Goal: Task Accomplishment & Management: Complete application form

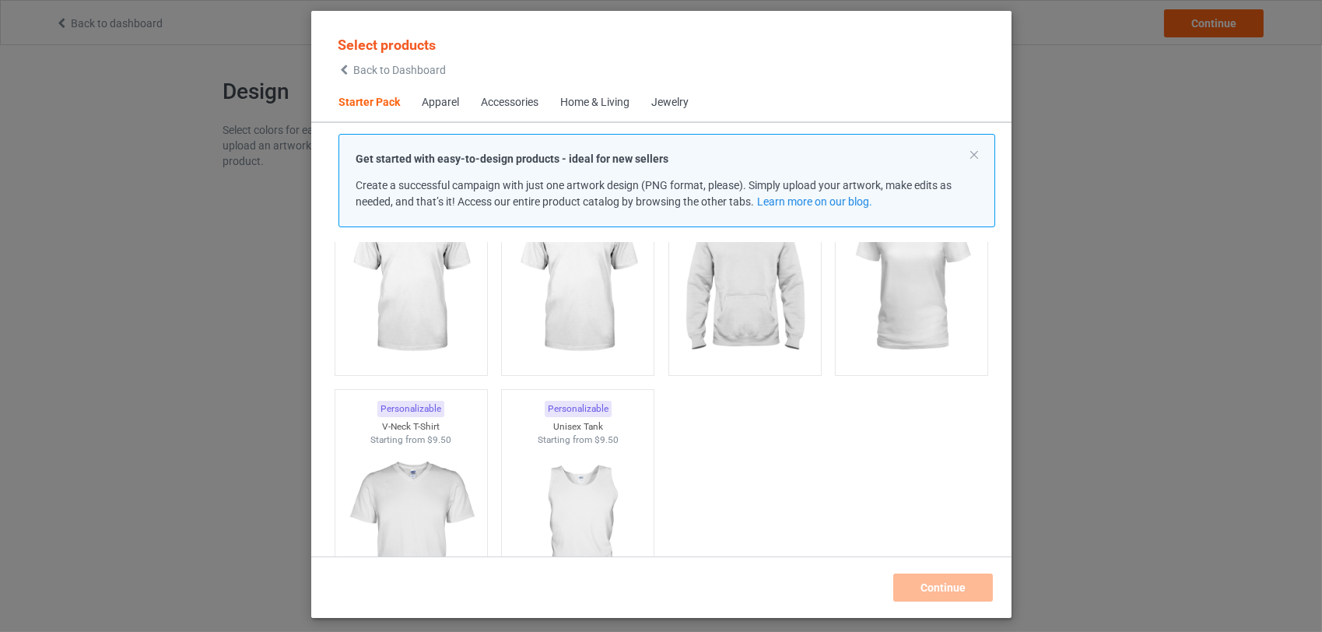
scroll to position [240, 0]
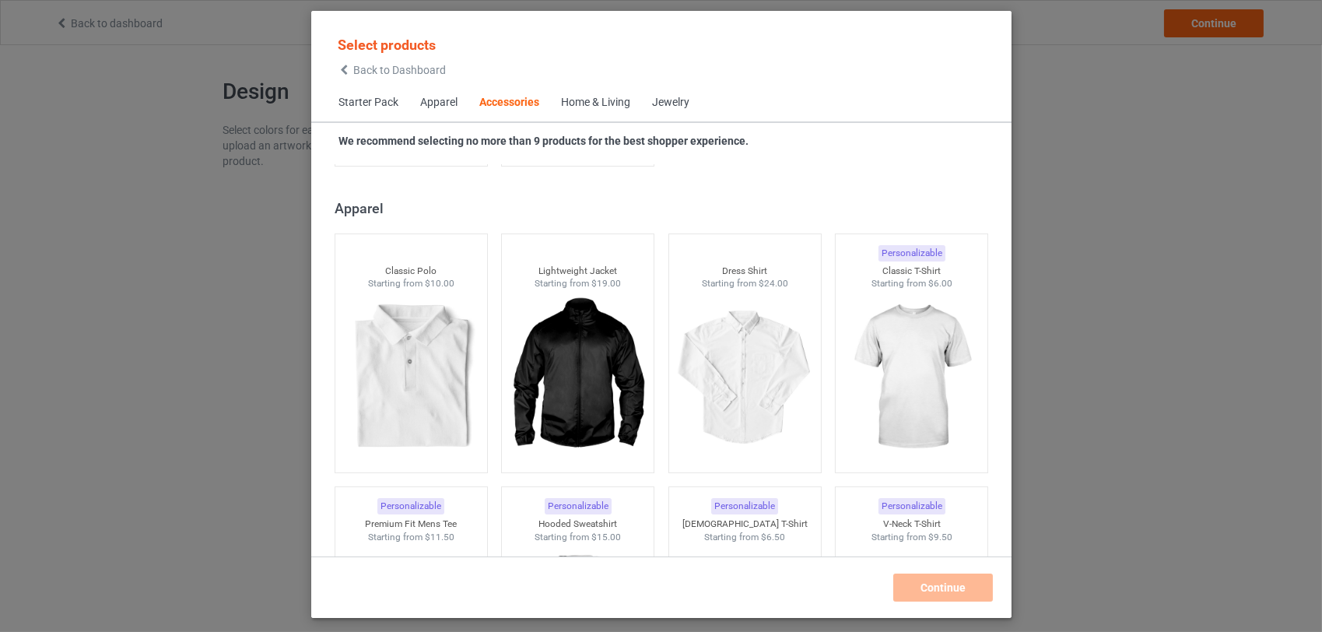
scroll to position [3476, 0]
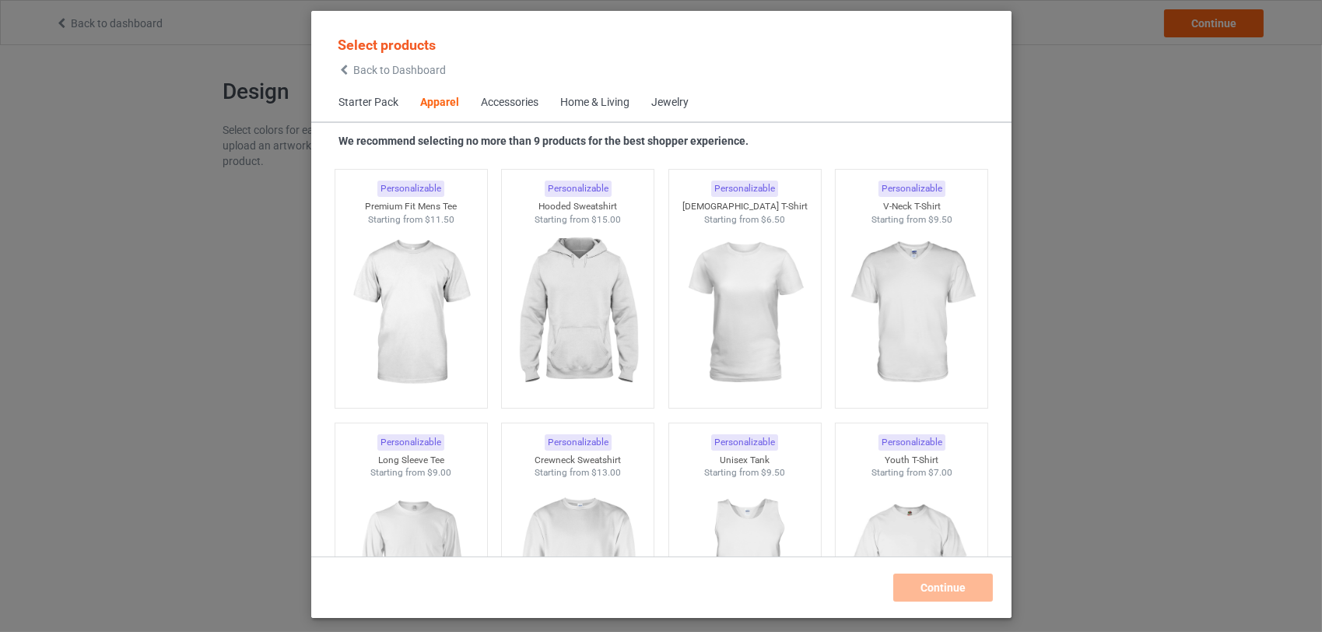
scroll to position [592, 0]
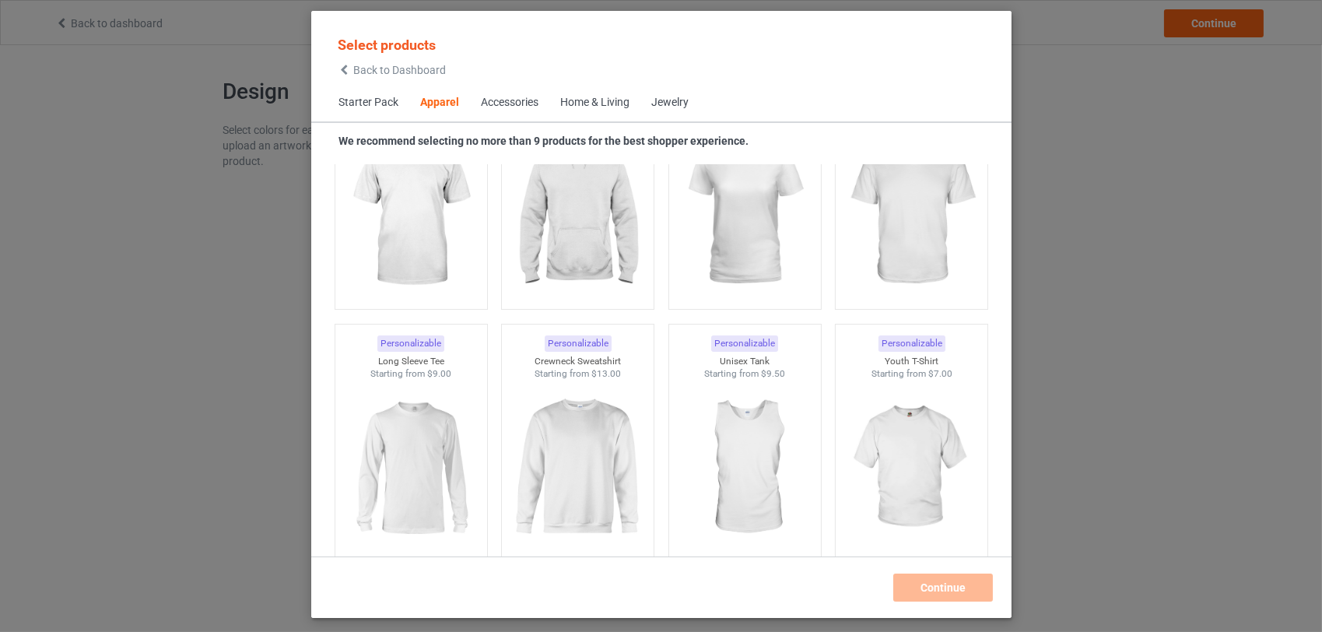
scroll to position [653, 0]
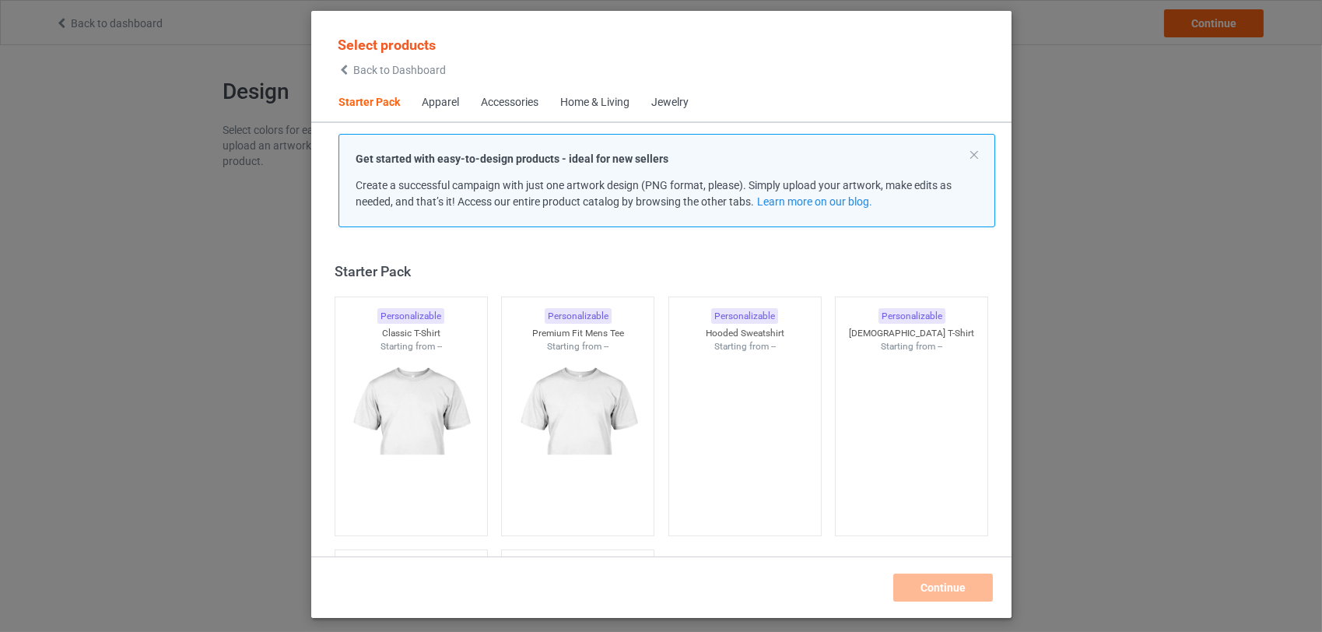
scroll to position [19, 0]
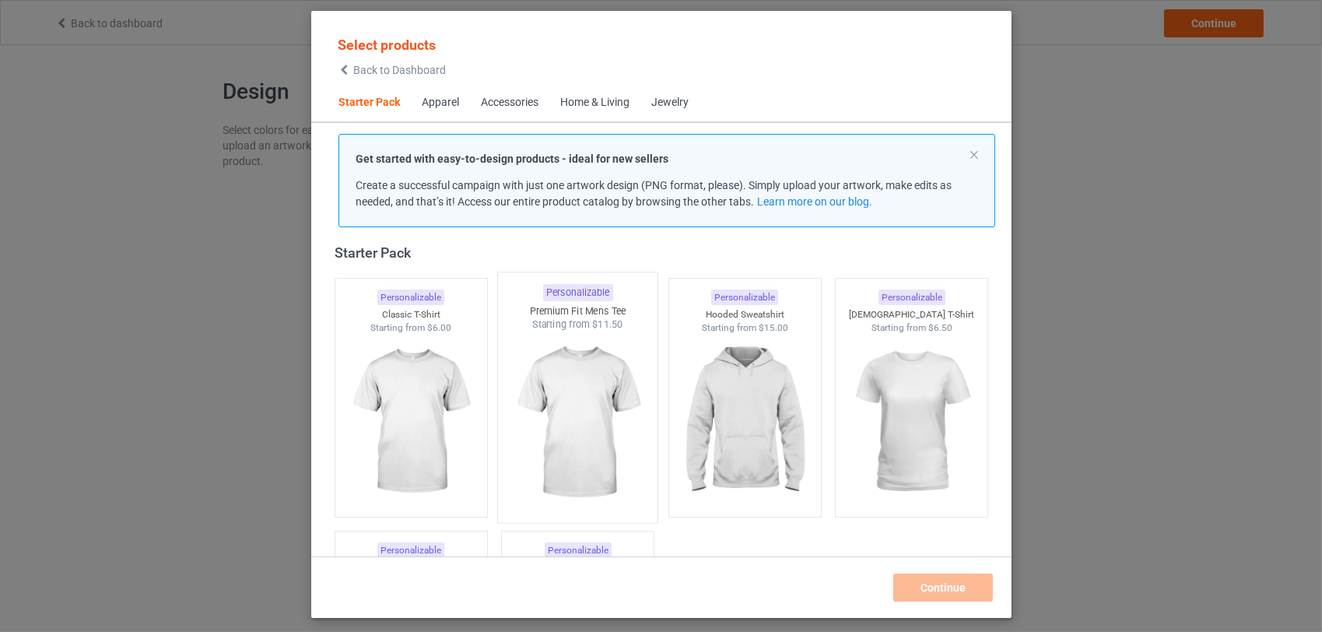
click at [577, 420] on img at bounding box center [577, 423] width 146 height 183
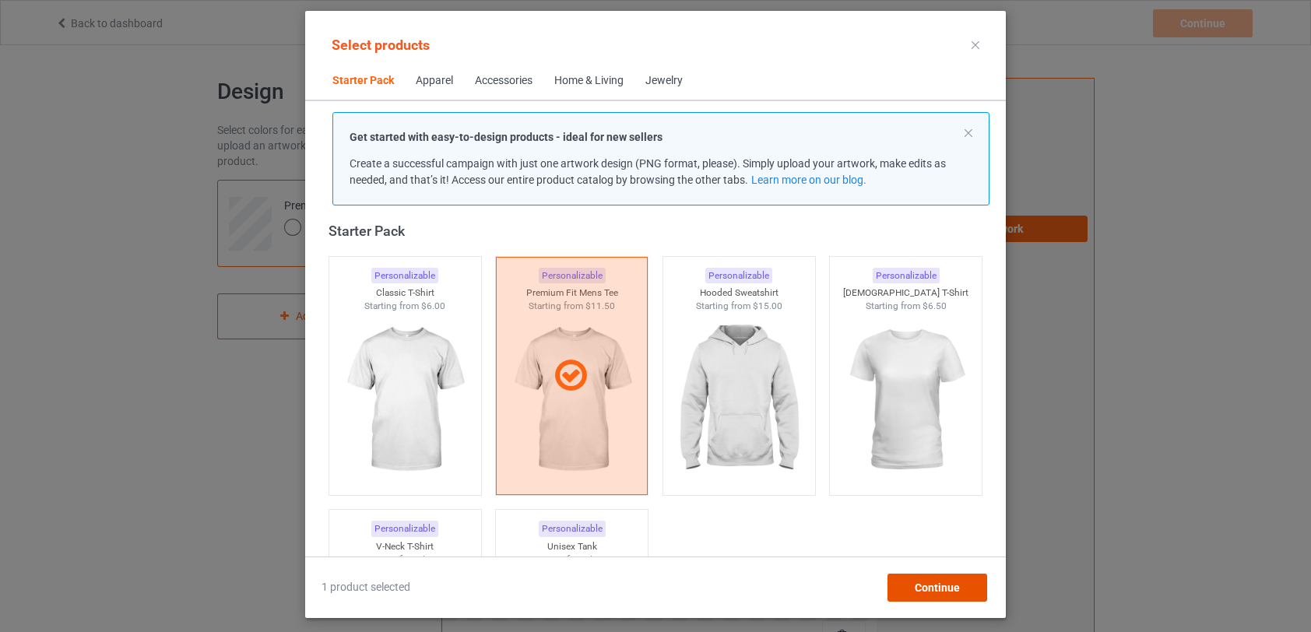
click at [936, 584] on span "Continue" at bounding box center [937, 587] width 45 height 12
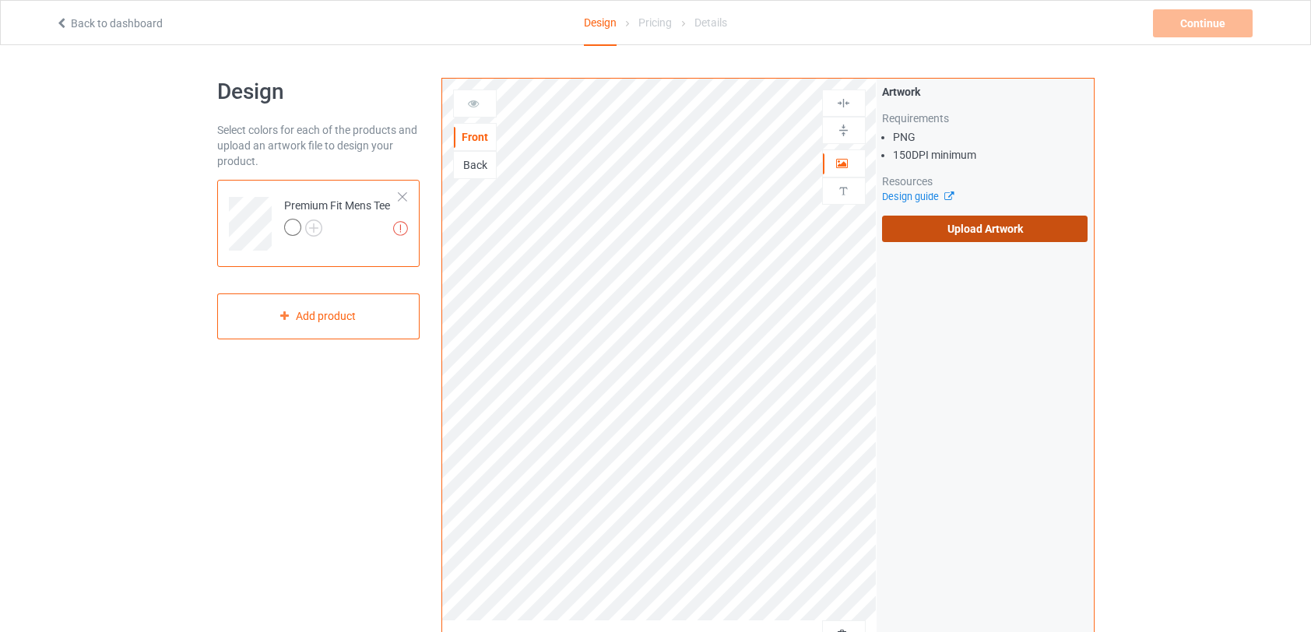
click at [1023, 231] on label "Upload Artwork" at bounding box center [985, 229] width 206 height 26
click at [0, 0] on input "Upload Artwork" at bounding box center [0, 0] width 0 height 0
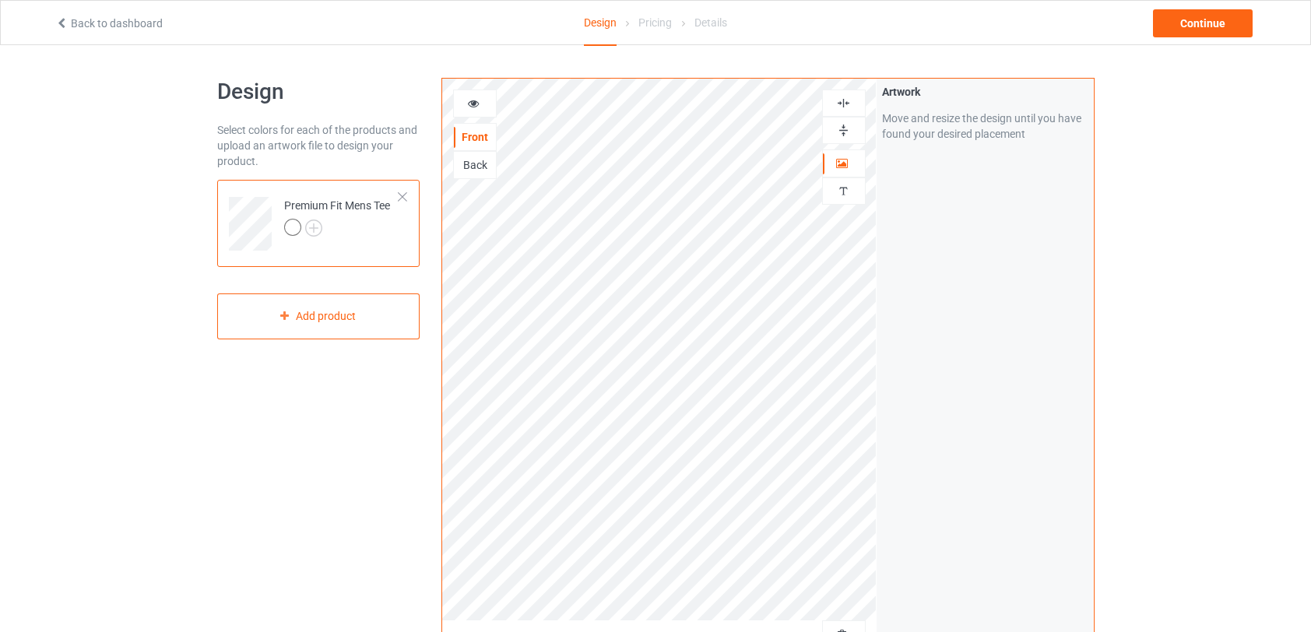
click at [844, 134] on img at bounding box center [843, 130] width 15 height 15
click at [844, 104] on img at bounding box center [843, 103] width 15 height 15
click at [837, 103] on img at bounding box center [843, 103] width 15 height 15
click at [848, 100] on img at bounding box center [843, 103] width 15 height 15
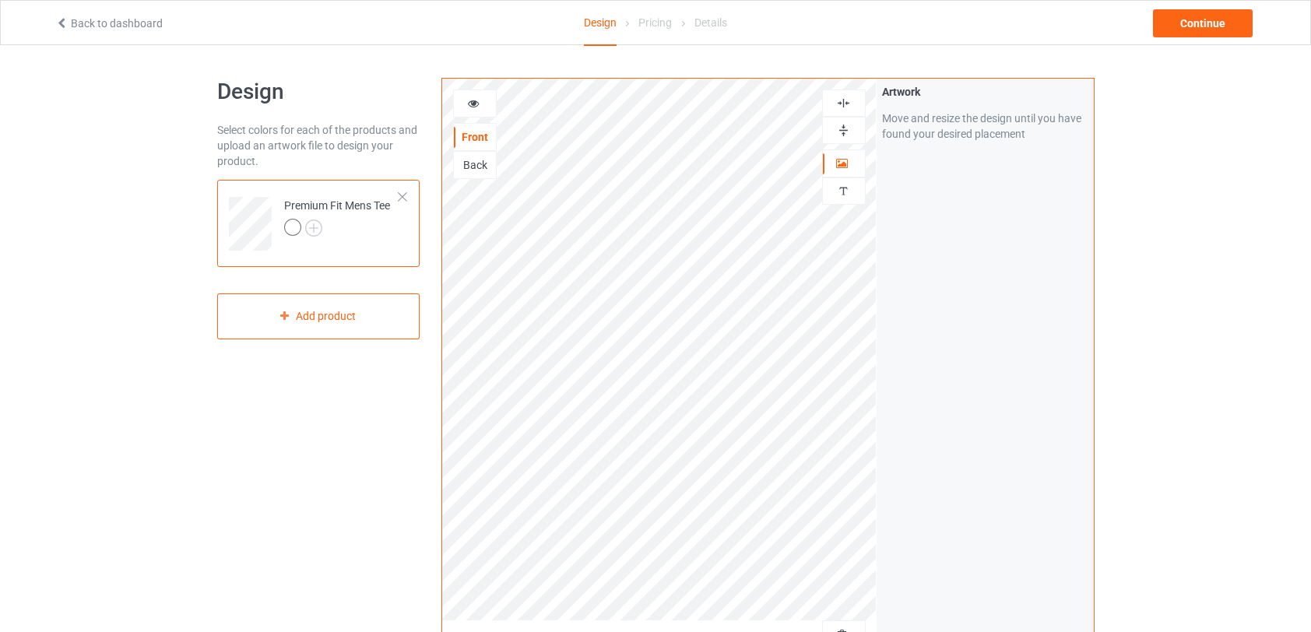
click at [848, 100] on img at bounding box center [843, 103] width 15 height 15
click at [841, 163] on icon at bounding box center [842, 161] width 13 height 11
click at [403, 191] on div at bounding box center [402, 196] width 11 height 11
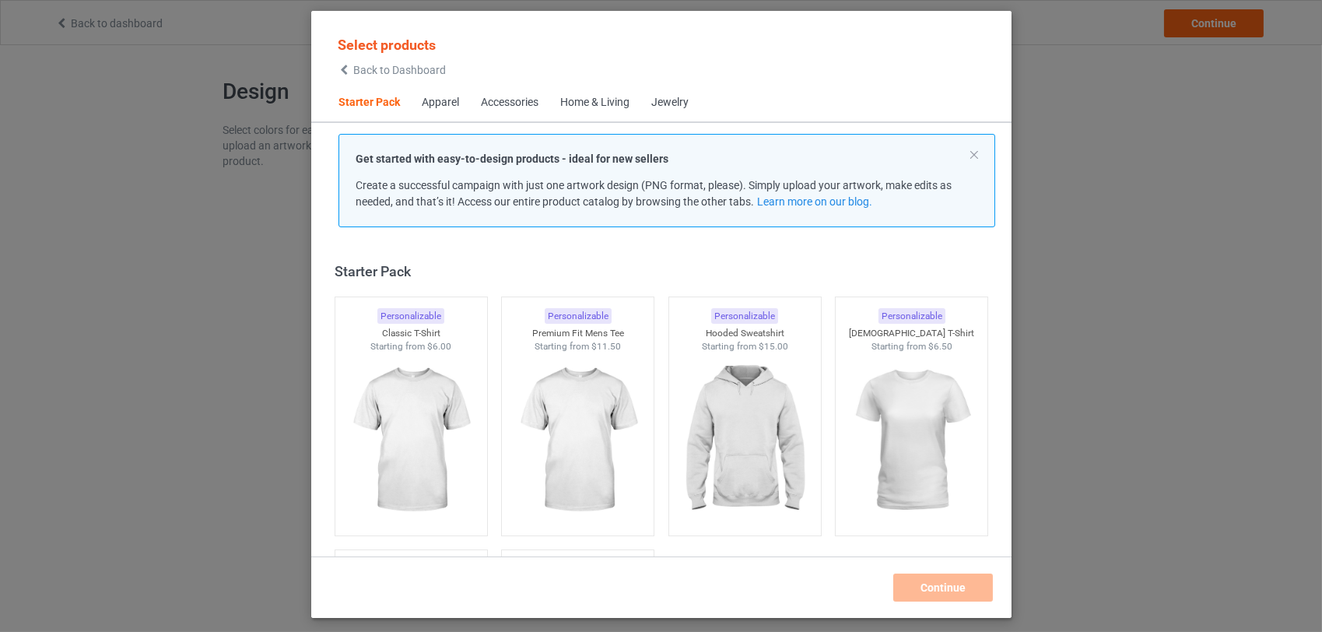
scroll to position [19, 0]
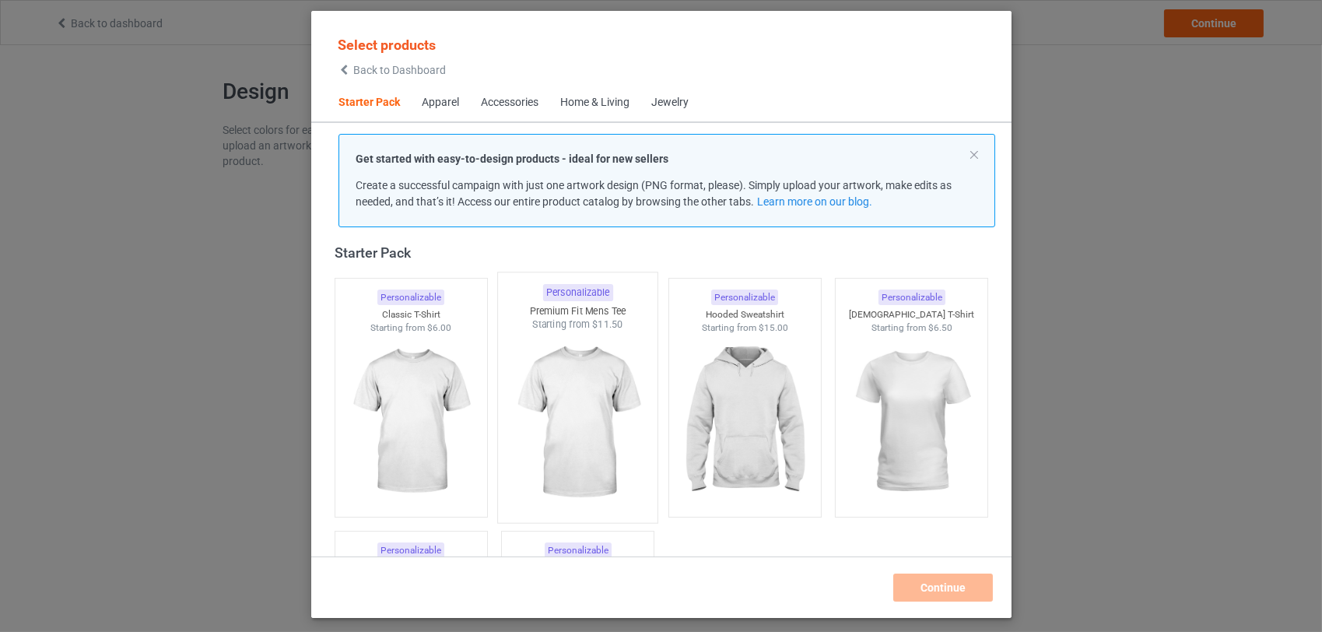
click at [607, 393] on img at bounding box center [577, 423] width 146 height 183
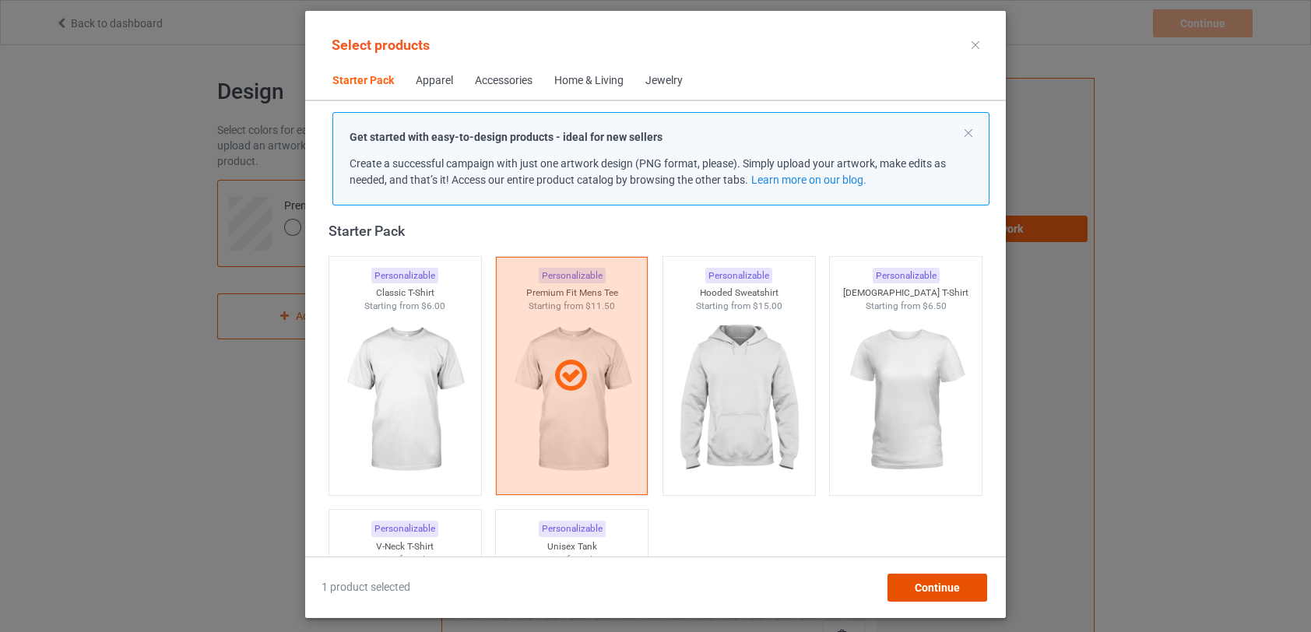
click at [938, 588] on span "Continue" at bounding box center [937, 587] width 45 height 12
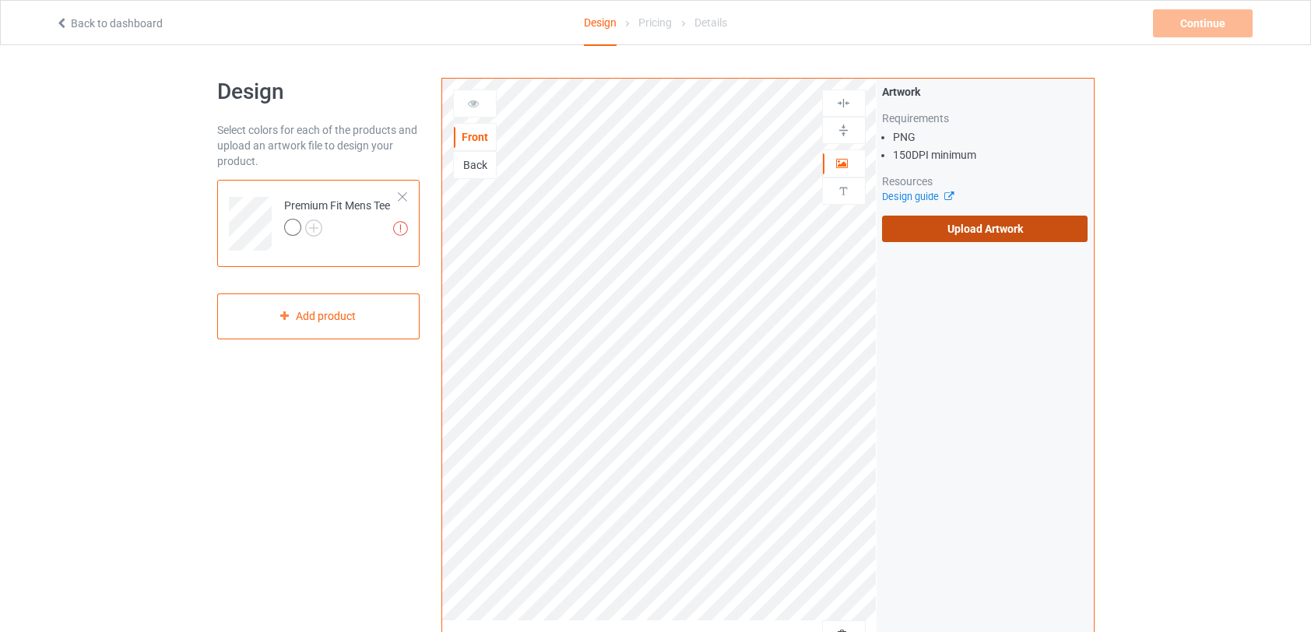
click at [964, 224] on label "Upload Artwork" at bounding box center [985, 229] width 206 height 26
click at [0, 0] on input "Upload Artwork" at bounding box center [0, 0] width 0 height 0
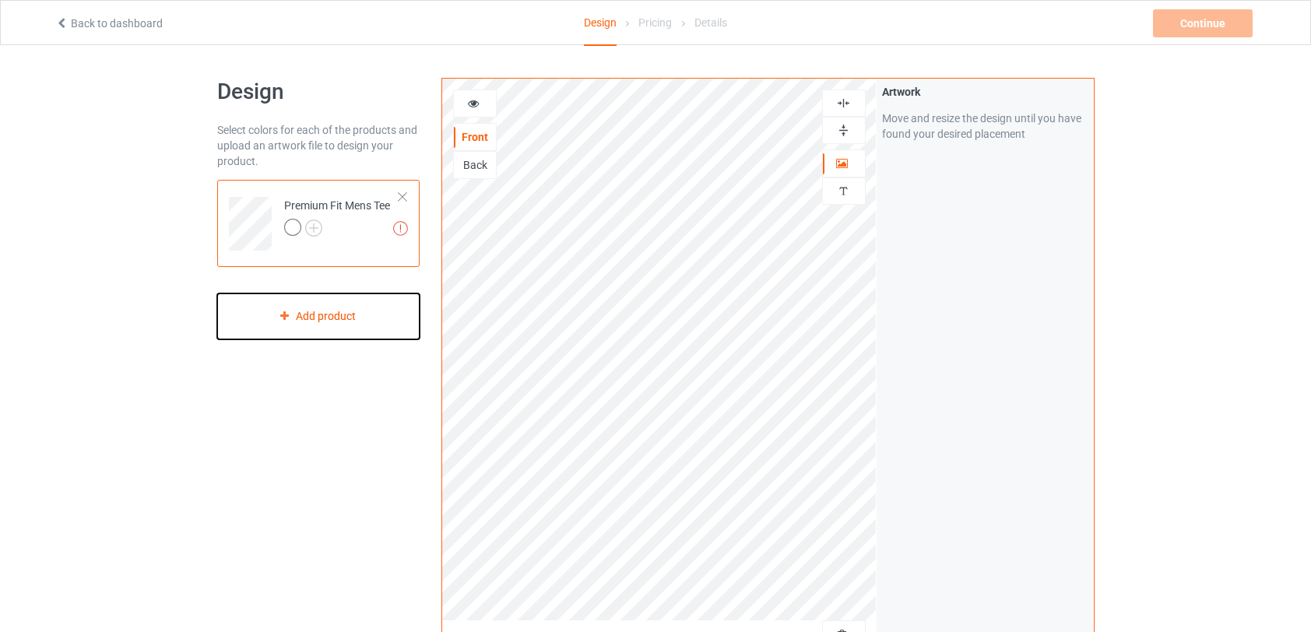
click at [299, 313] on div "Add product" at bounding box center [318, 316] width 203 height 46
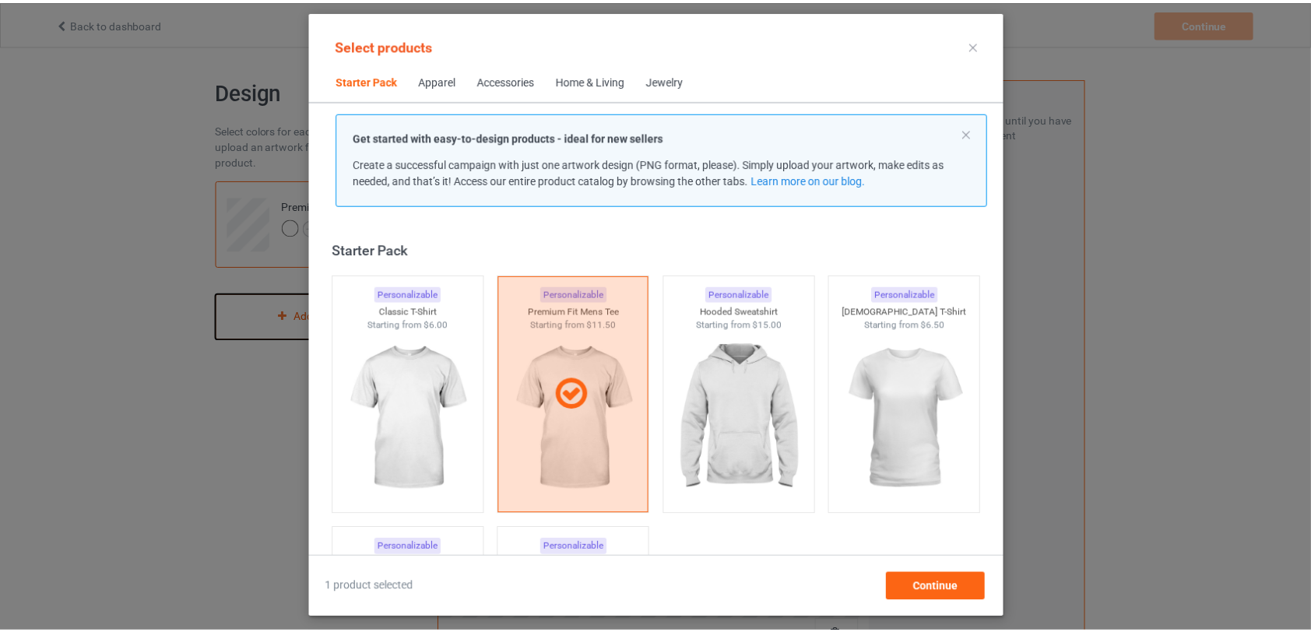
scroll to position [19, 0]
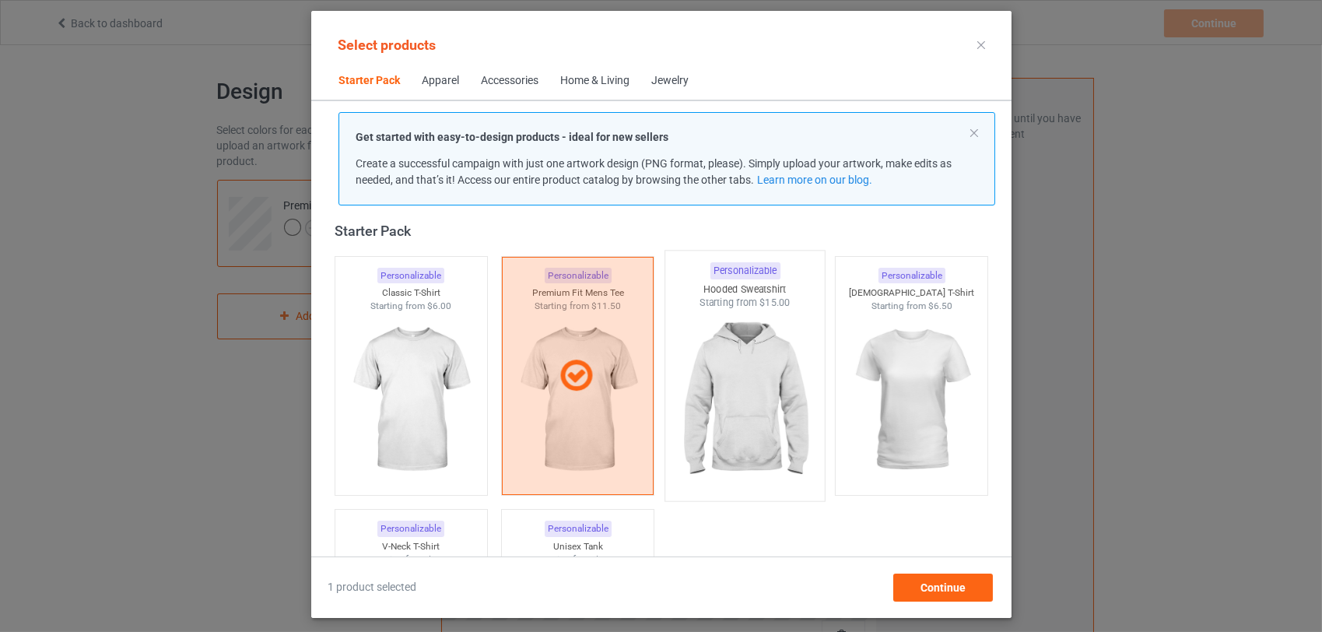
click at [743, 384] on img at bounding box center [745, 401] width 146 height 183
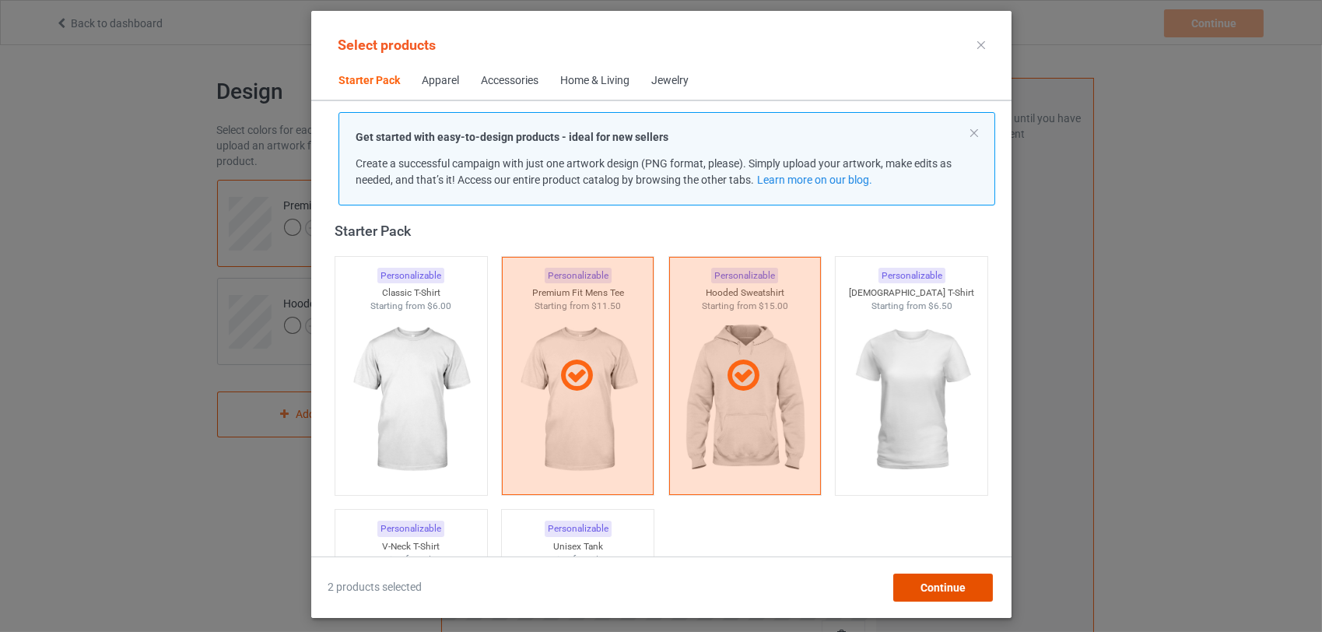
click at [947, 589] on span "Continue" at bounding box center [942, 587] width 45 height 12
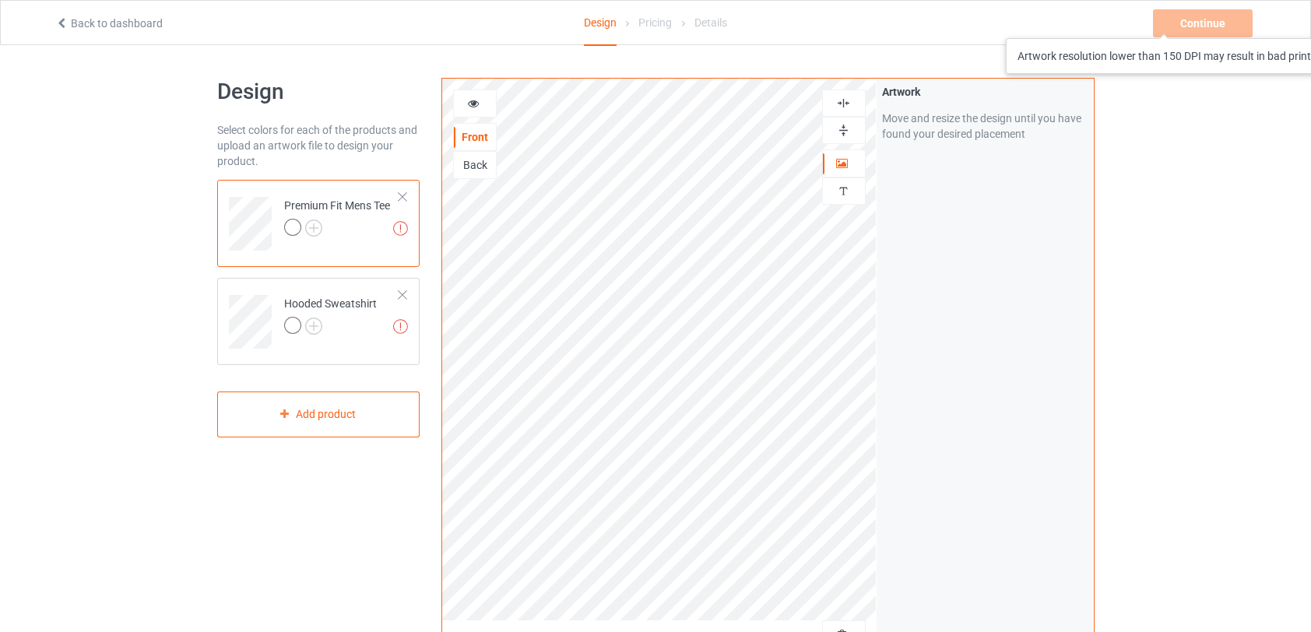
click at [1192, 23] on div "Continue Artwork resolution lower than 150 DPI may result in bad print" at bounding box center [1204, 23] width 103 height 28
click at [1229, 21] on div "Continue Artwork resolution lower than 150 DPI may result in bad print" at bounding box center [1204, 23] width 103 height 28
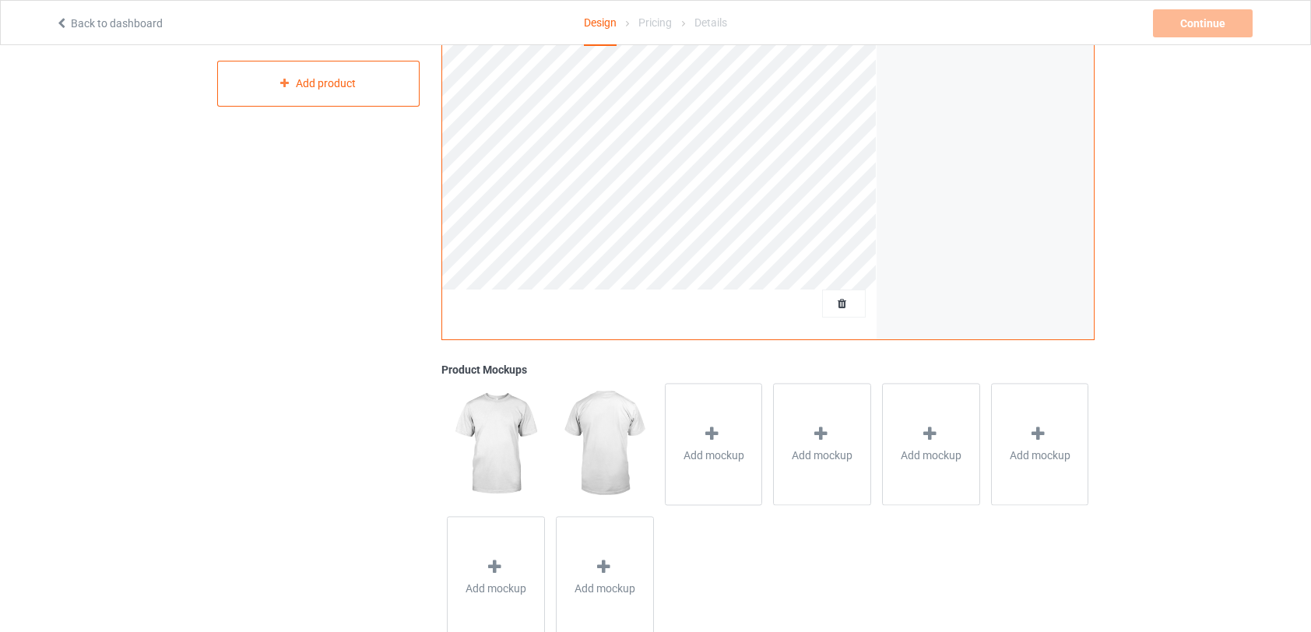
scroll to position [325, 0]
click at [493, 466] on img at bounding box center [495, 449] width 97 height 121
click at [504, 433] on img at bounding box center [495, 449] width 97 height 121
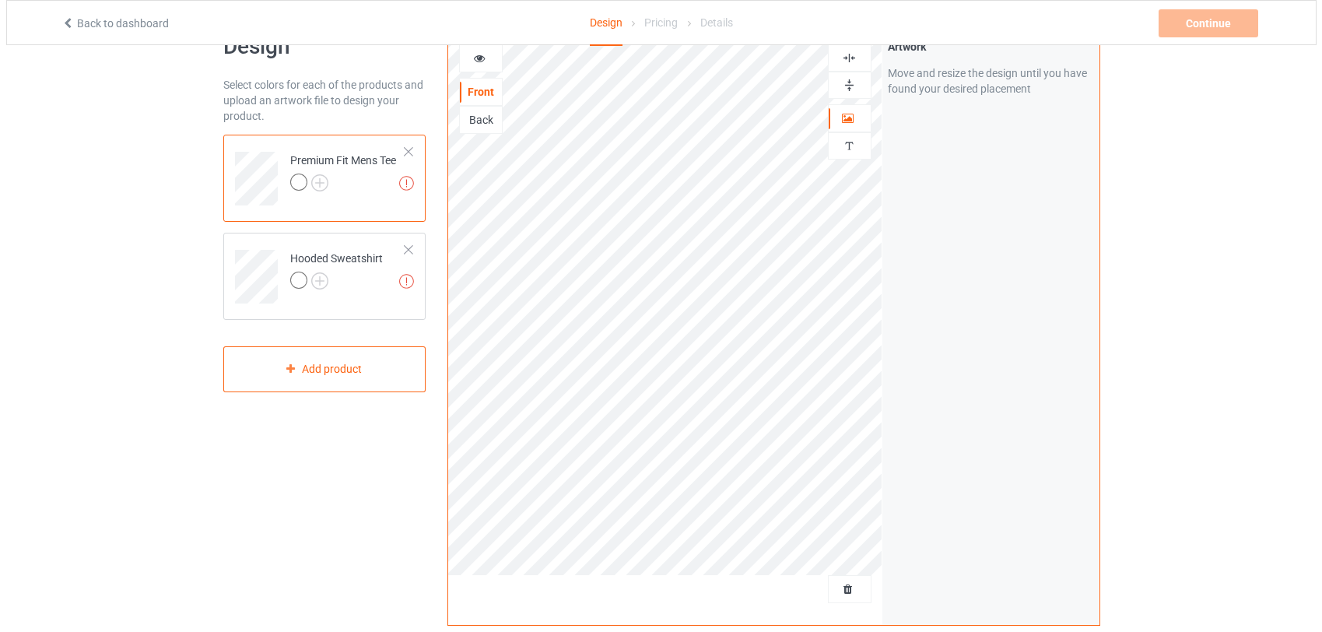
scroll to position [0, 0]
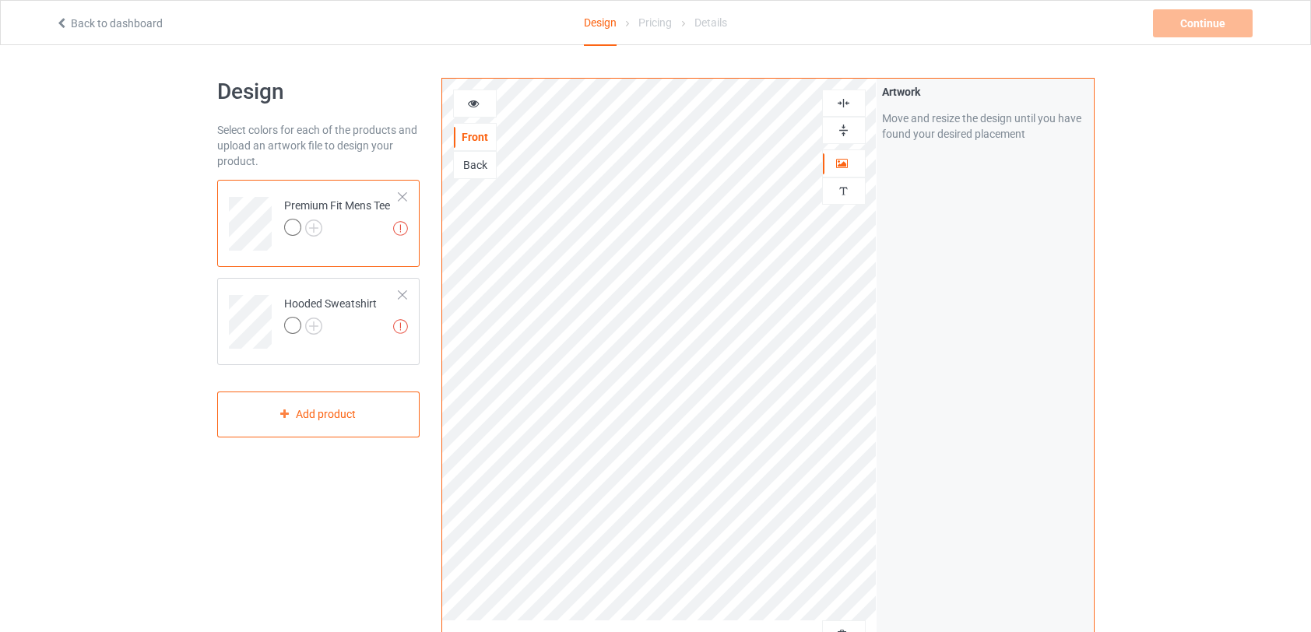
click at [293, 229] on div at bounding box center [292, 227] width 17 height 17
click at [314, 223] on img at bounding box center [313, 227] width 17 height 17
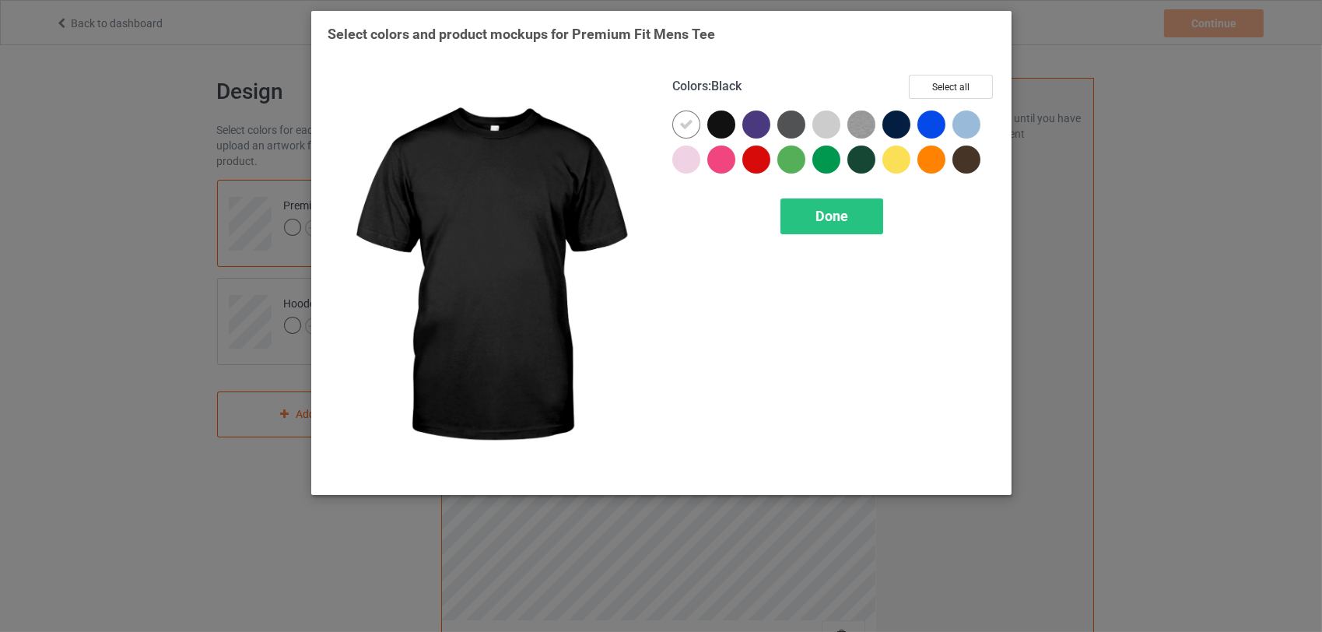
click at [721, 130] on div at bounding box center [721, 125] width 28 height 28
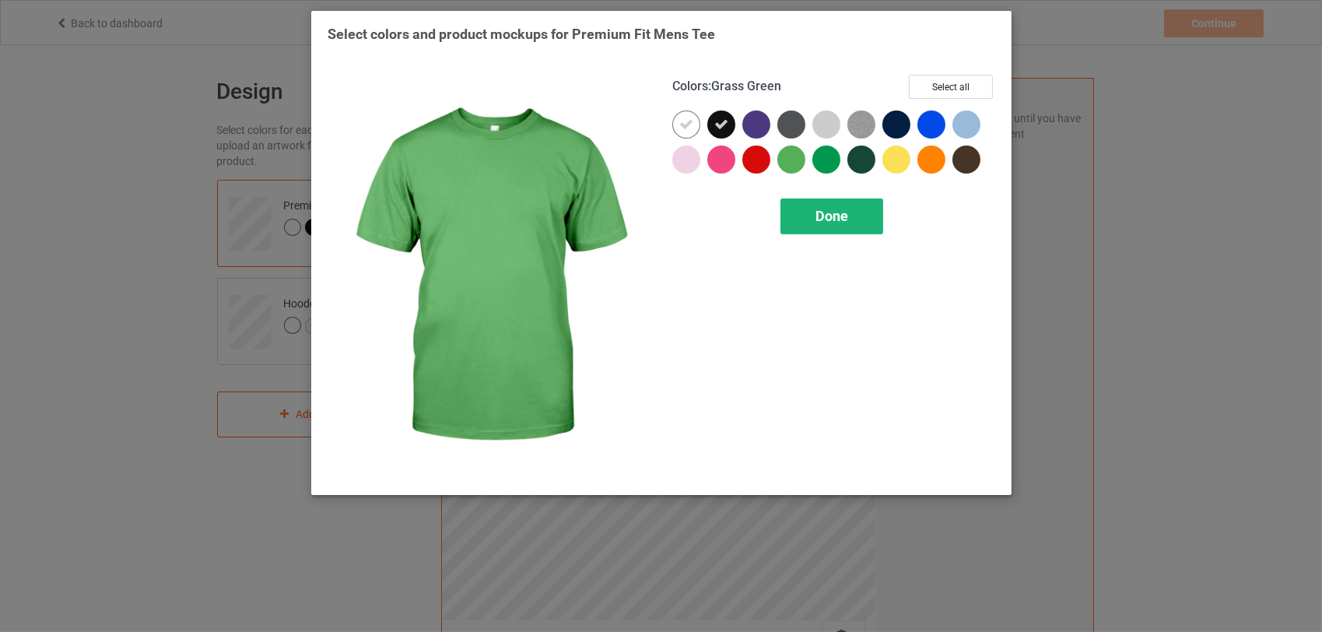
click at [831, 218] on span "Done" at bounding box center [832, 216] width 33 height 16
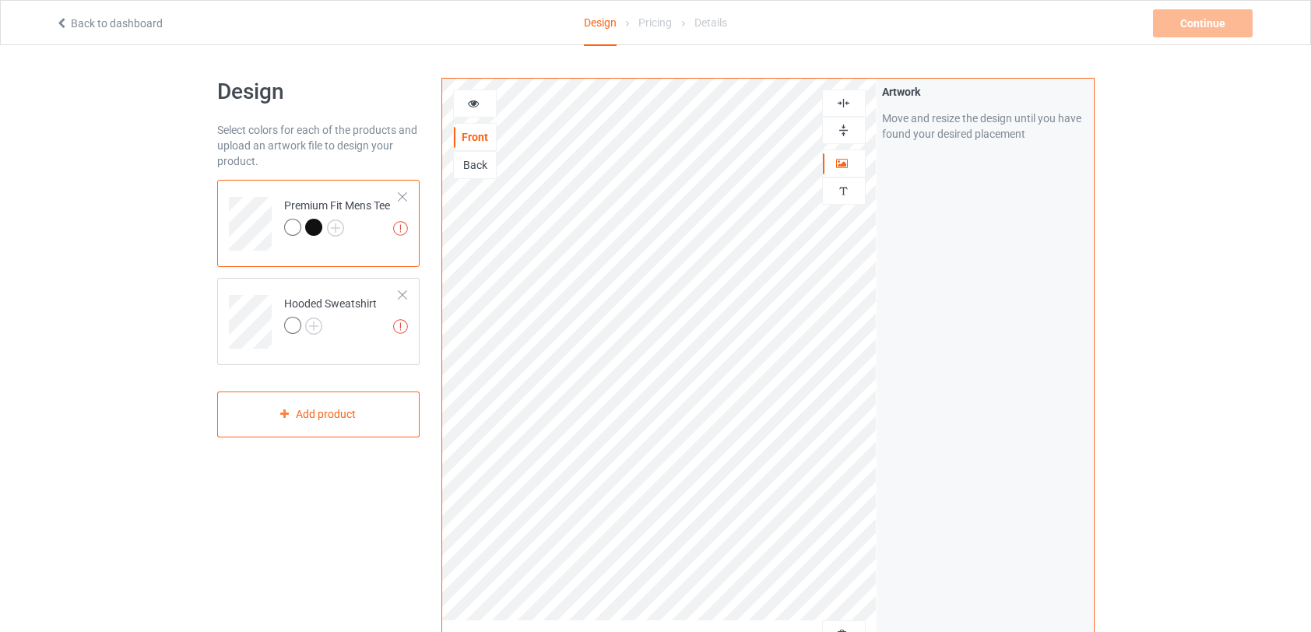
click at [403, 199] on div at bounding box center [402, 196] width 11 height 11
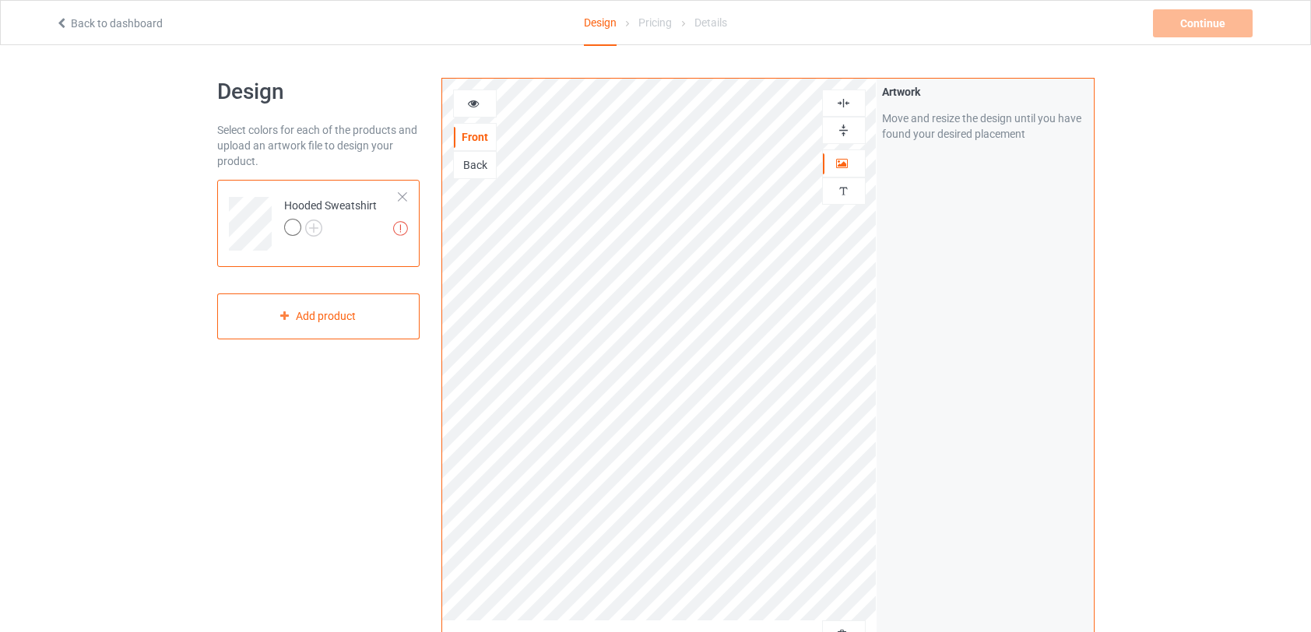
click at [403, 199] on div at bounding box center [402, 196] width 11 height 11
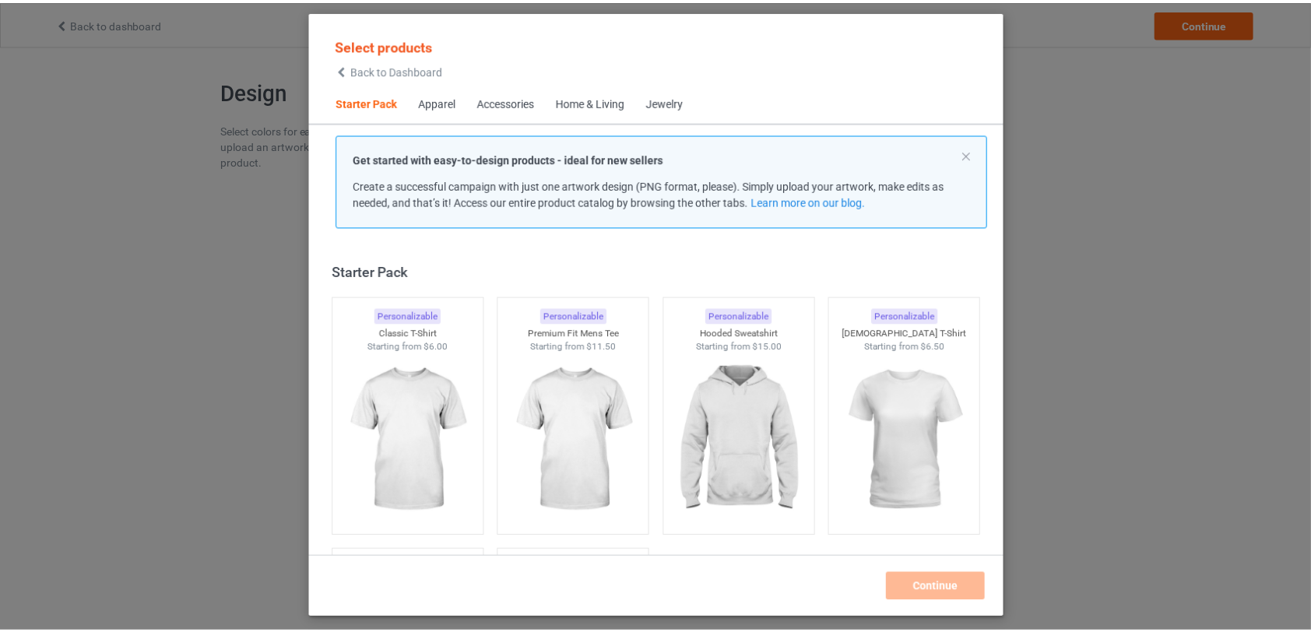
scroll to position [19, 0]
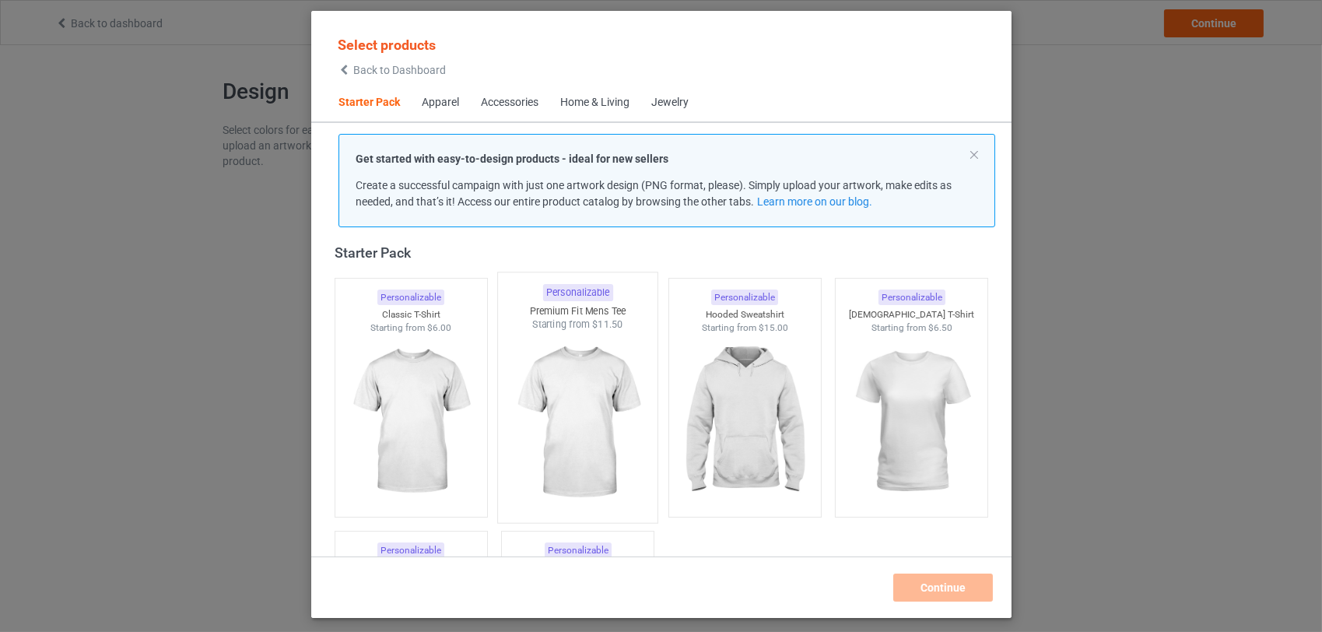
click at [591, 440] on img at bounding box center [577, 423] width 146 height 183
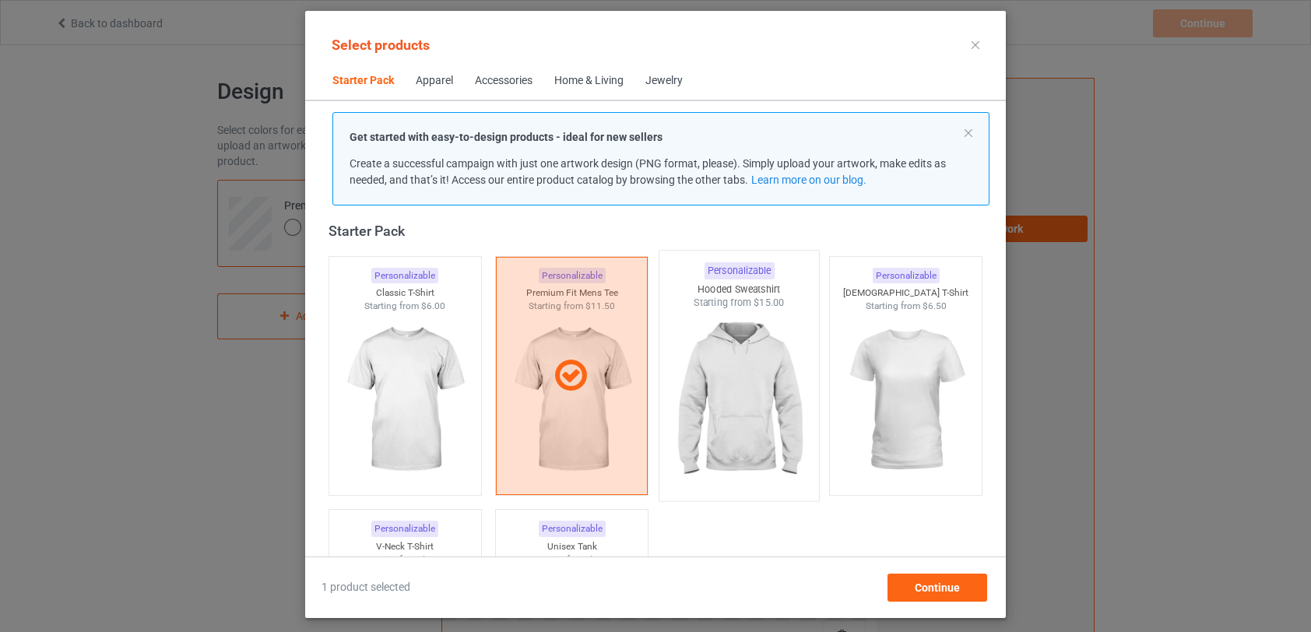
click at [739, 427] on img at bounding box center [738, 401] width 146 height 183
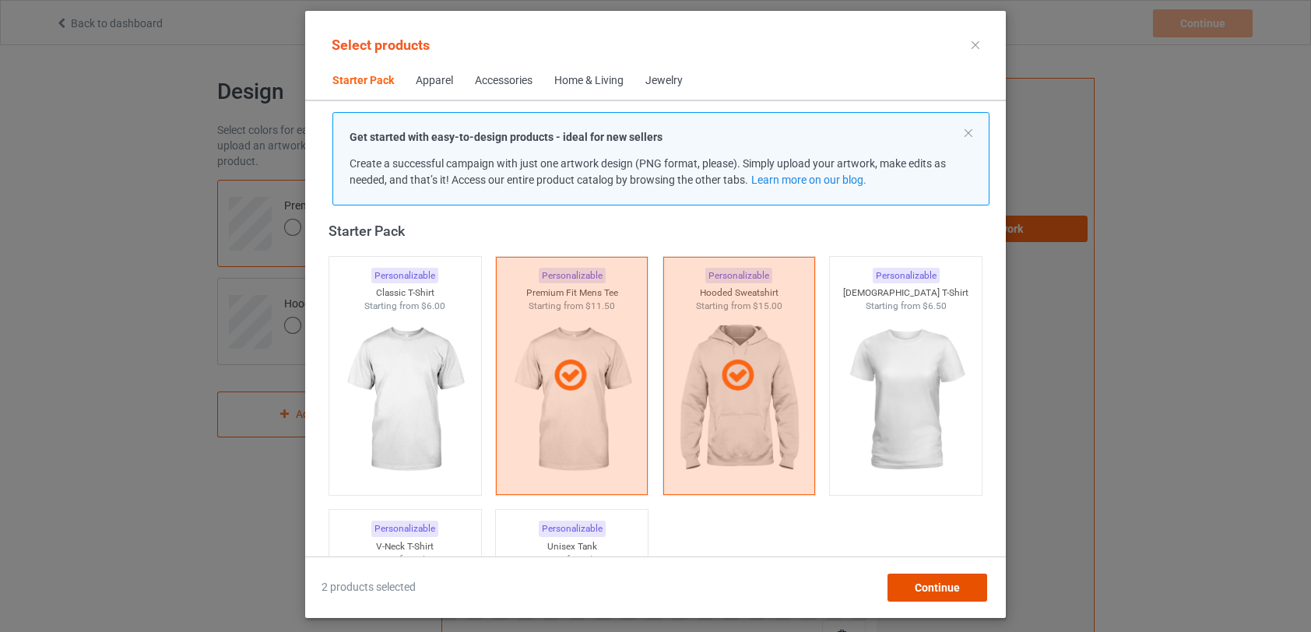
click at [961, 587] on div "Continue" at bounding box center [937, 588] width 100 height 28
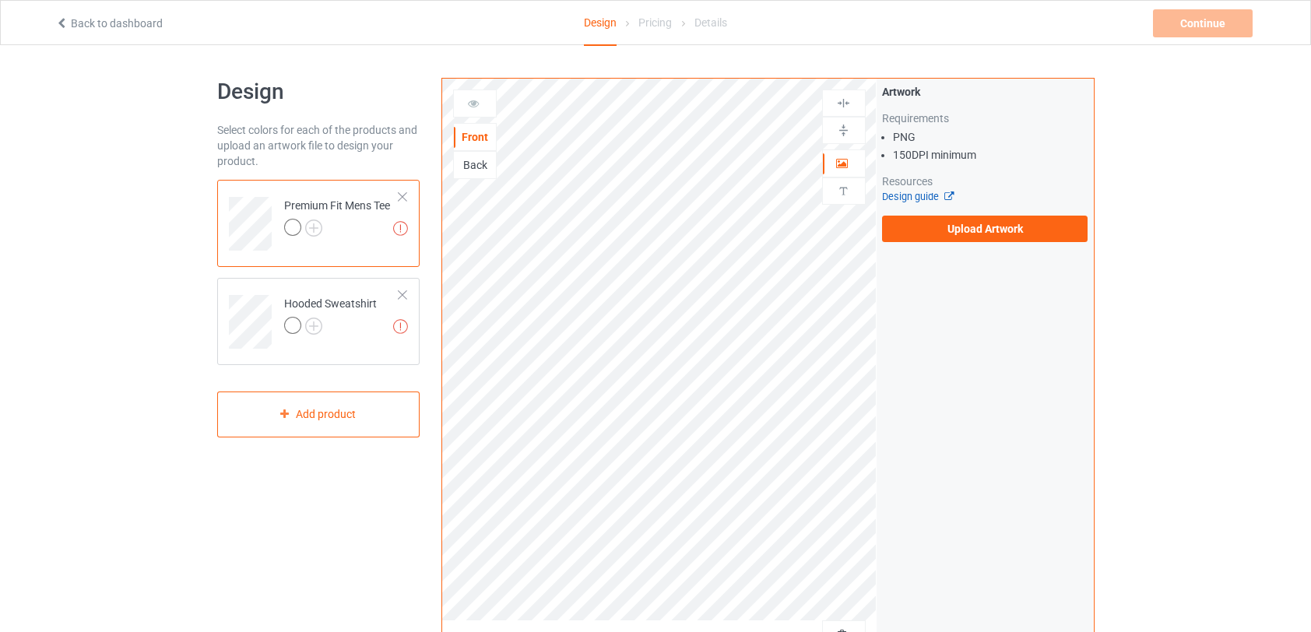
click at [917, 195] on link "Design guide" at bounding box center [917, 197] width 71 height 12
click at [1015, 224] on label "Upload Artwork" at bounding box center [985, 229] width 206 height 26
click at [0, 0] on input "Upload Artwork" at bounding box center [0, 0] width 0 height 0
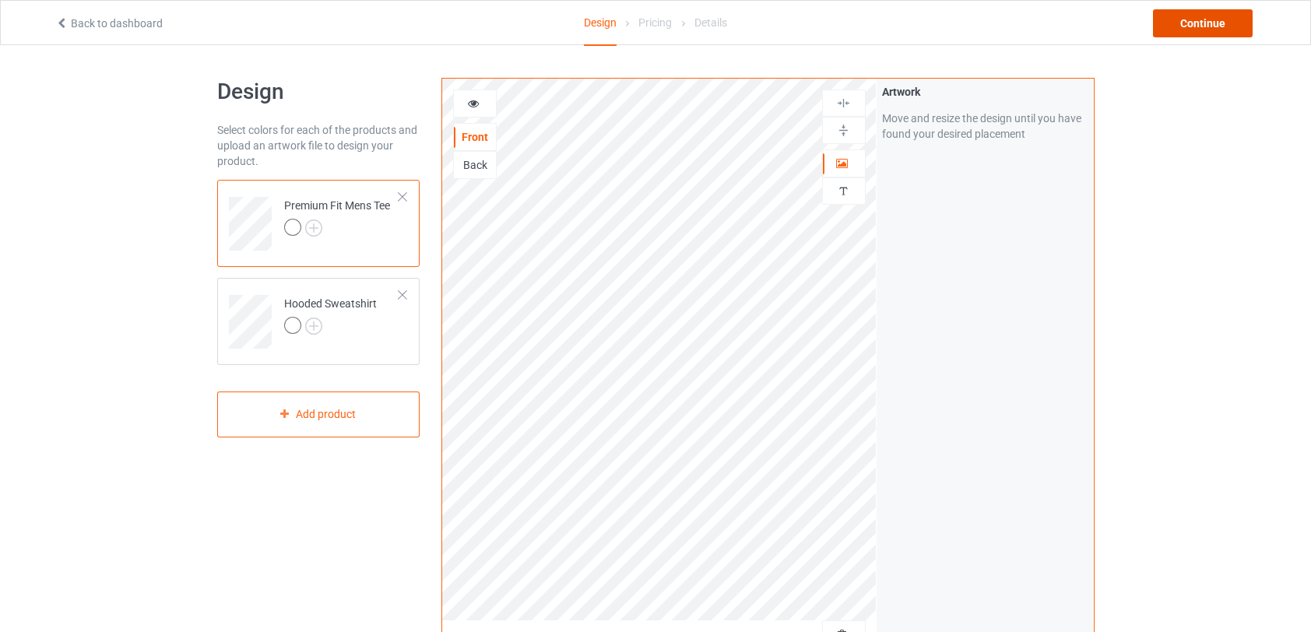
click at [1206, 22] on div "Continue" at bounding box center [1203, 23] width 100 height 28
click at [405, 195] on div at bounding box center [402, 196] width 11 height 11
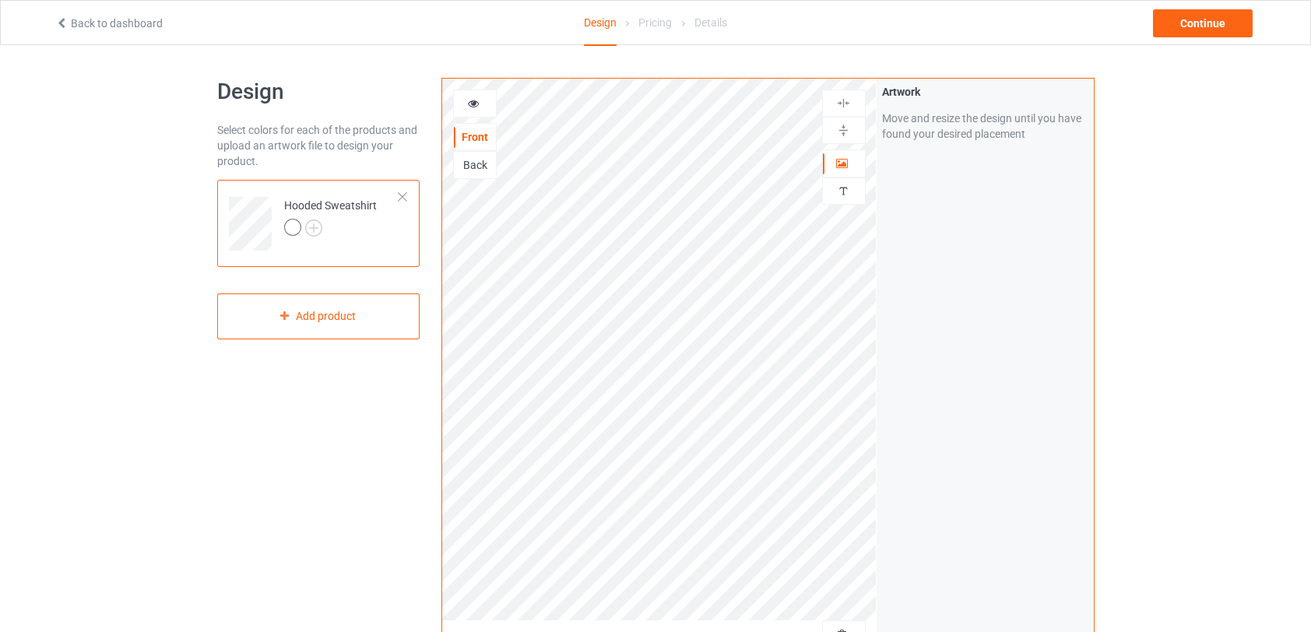
click at [405, 191] on td "Hooded Sweatshirt" at bounding box center [342, 218] width 133 height 65
click at [403, 195] on div at bounding box center [402, 196] width 11 height 11
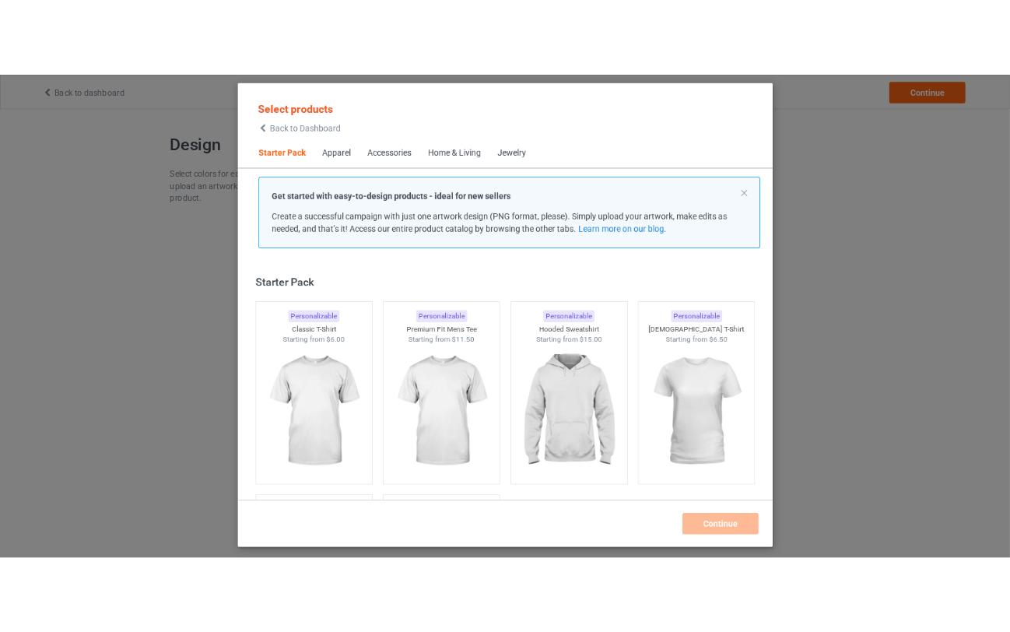
scroll to position [19, 0]
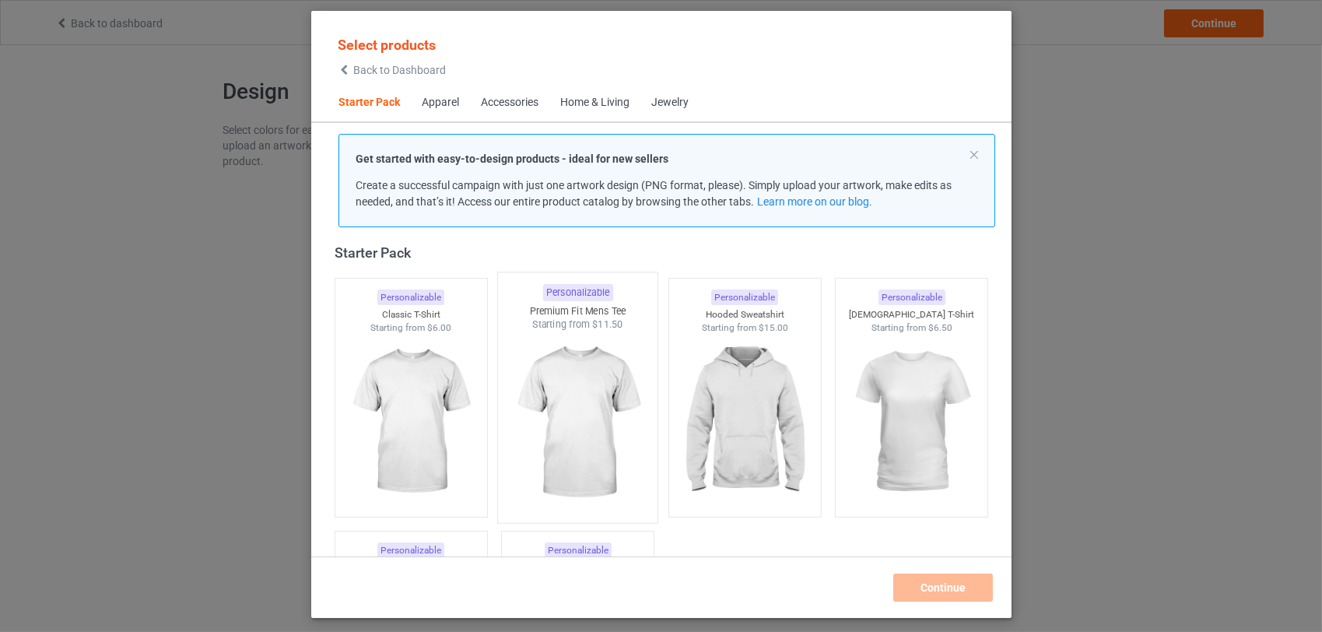
click at [588, 405] on img at bounding box center [577, 423] width 146 height 183
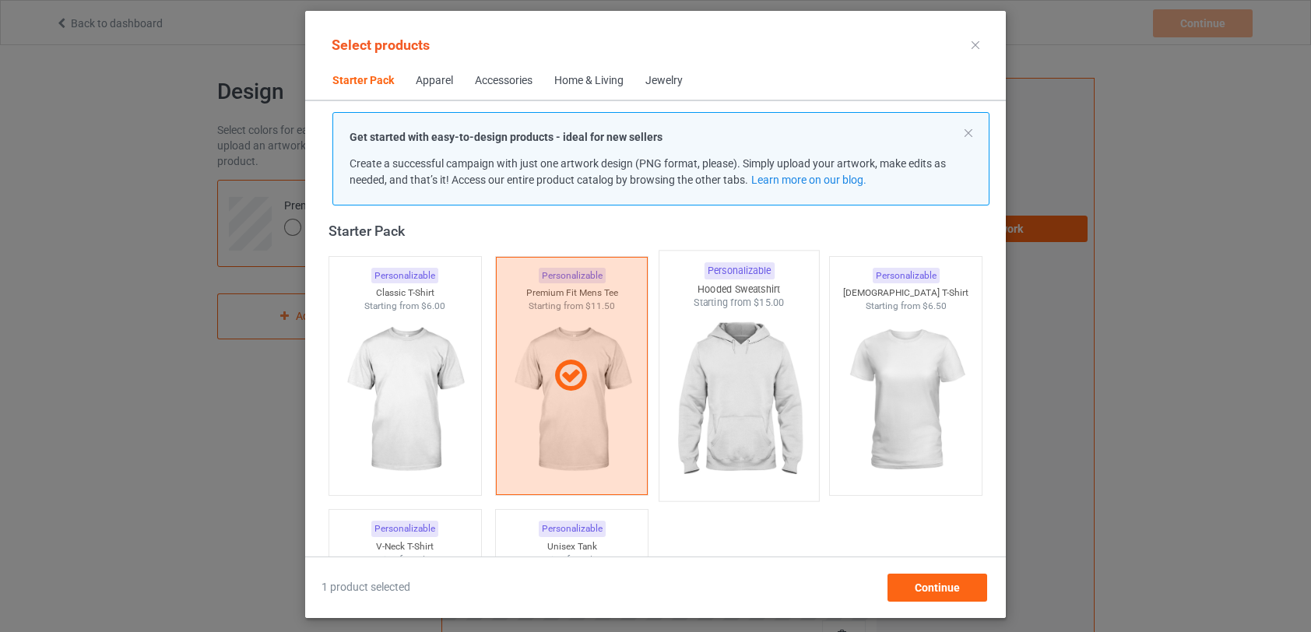
click at [720, 394] on img at bounding box center [738, 401] width 146 height 183
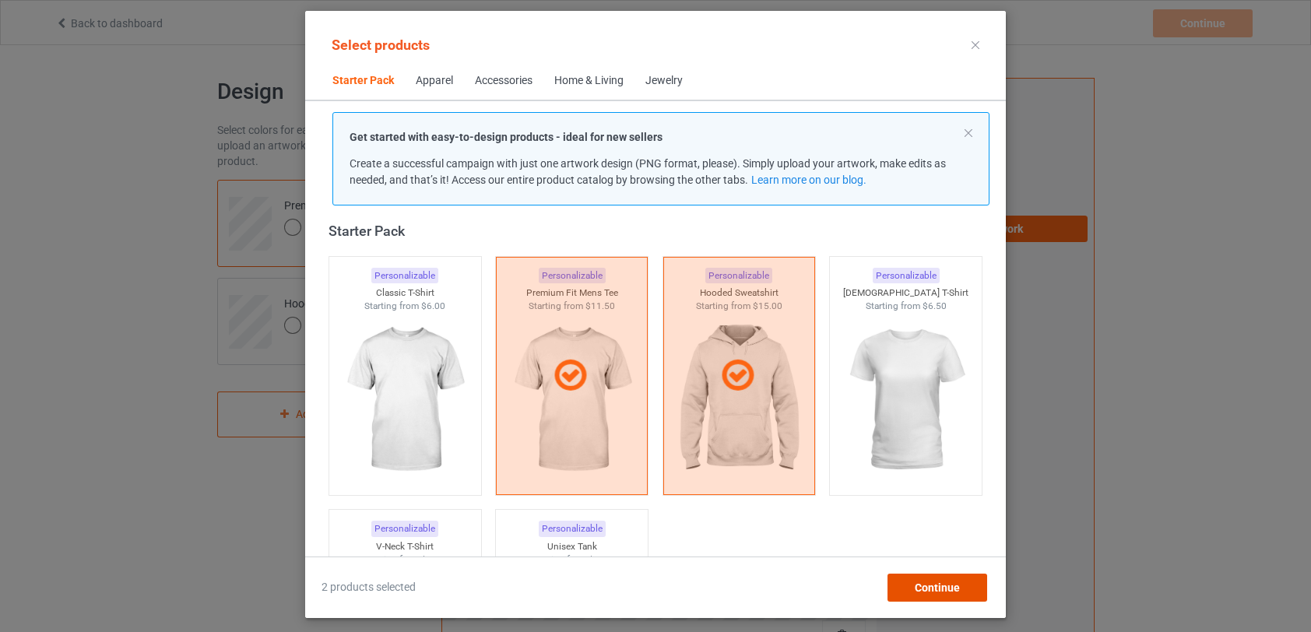
click at [937, 594] on div "Continue" at bounding box center [937, 588] width 100 height 28
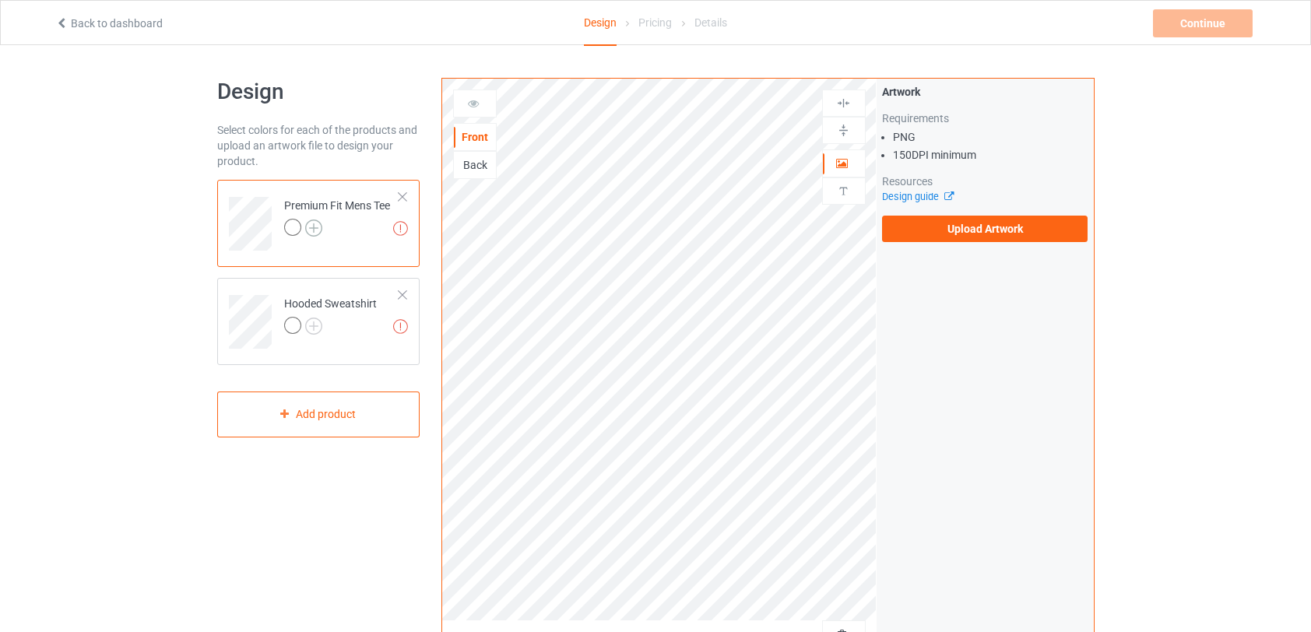
click at [314, 225] on img at bounding box center [313, 227] width 17 height 17
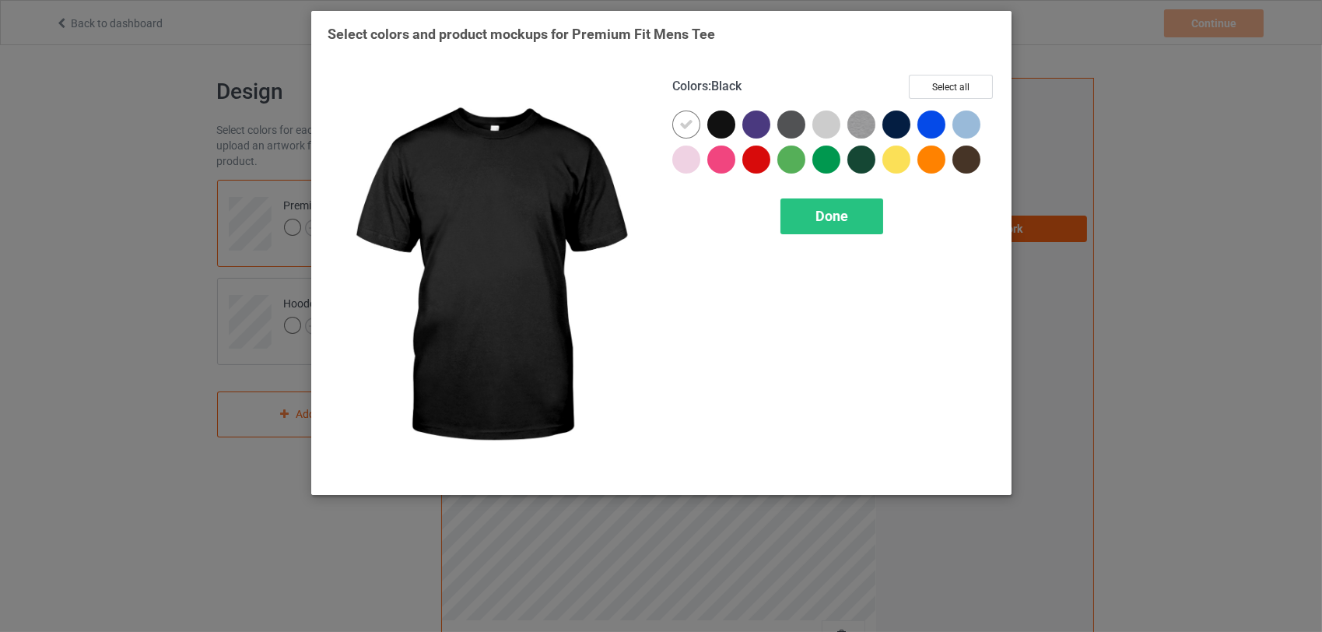
click at [721, 124] on div at bounding box center [721, 125] width 28 height 28
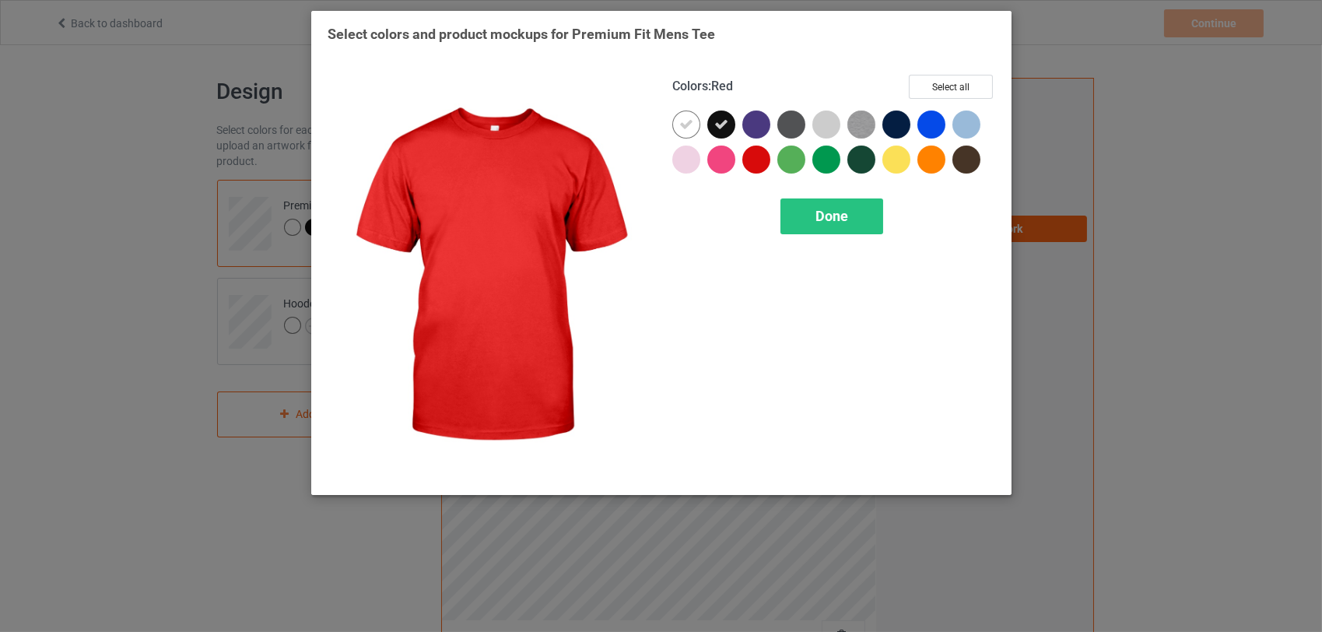
click at [760, 159] on div at bounding box center [756, 160] width 28 height 28
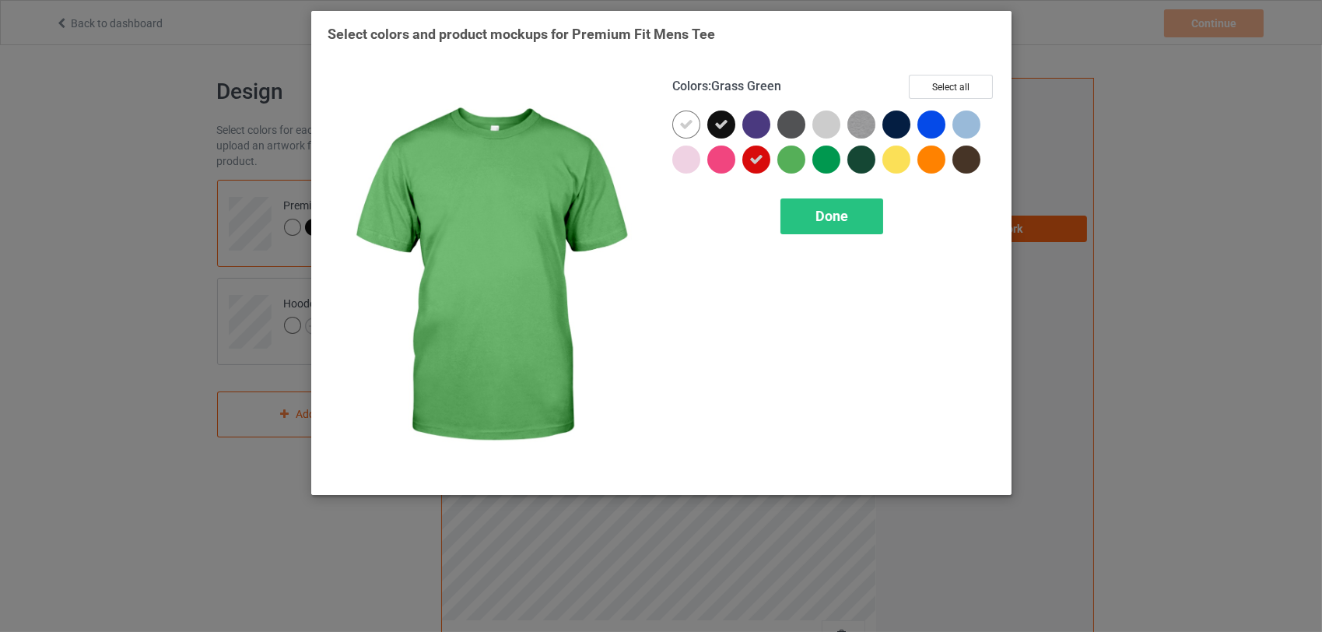
click at [791, 154] on div at bounding box center [792, 160] width 28 height 28
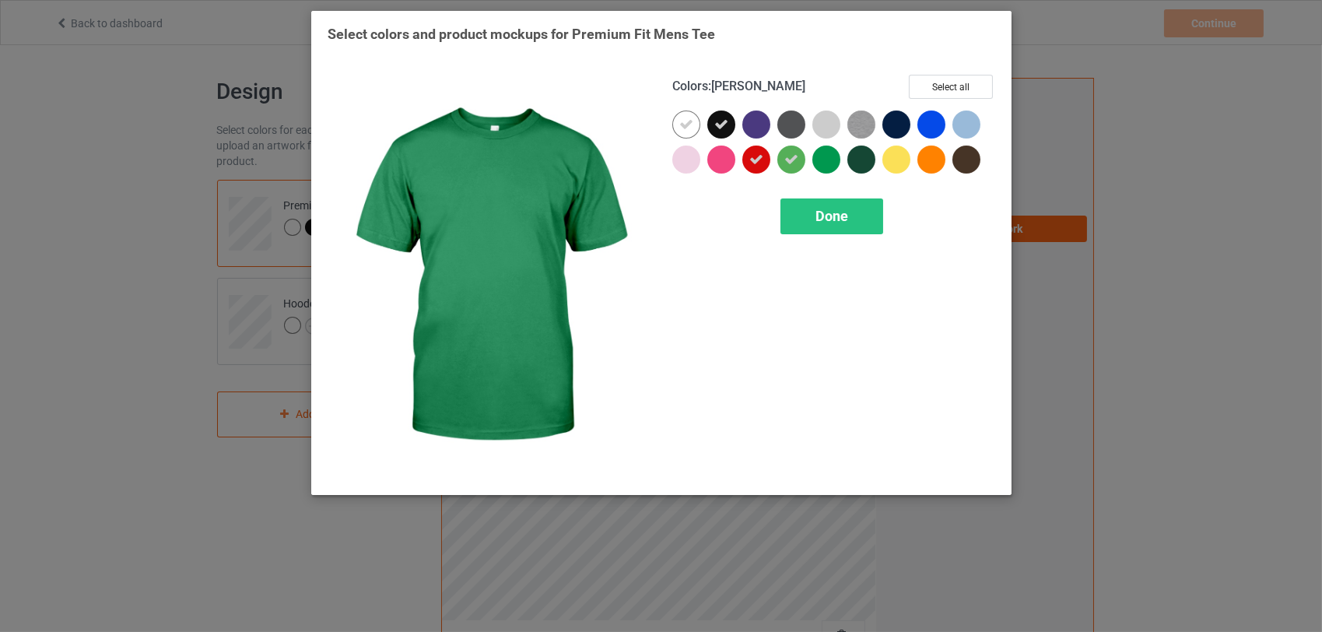
click at [828, 162] on div at bounding box center [827, 160] width 28 height 28
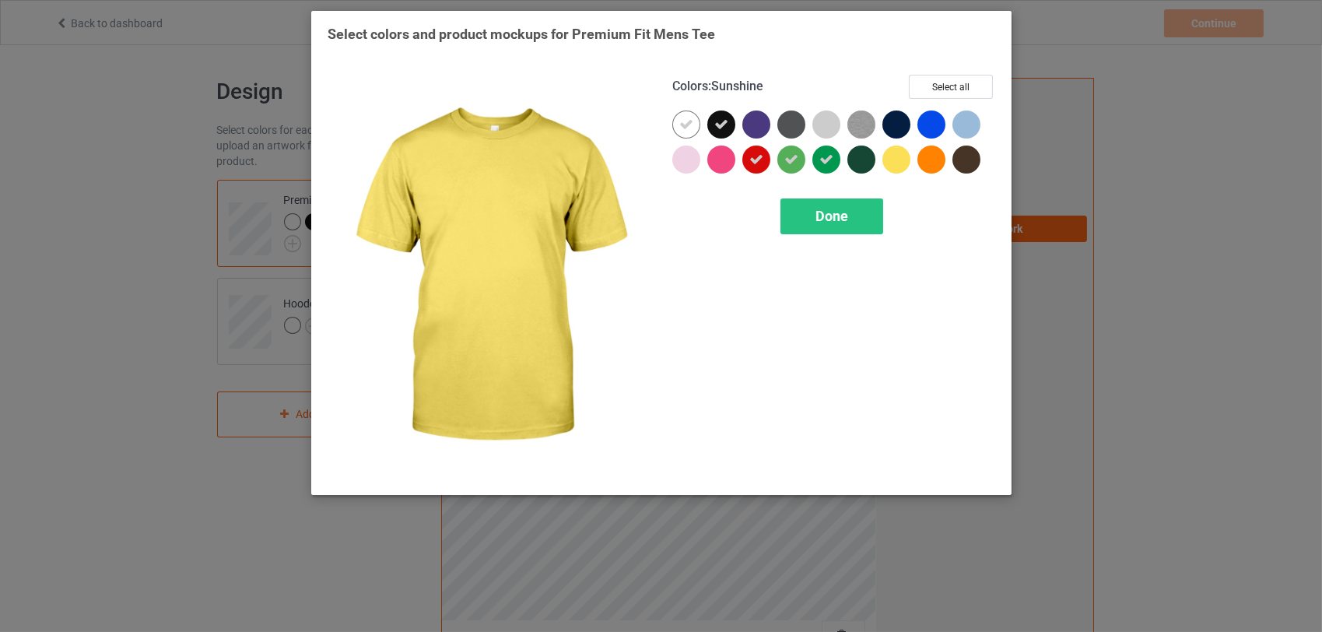
click at [893, 156] on div at bounding box center [897, 160] width 28 height 28
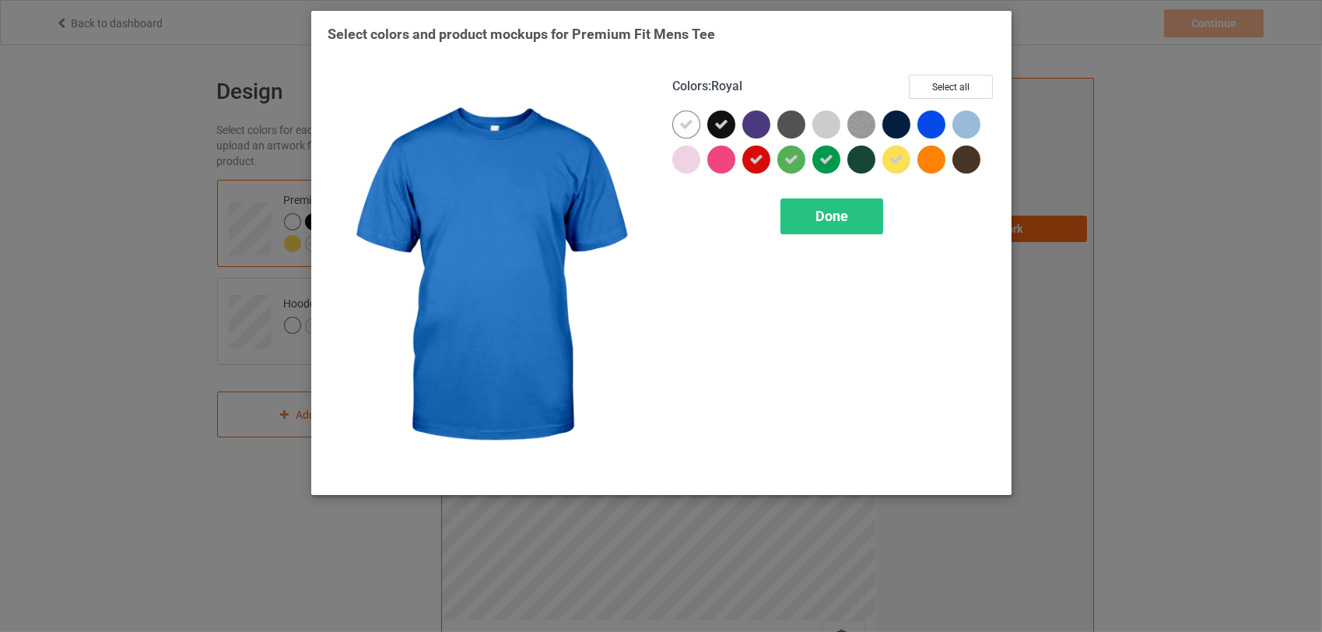
click at [932, 118] on div at bounding box center [932, 125] width 28 height 28
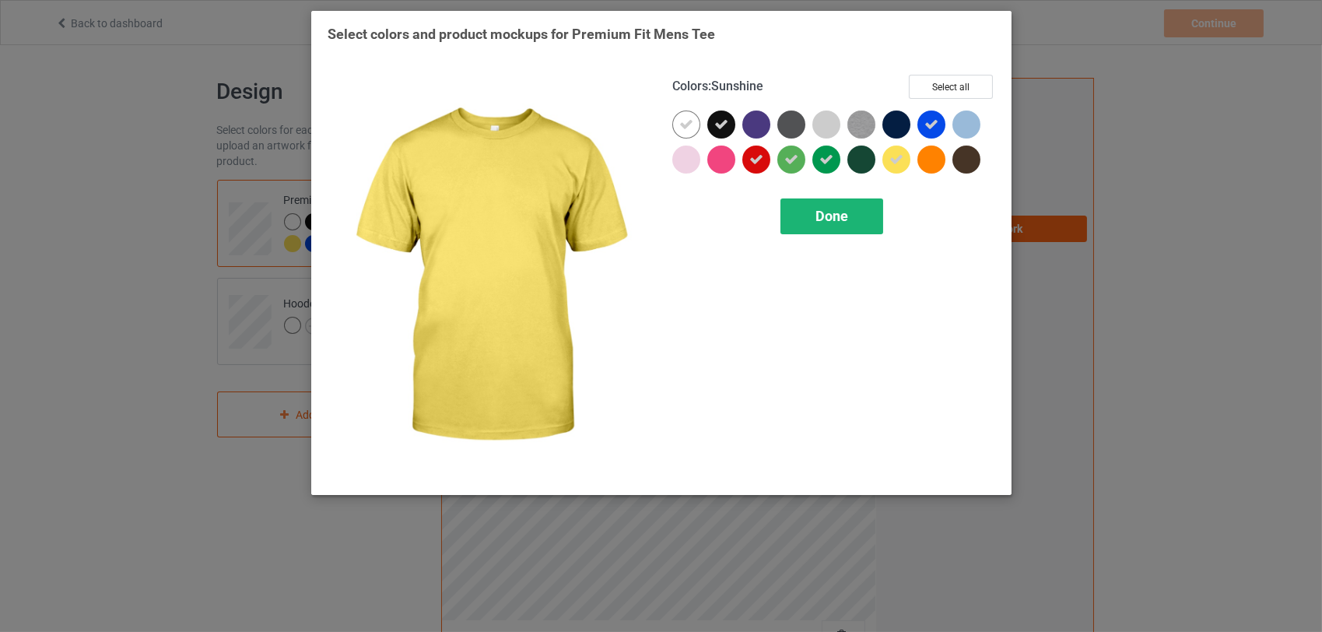
click at [841, 219] on span "Done" at bounding box center [832, 216] width 33 height 16
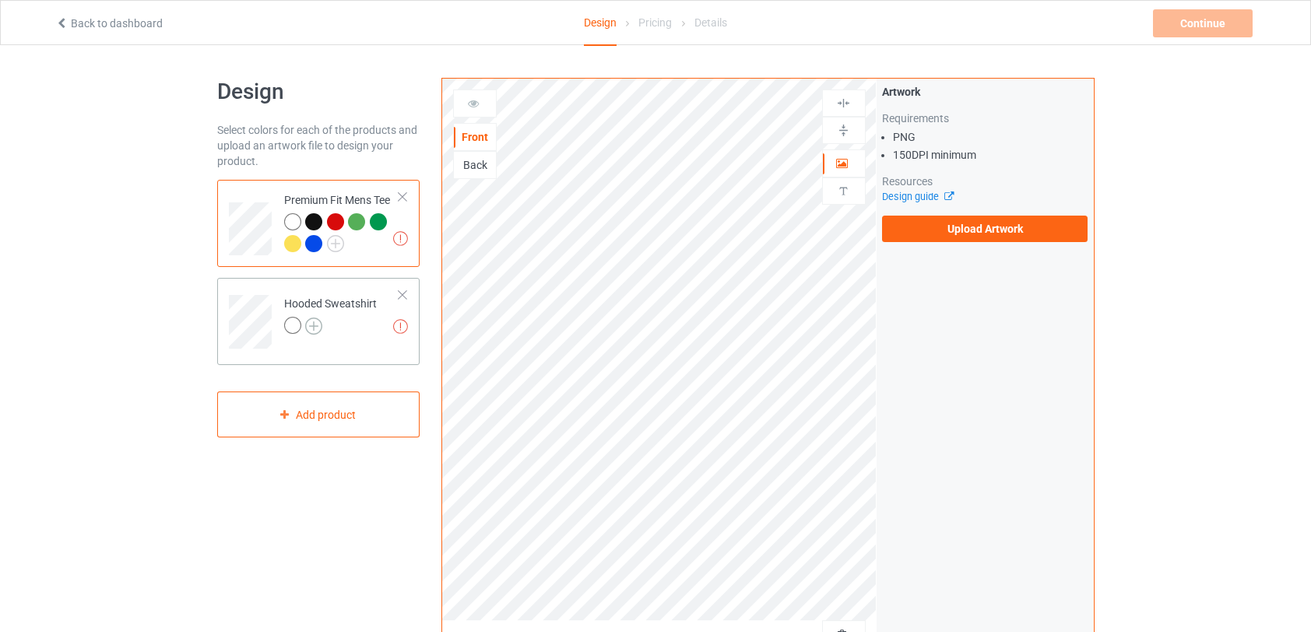
click at [318, 319] on img at bounding box center [313, 326] width 17 height 17
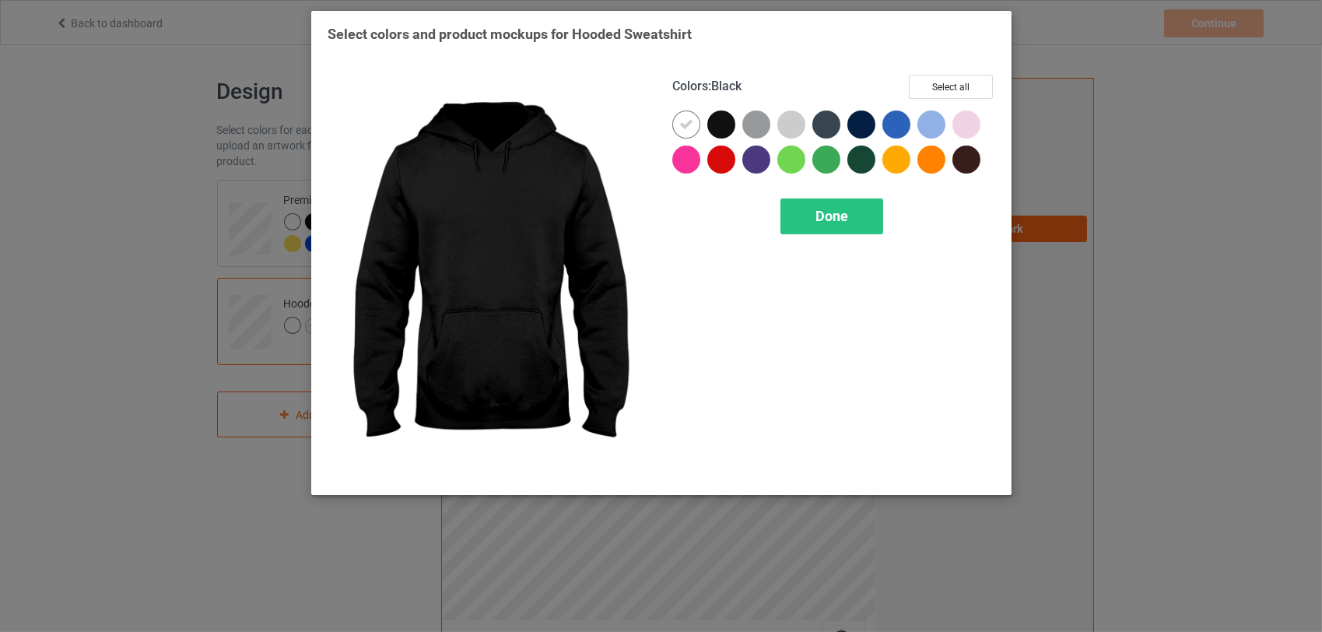
click at [721, 123] on div at bounding box center [721, 125] width 28 height 28
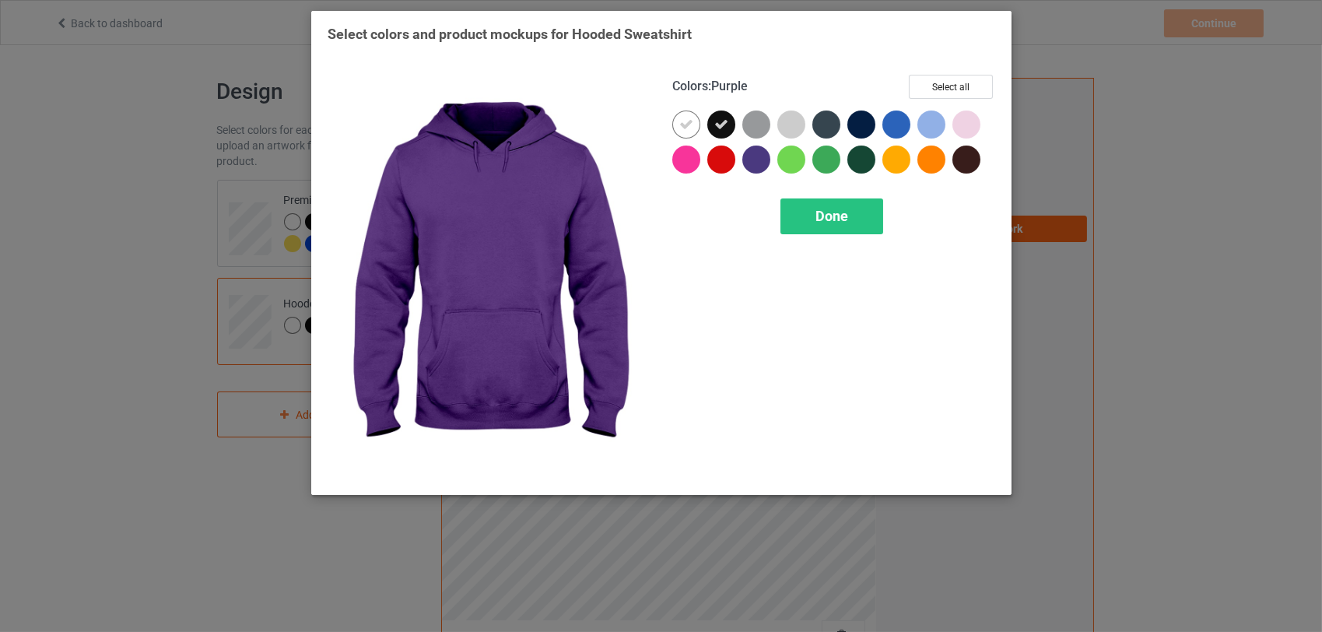
click at [753, 162] on div at bounding box center [756, 160] width 28 height 28
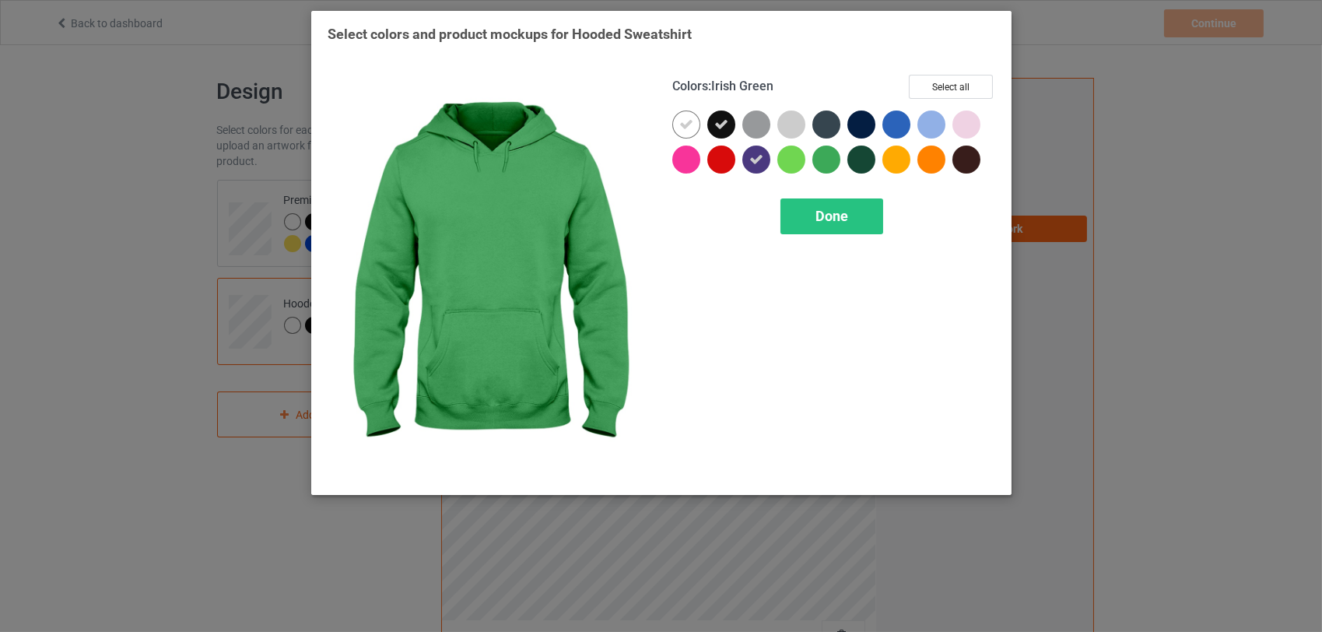
click at [830, 157] on div at bounding box center [827, 160] width 28 height 28
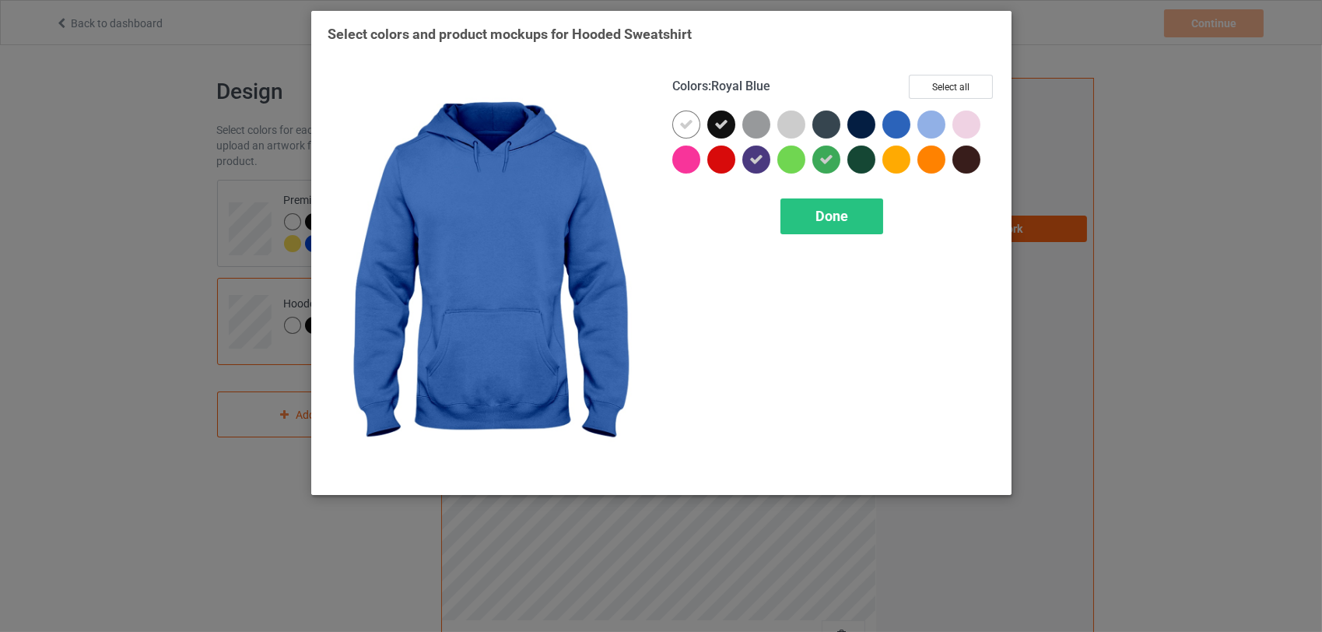
click at [896, 122] on div at bounding box center [897, 125] width 28 height 28
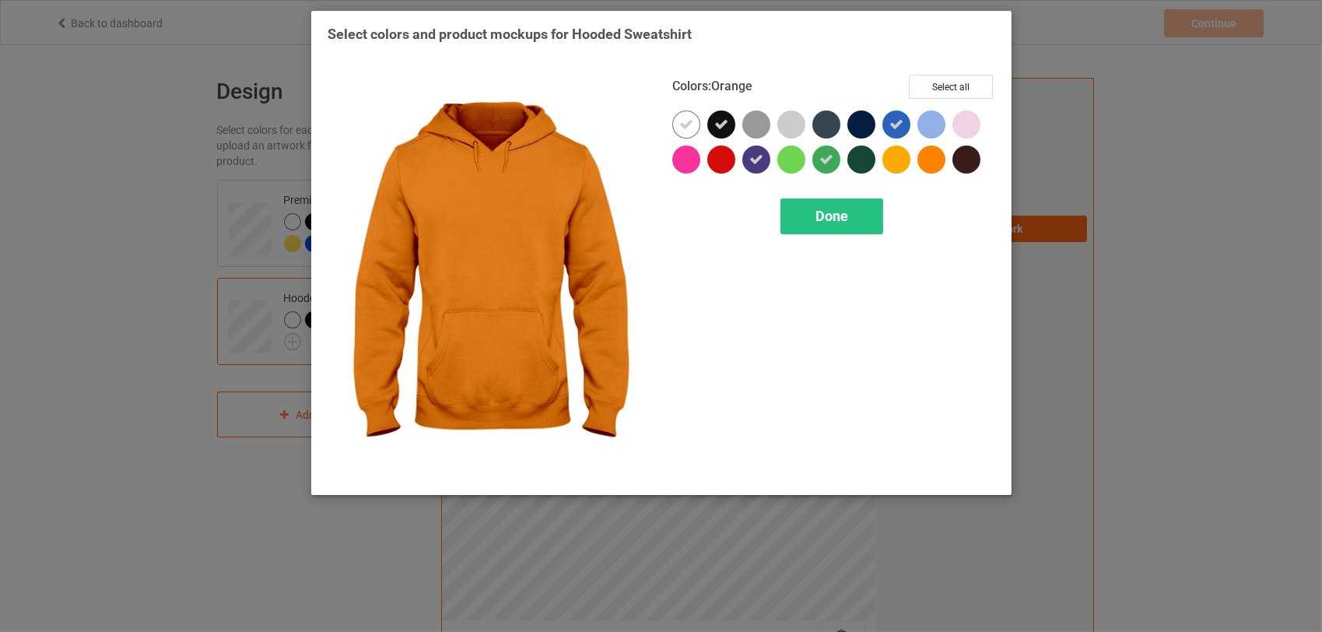
click at [928, 162] on div at bounding box center [932, 160] width 28 height 28
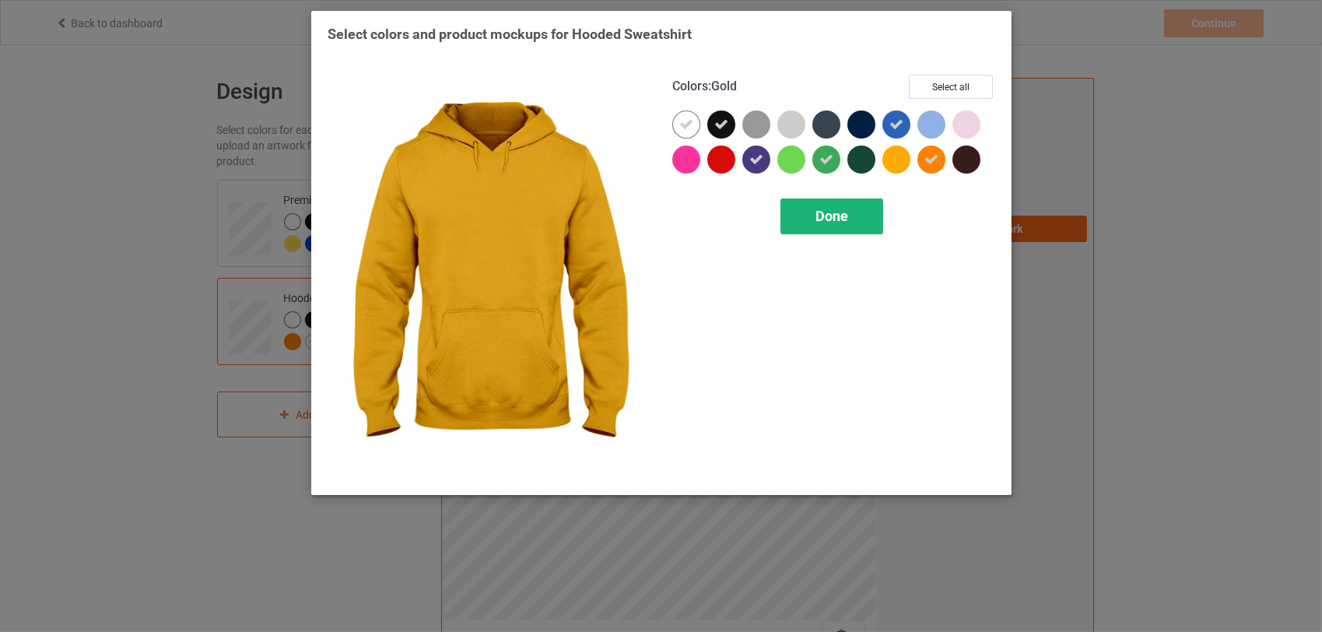
click at [829, 211] on span "Done" at bounding box center [832, 216] width 33 height 16
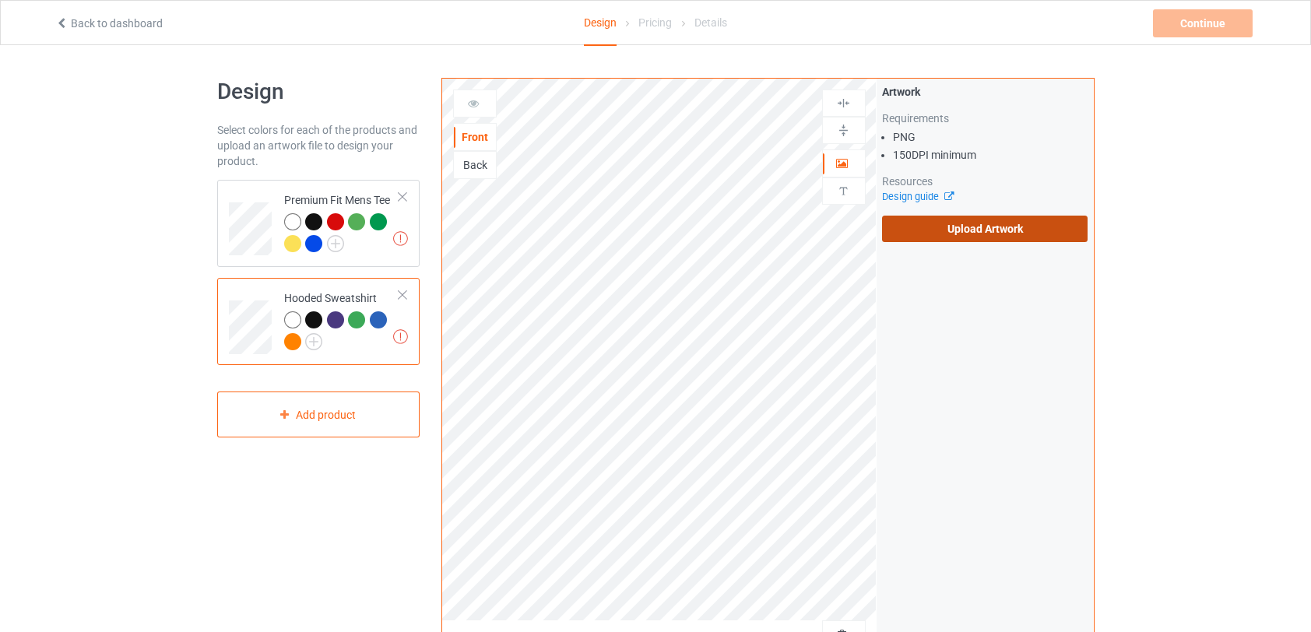
click at [962, 230] on label "Upload Artwork" at bounding box center [985, 229] width 206 height 26
click at [0, 0] on input "Upload Artwork" at bounding box center [0, 0] width 0 height 0
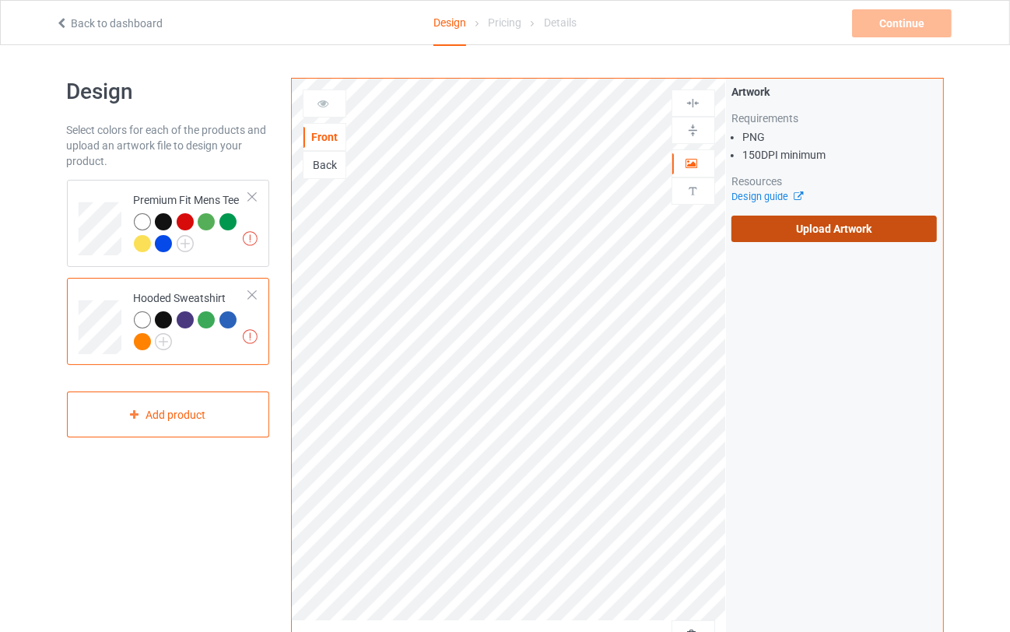
click at [790, 228] on label "Upload Artwork" at bounding box center [835, 229] width 206 height 26
click at [0, 0] on input "Upload Artwork" at bounding box center [0, 0] width 0 height 0
click at [837, 228] on label "Upload Artwork" at bounding box center [835, 229] width 206 height 26
click at [0, 0] on input "Upload Artwork" at bounding box center [0, 0] width 0 height 0
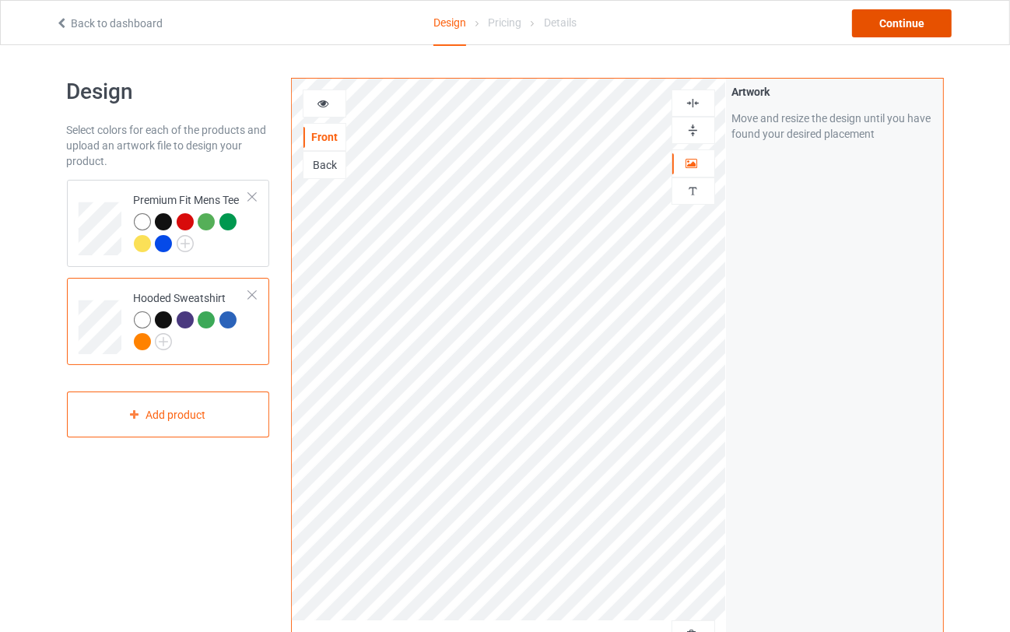
click at [916, 18] on div "Continue" at bounding box center [902, 23] width 100 height 28
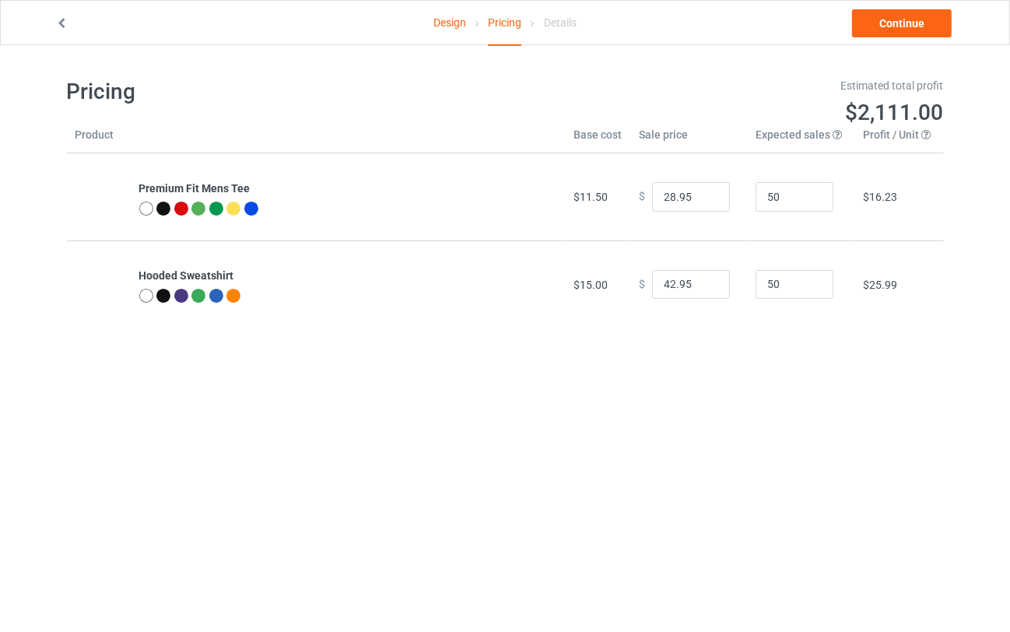
click at [165, 205] on div at bounding box center [163, 209] width 14 height 14
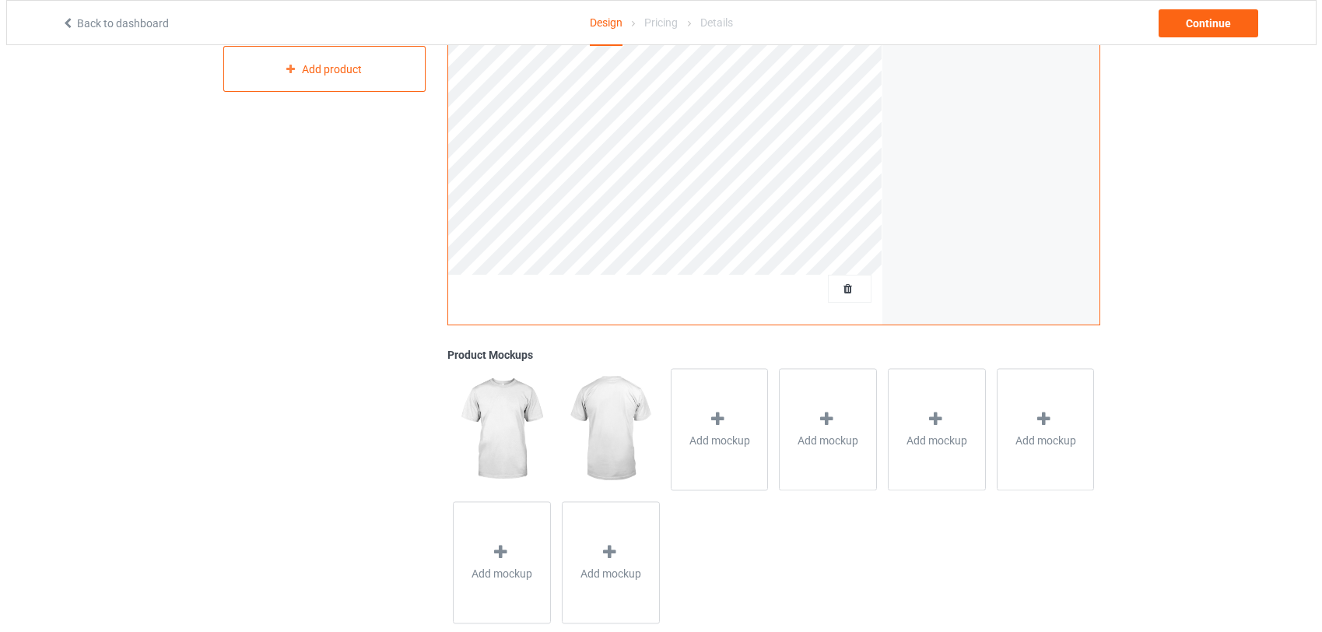
scroll to position [346, 0]
click at [711, 424] on icon at bounding box center [711, 419] width 19 height 16
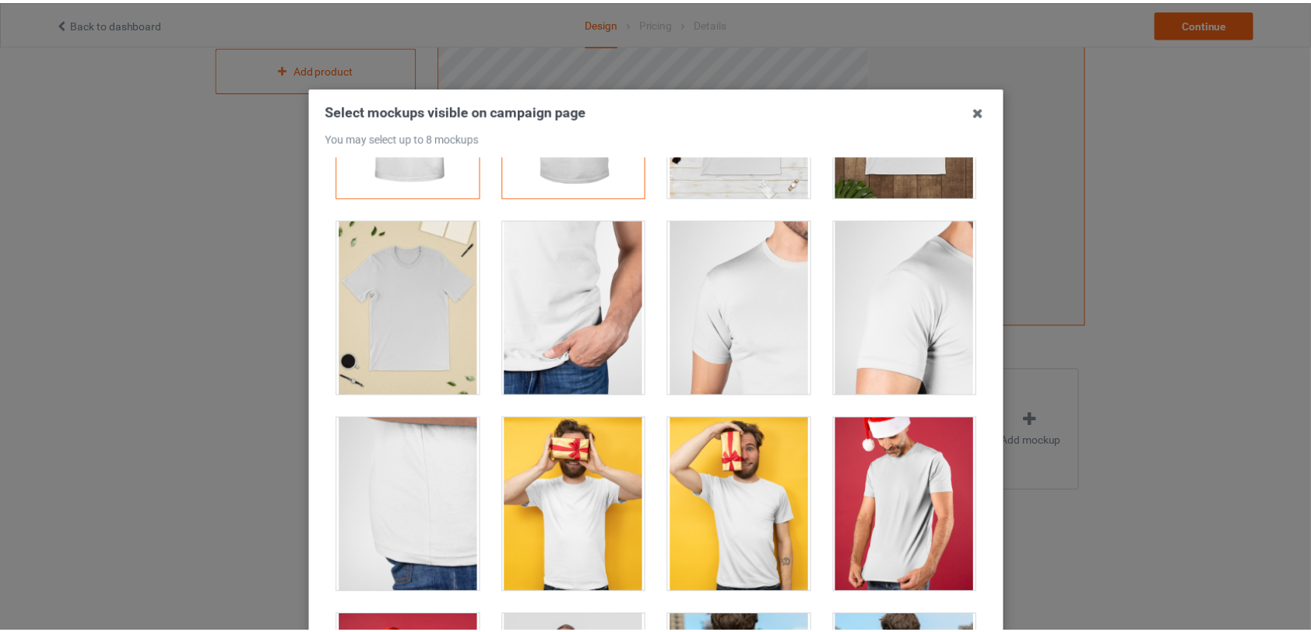
scroll to position [0, 0]
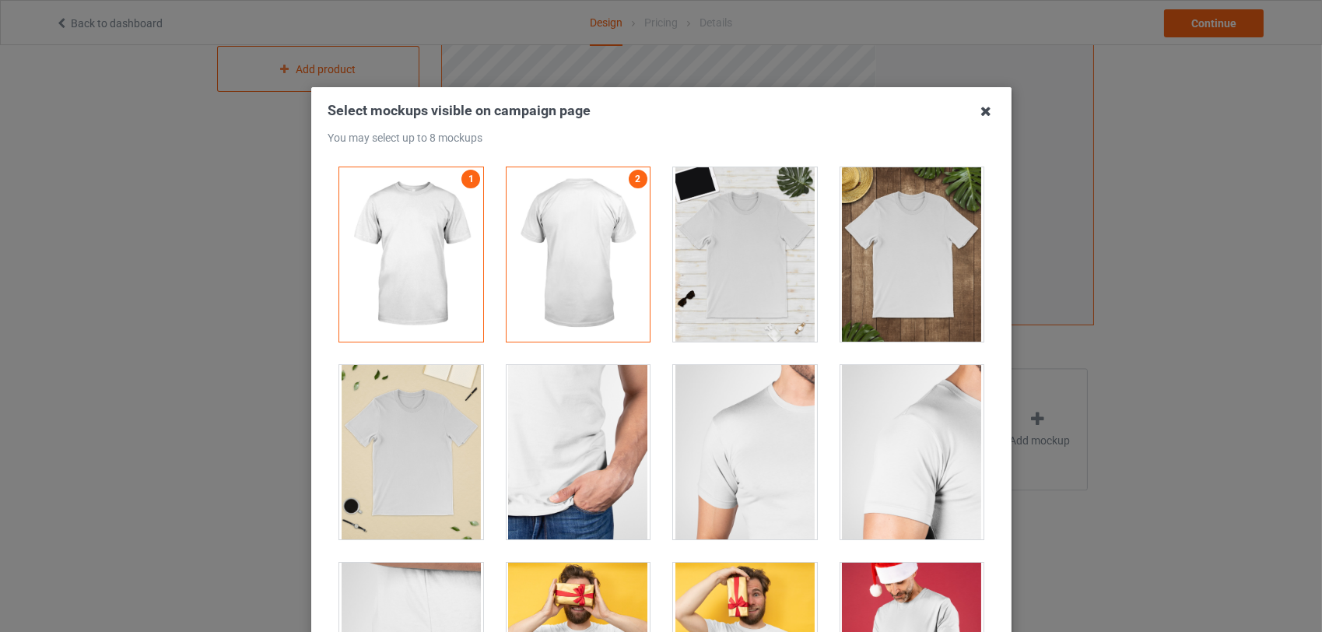
click at [979, 117] on icon at bounding box center [986, 111] width 25 height 25
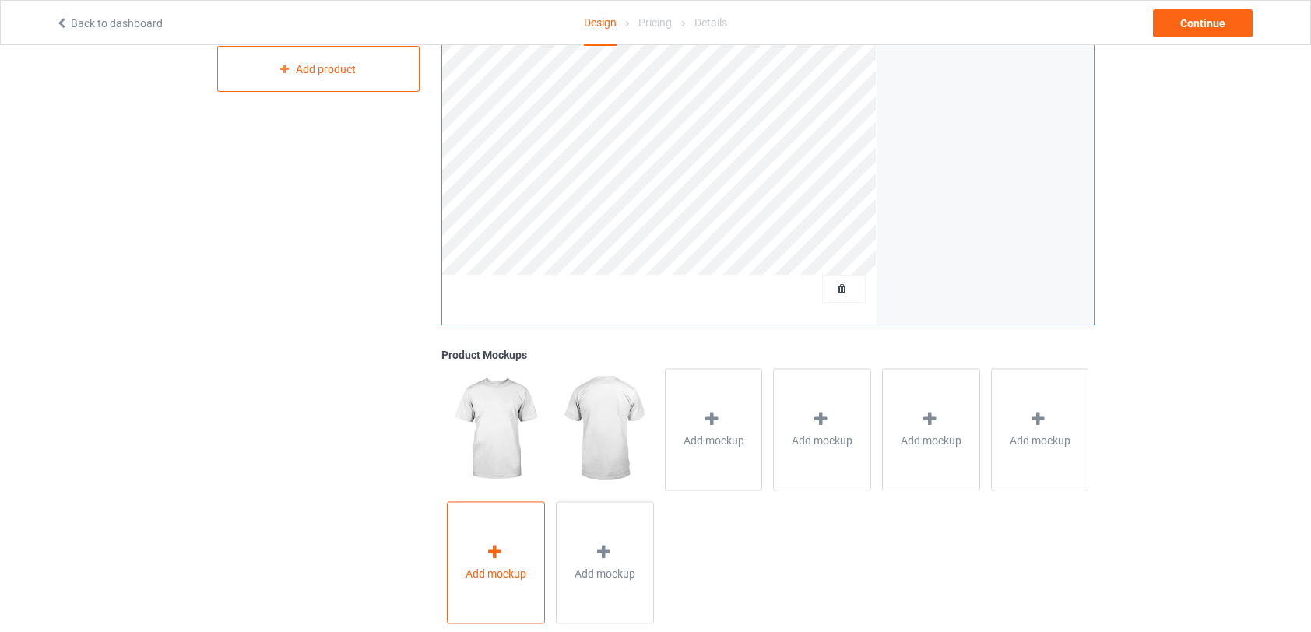
click at [496, 573] on span "Add mockup" at bounding box center [495, 574] width 61 height 16
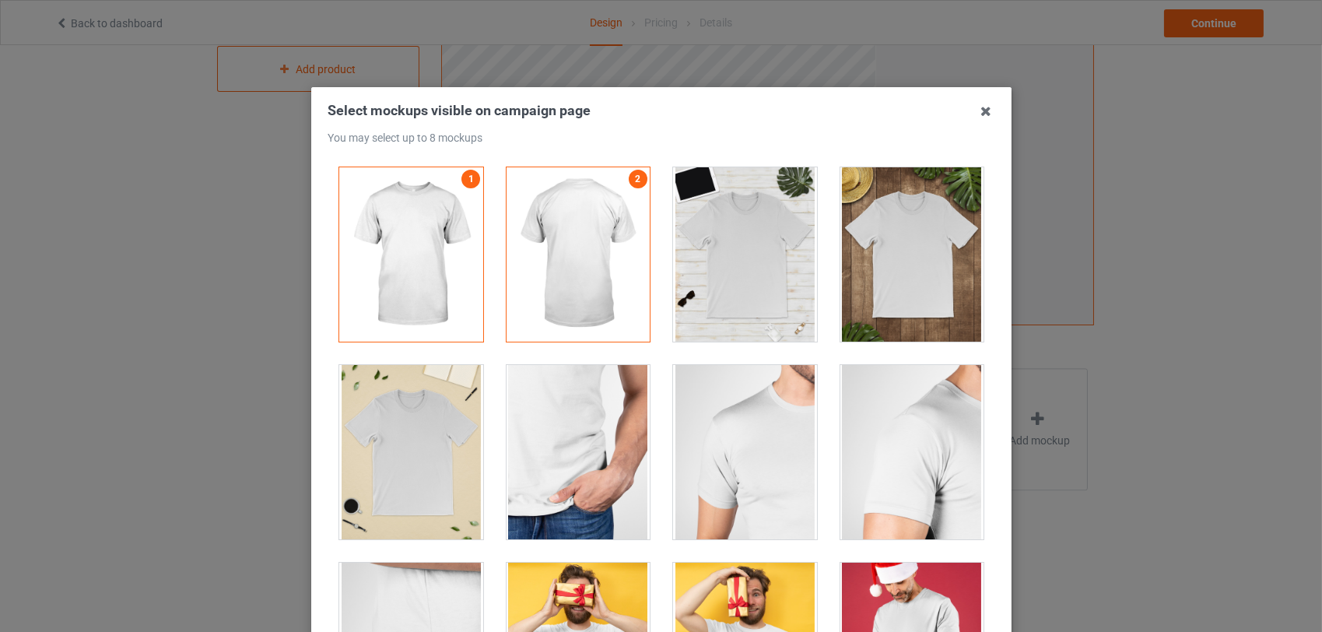
click at [733, 261] on div at bounding box center [745, 254] width 144 height 174
click at [795, 184] on link "3" at bounding box center [804, 179] width 19 height 19
click at [977, 112] on icon at bounding box center [986, 111] width 25 height 25
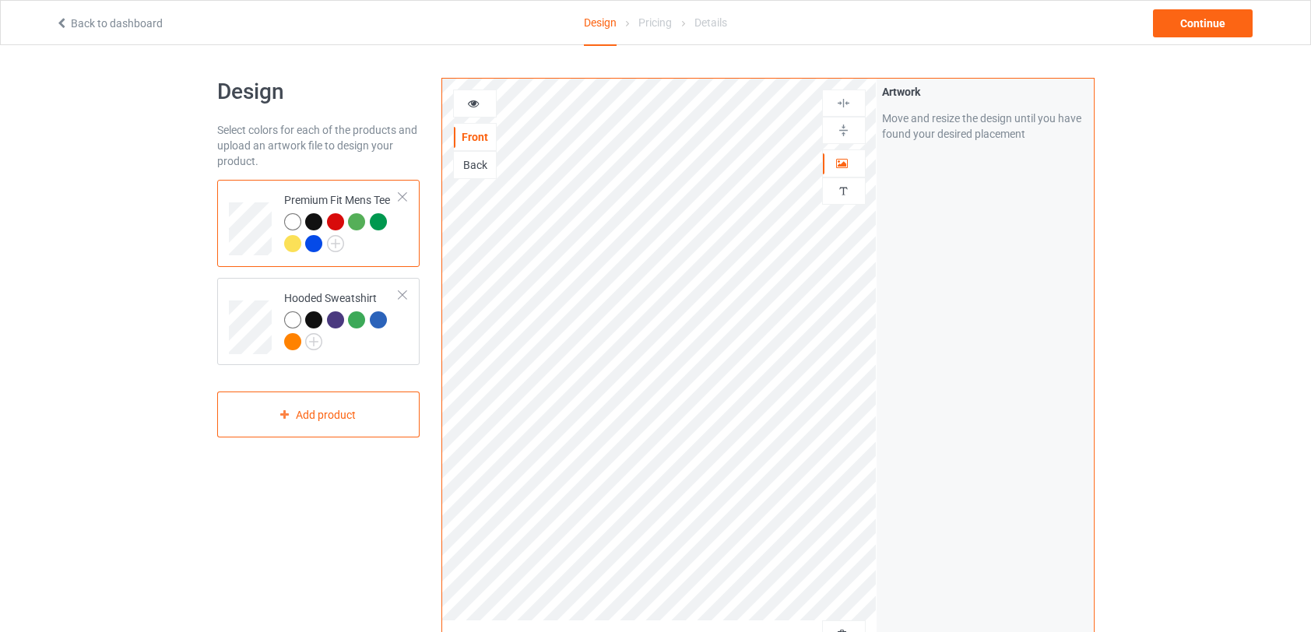
click at [404, 196] on div at bounding box center [402, 196] width 11 height 11
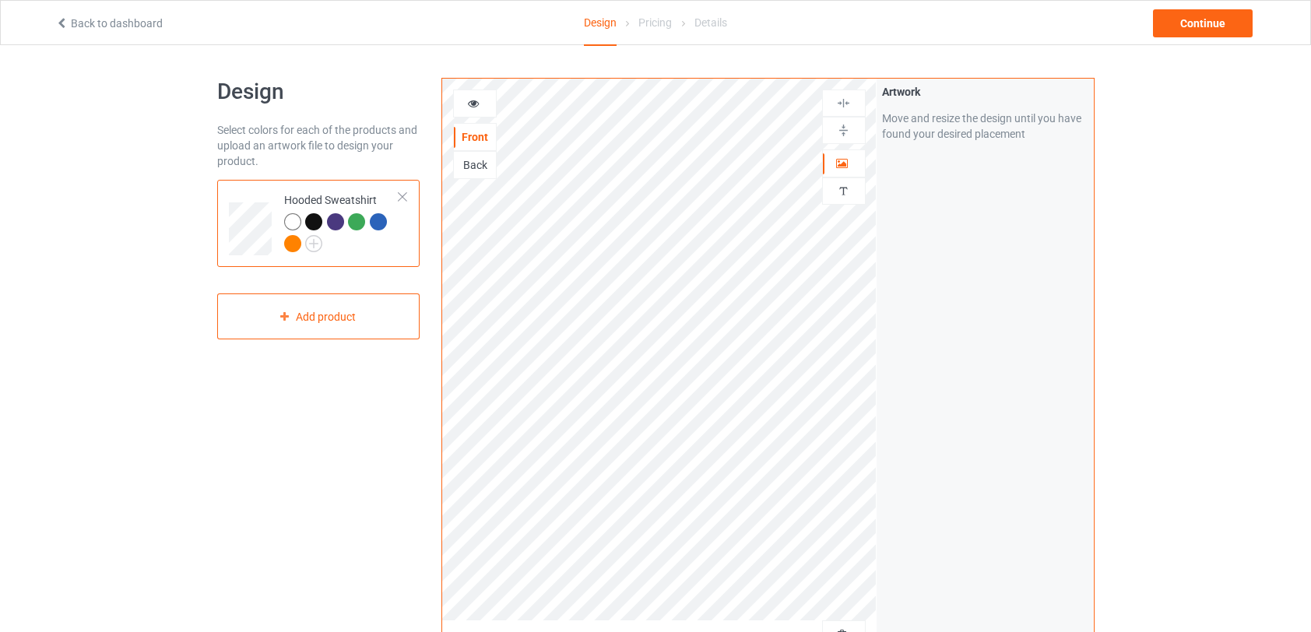
click at [403, 197] on div at bounding box center [402, 196] width 11 height 11
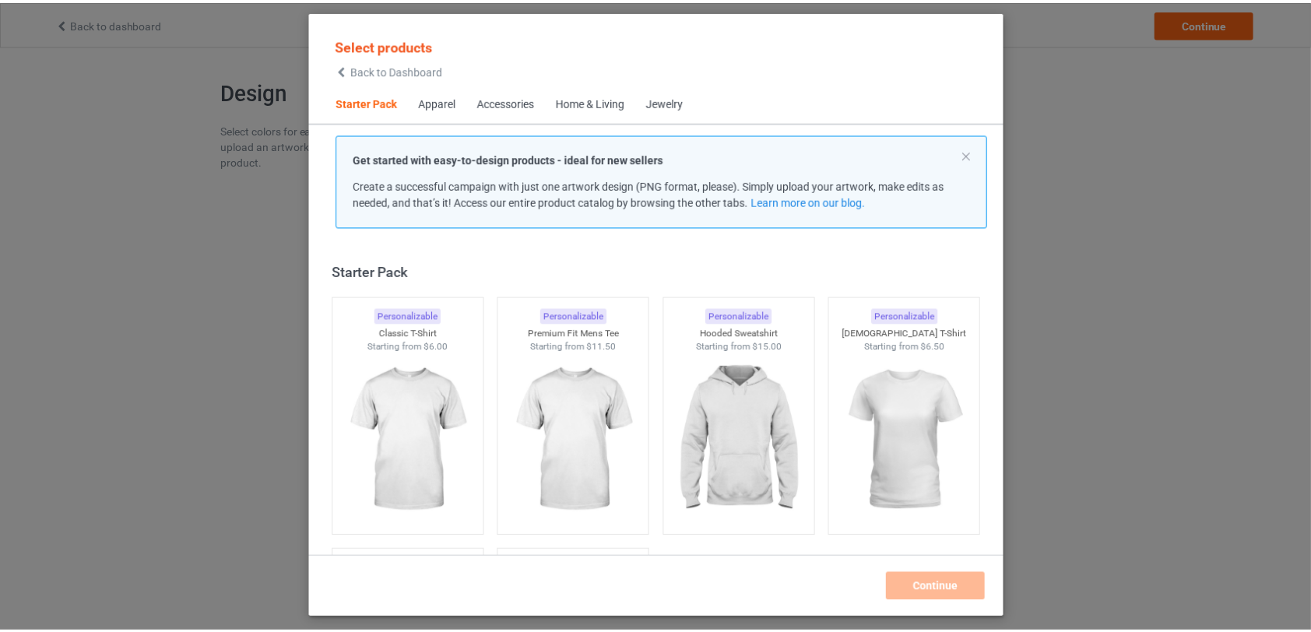
scroll to position [19, 0]
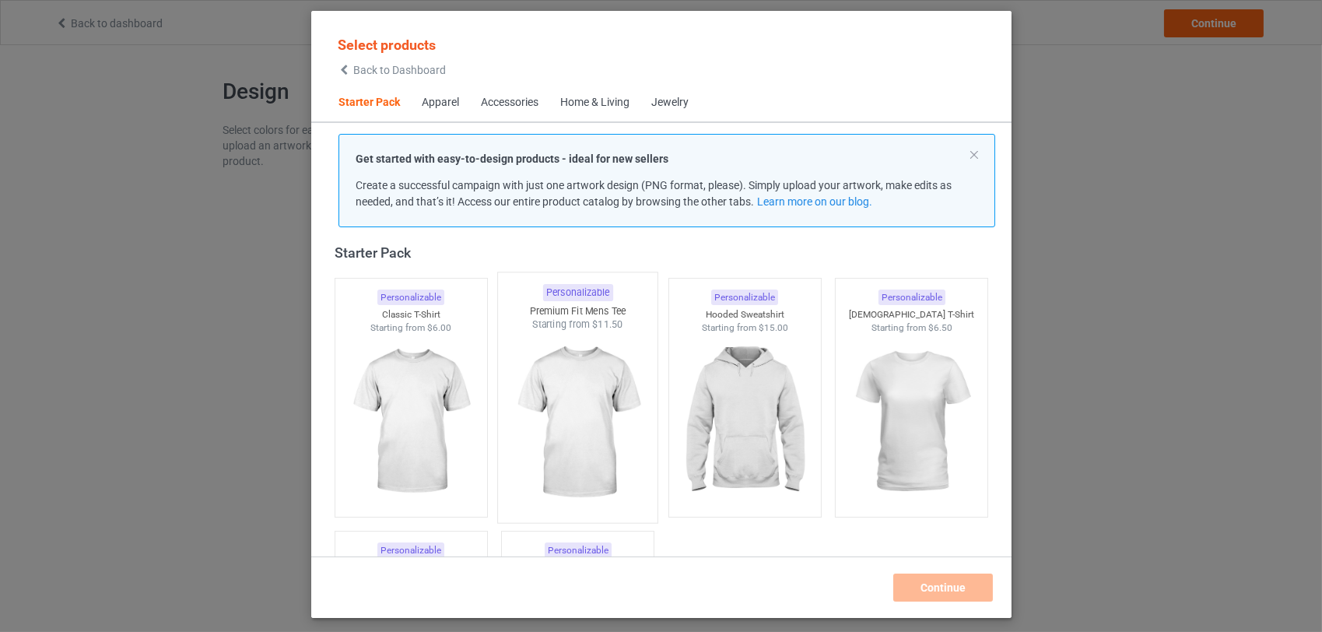
click at [588, 417] on img at bounding box center [577, 423] width 146 height 183
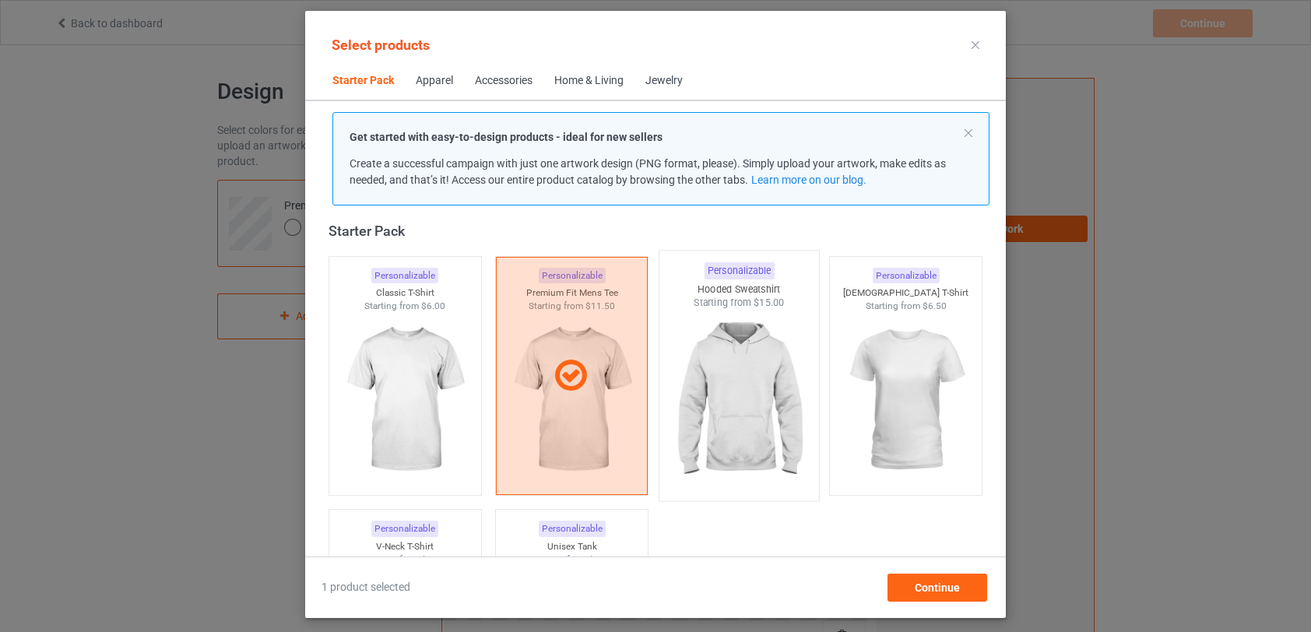
click at [740, 374] on img at bounding box center [738, 401] width 146 height 183
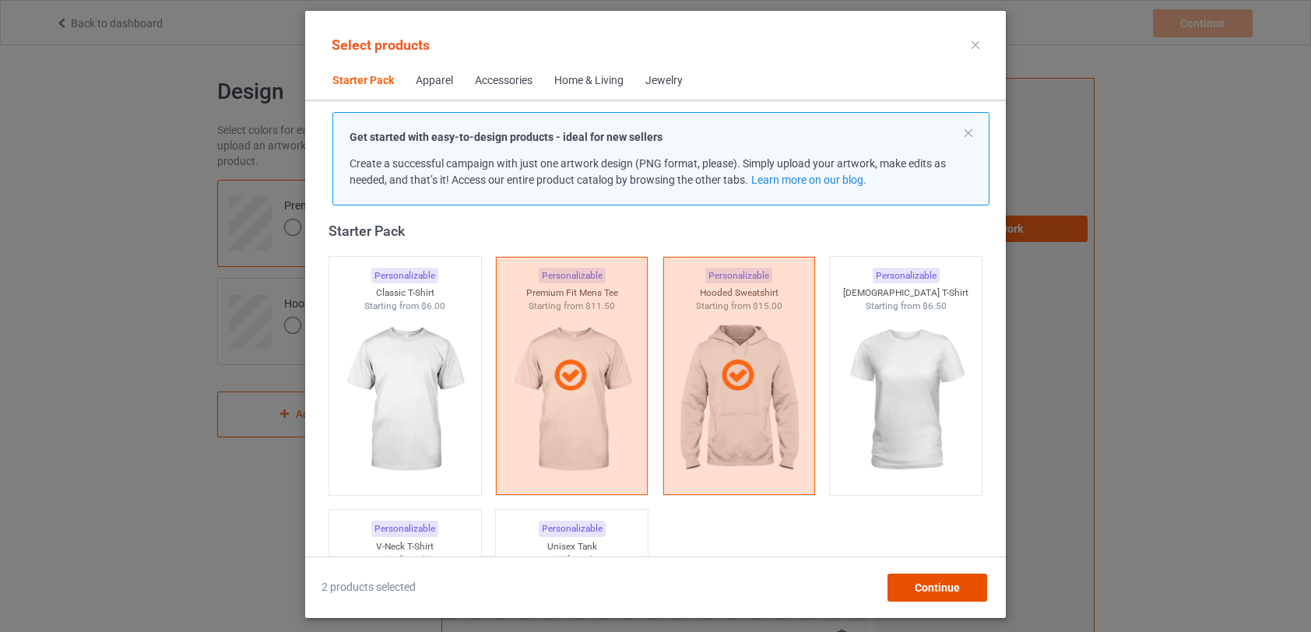
click at [921, 580] on div "Continue" at bounding box center [937, 588] width 100 height 28
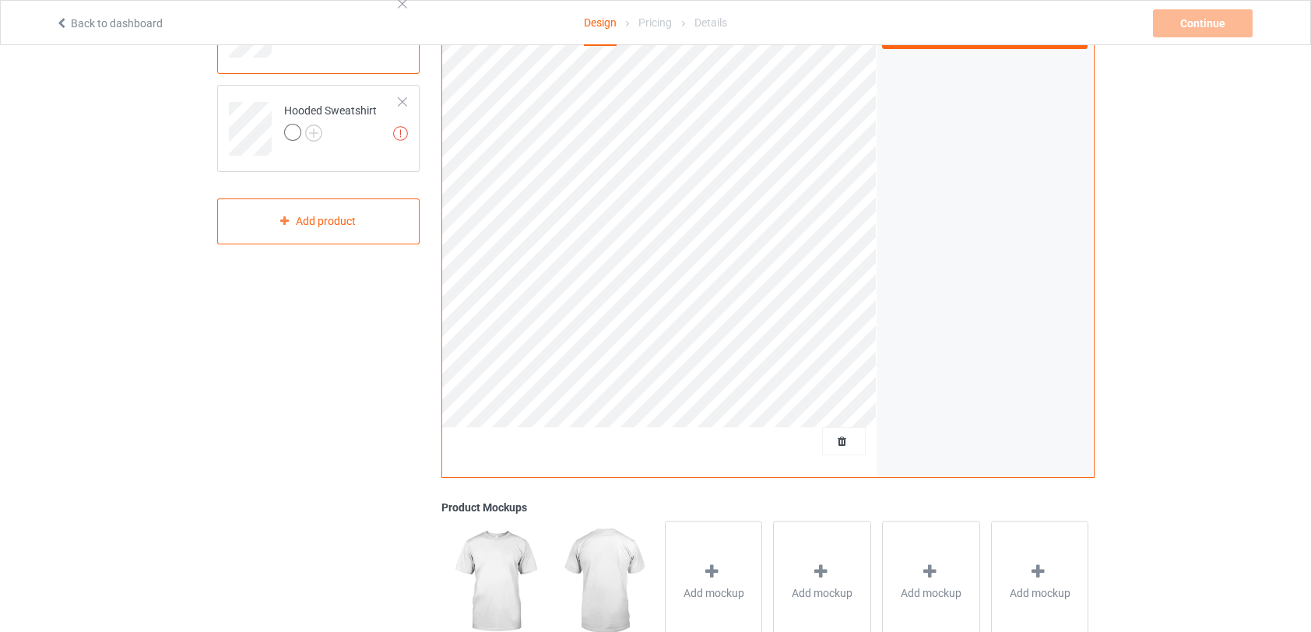
scroll to position [186, 0]
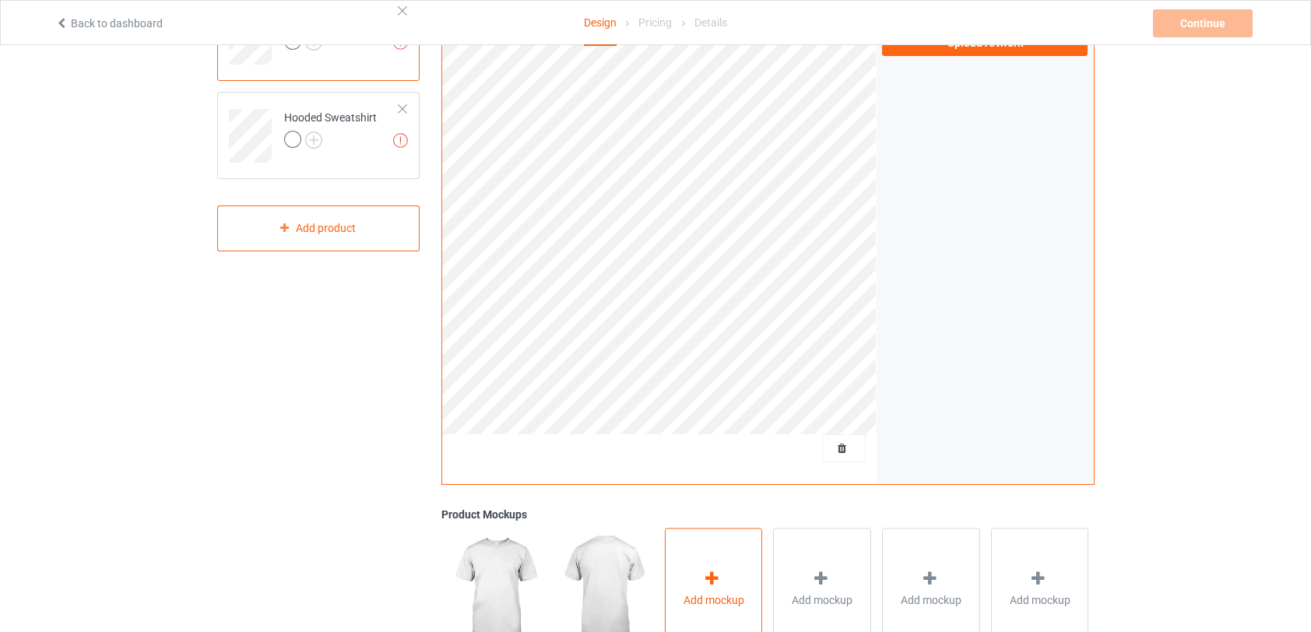
click at [704, 591] on div at bounding box center [713, 581] width 22 height 23
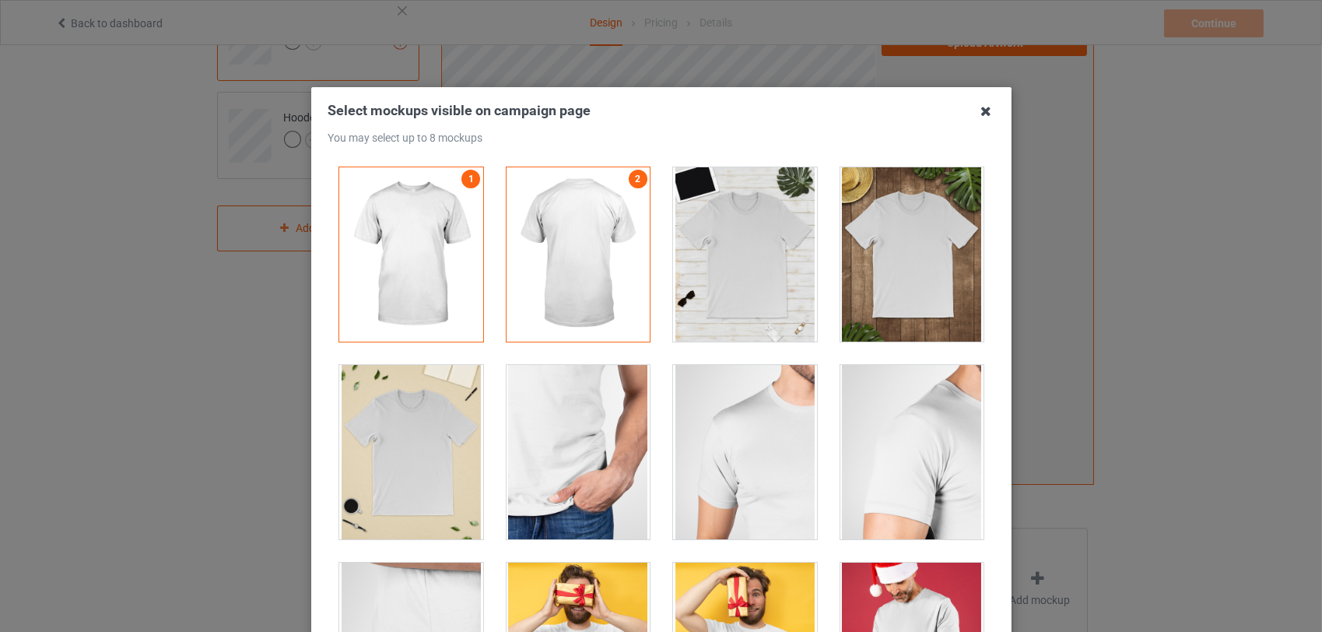
click at [980, 109] on icon at bounding box center [986, 111] width 25 height 25
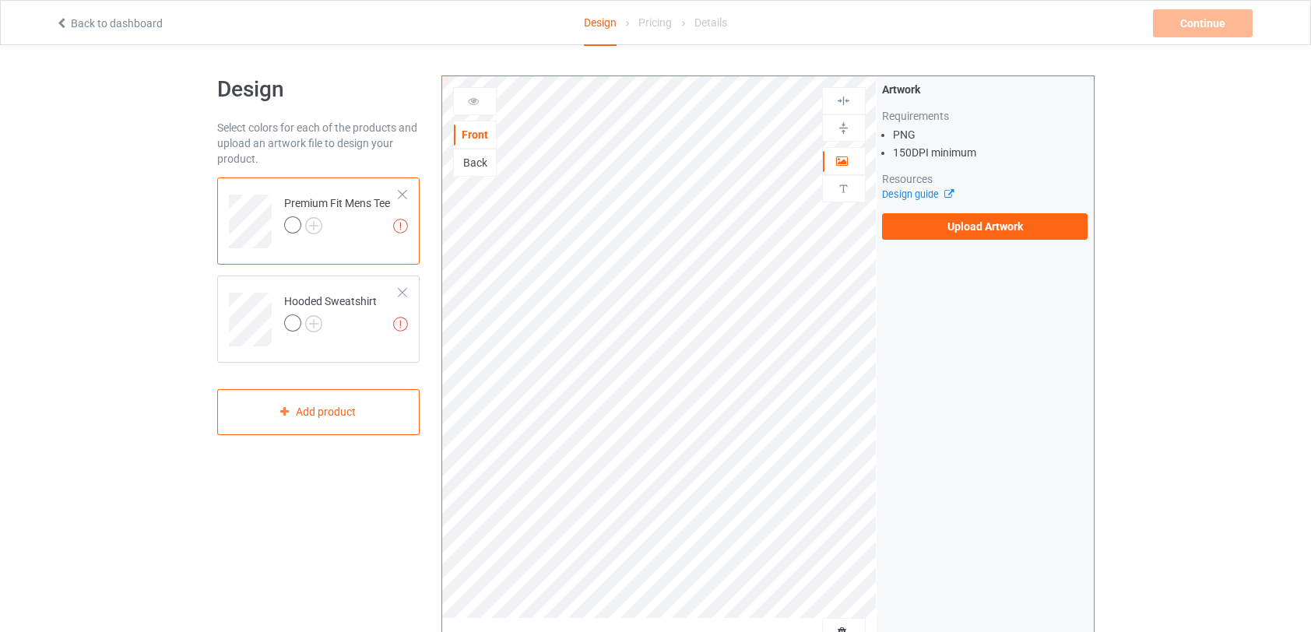
scroll to position [0, 0]
click at [978, 235] on label "Upload Artwork" at bounding box center [985, 229] width 206 height 26
click at [0, 0] on input "Upload Artwork" at bounding box center [0, 0] width 0 height 0
click at [932, 229] on label "Upload Artwork" at bounding box center [985, 229] width 206 height 26
click at [0, 0] on input "Upload Artwork" at bounding box center [0, 0] width 0 height 0
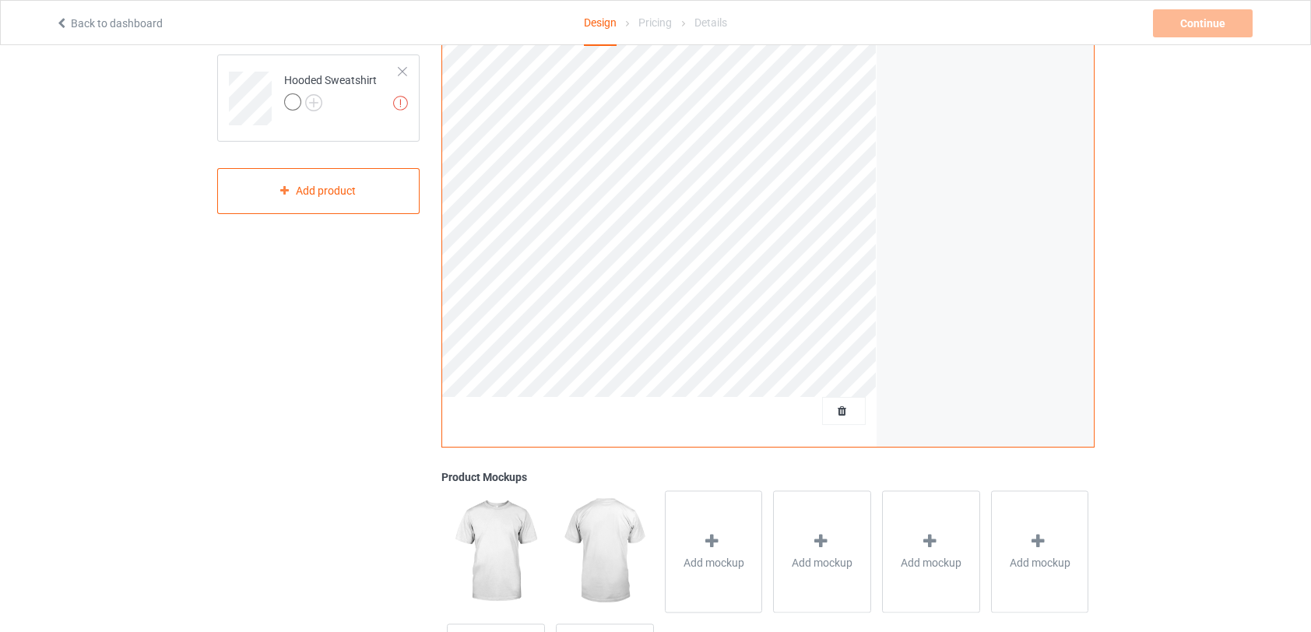
scroll to position [23, 0]
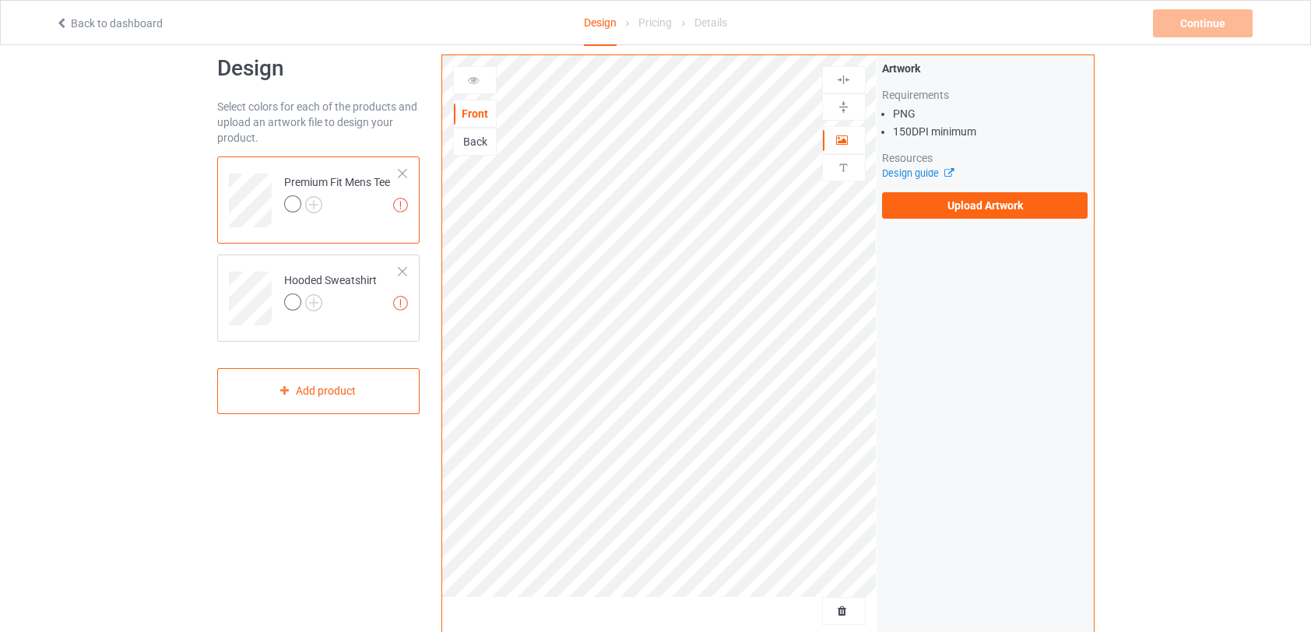
click at [956, 219] on div "Artwork Requirements PNG 150 DPI minimum Resources Design guide Upload Artwork" at bounding box center [984, 139] width 217 height 169
click at [965, 210] on label "Upload Artwork" at bounding box center [985, 205] width 206 height 26
click at [0, 0] on input "Upload Artwork" at bounding box center [0, 0] width 0 height 0
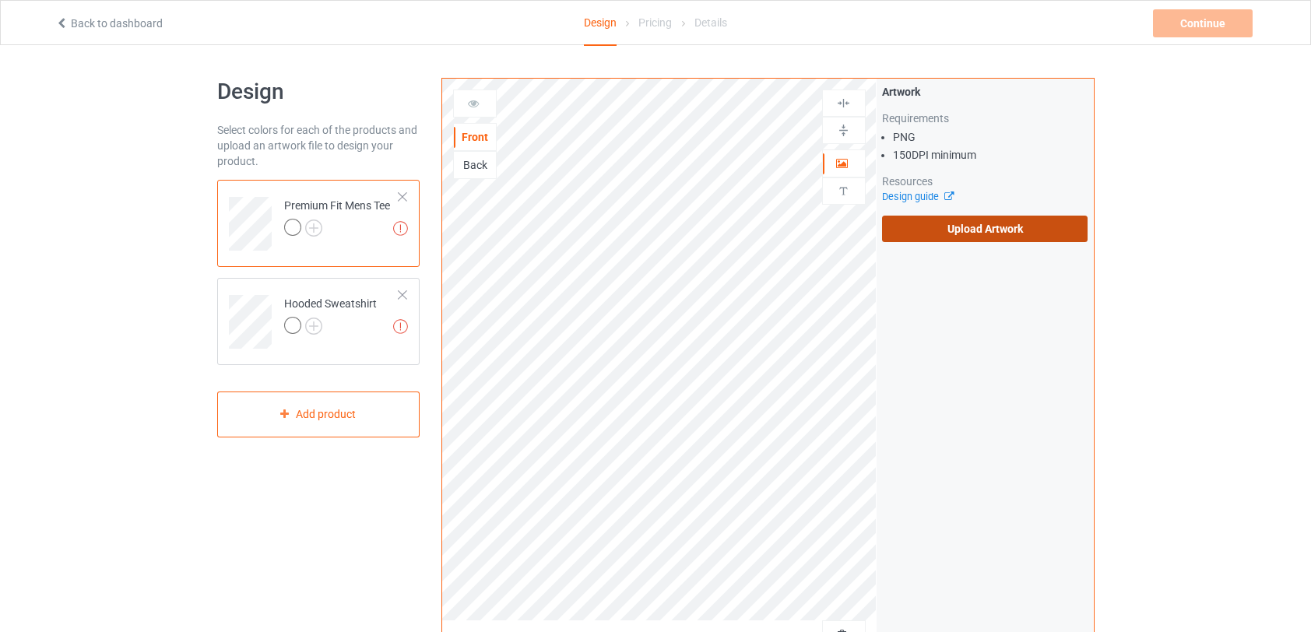
click at [986, 233] on label "Upload Artwork" at bounding box center [985, 229] width 206 height 26
click at [0, 0] on input "Upload Artwork" at bounding box center [0, 0] width 0 height 0
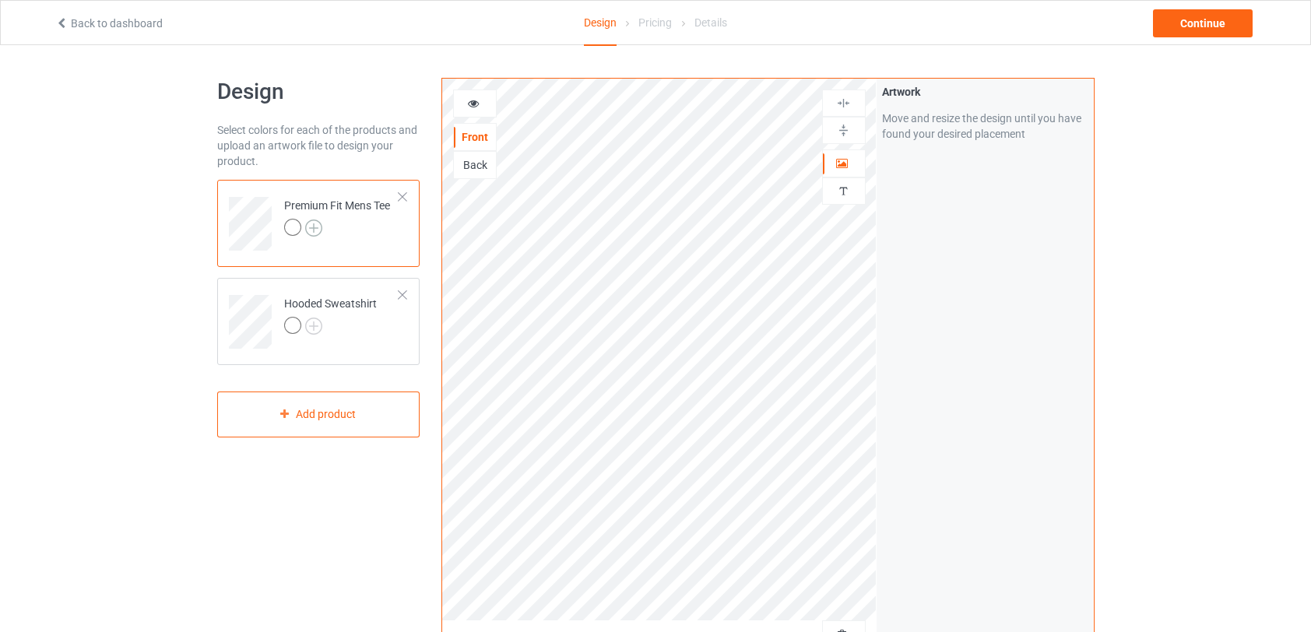
click at [320, 227] on img at bounding box center [313, 227] width 17 height 17
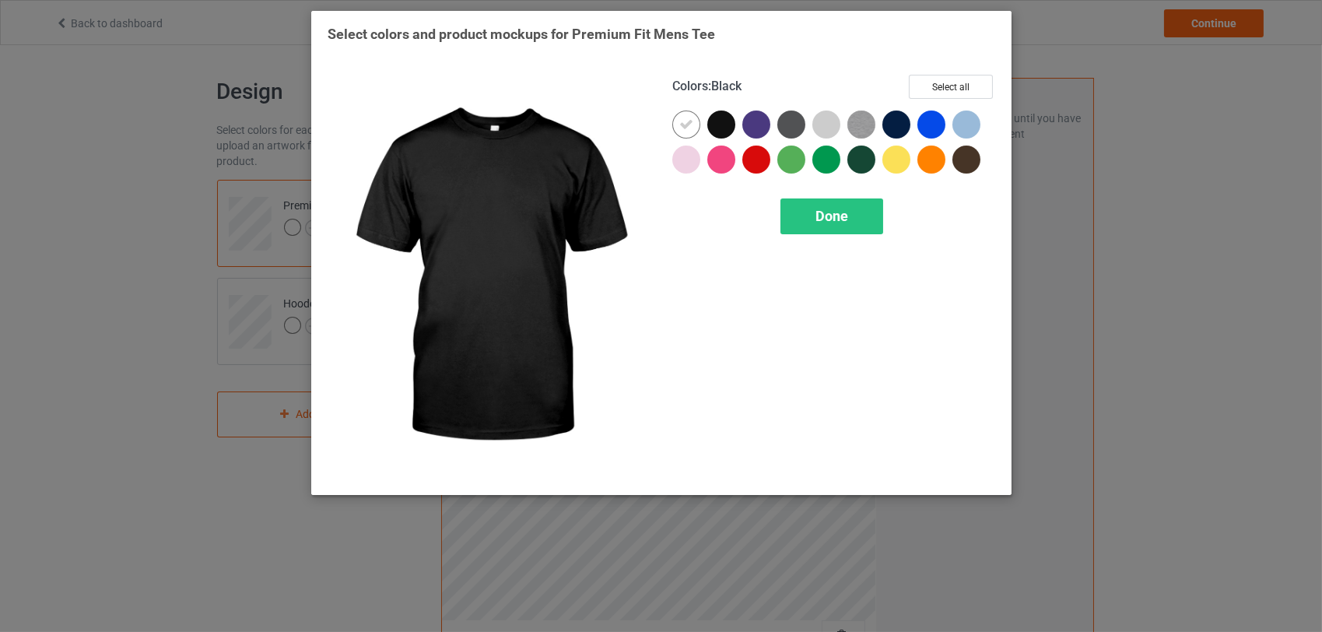
click at [719, 125] on div at bounding box center [721, 125] width 28 height 28
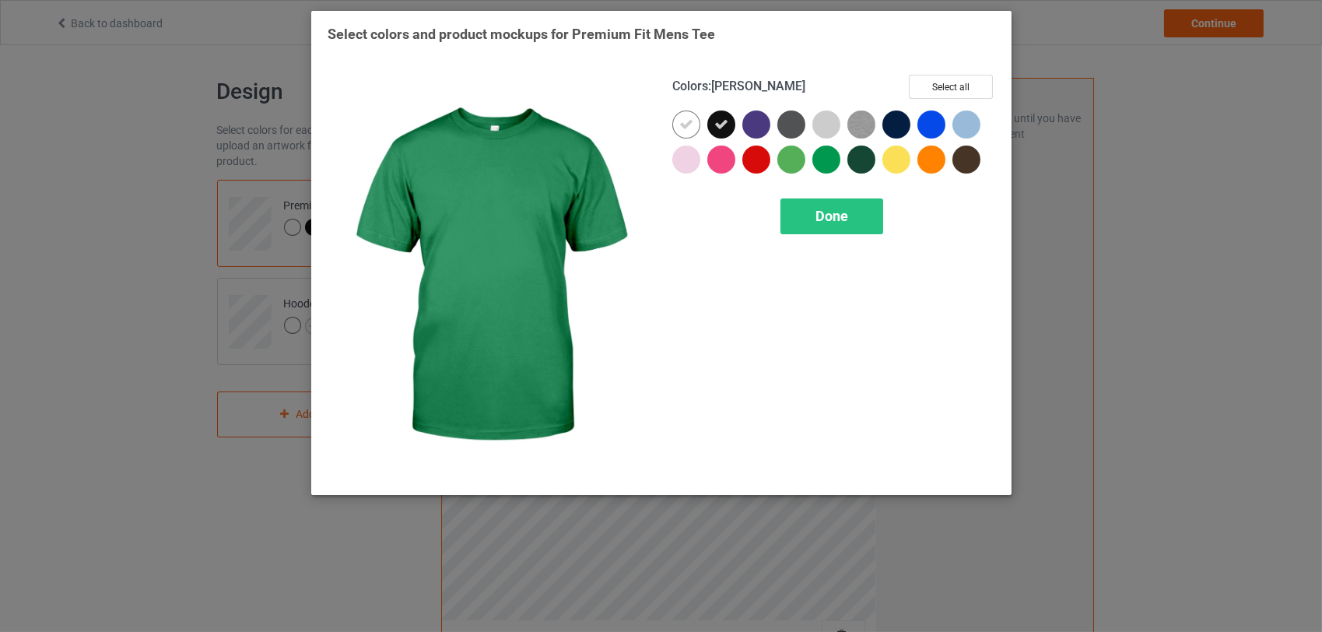
click at [825, 158] on div at bounding box center [827, 160] width 28 height 28
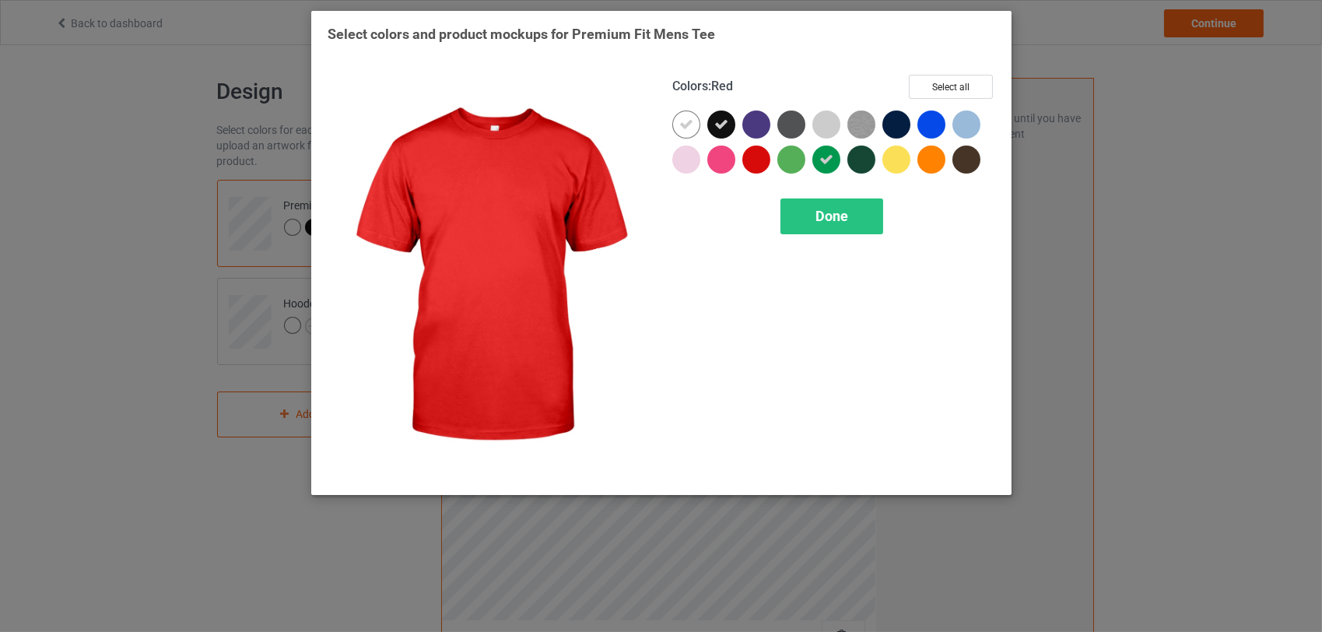
click at [756, 163] on div at bounding box center [756, 160] width 28 height 28
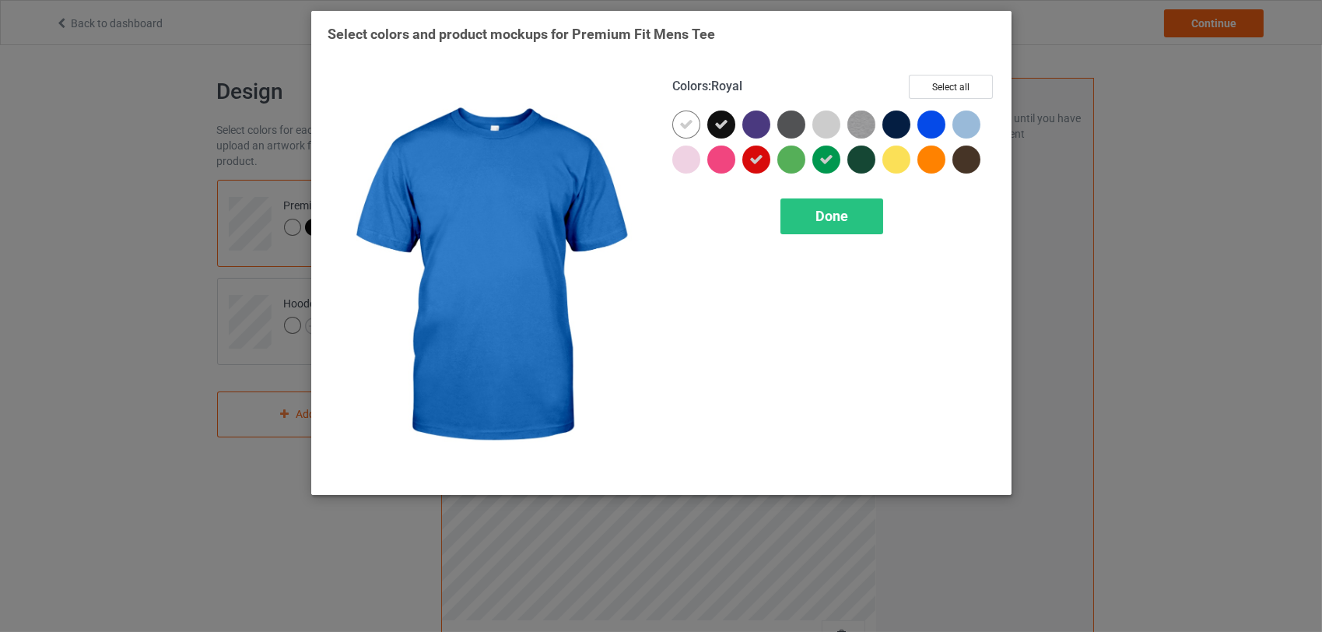
click at [932, 122] on div at bounding box center [932, 125] width 28 height 28
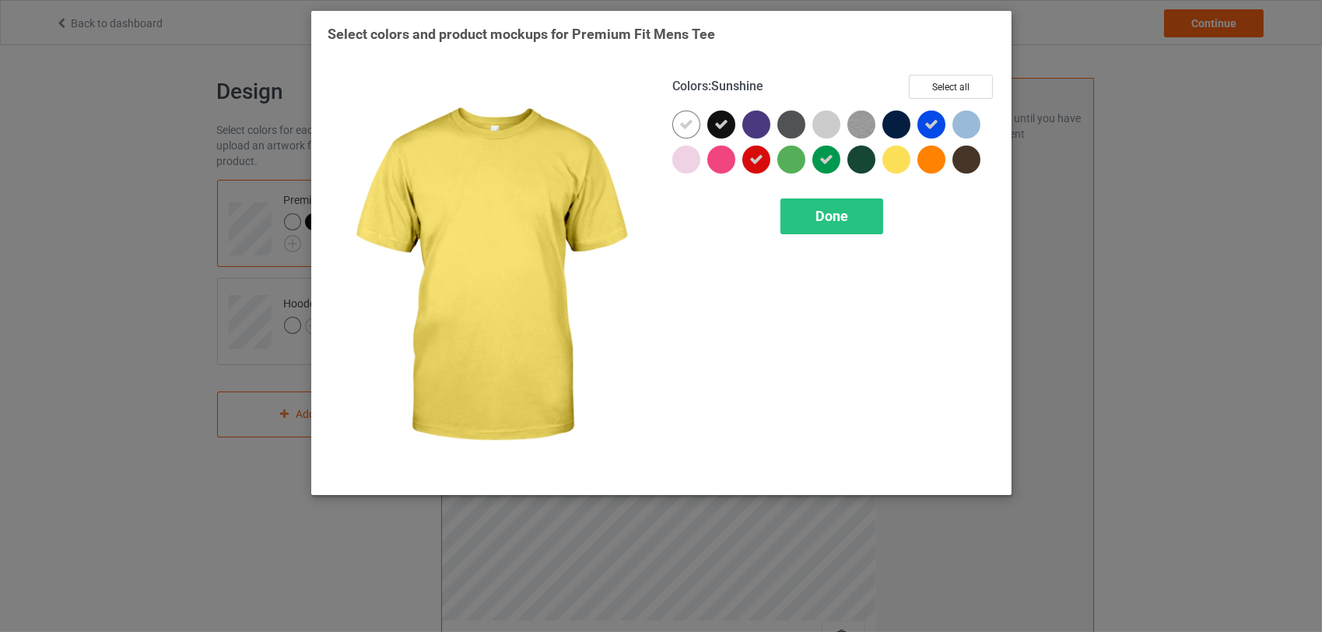
click at [900, 156] on div at bounding box center [897, 160] width 28 height 28
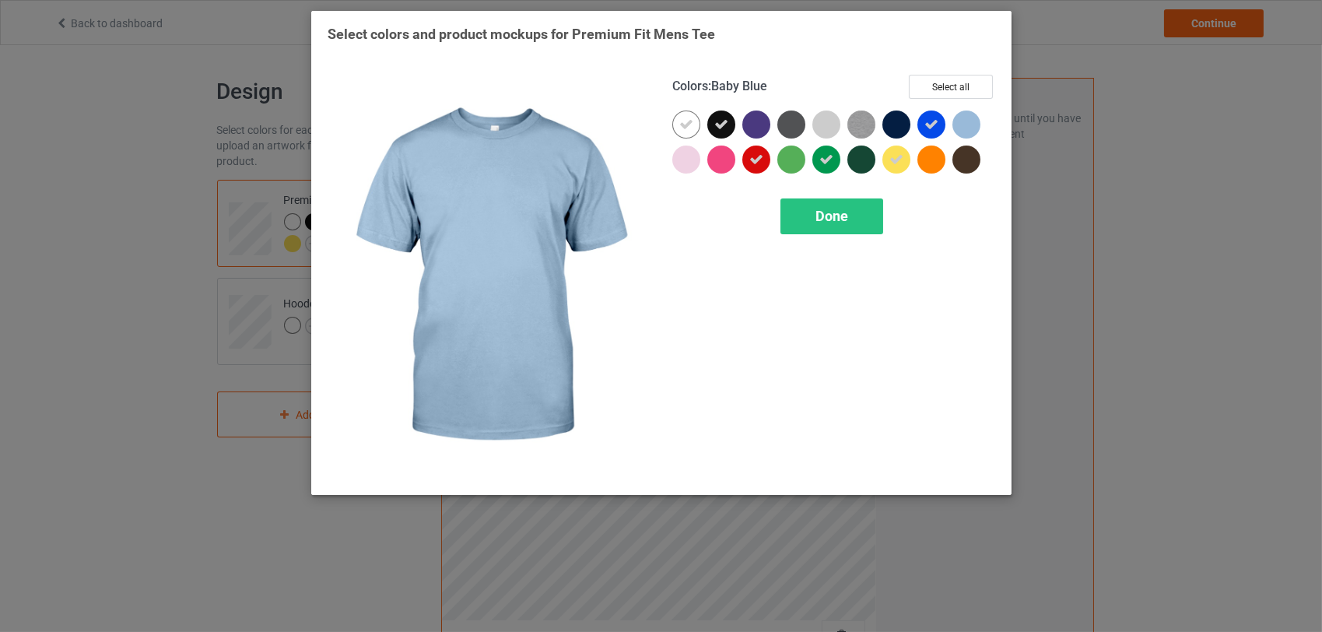
click at [972, 118] on div at bounding box center [967, 125] width 28 height 28
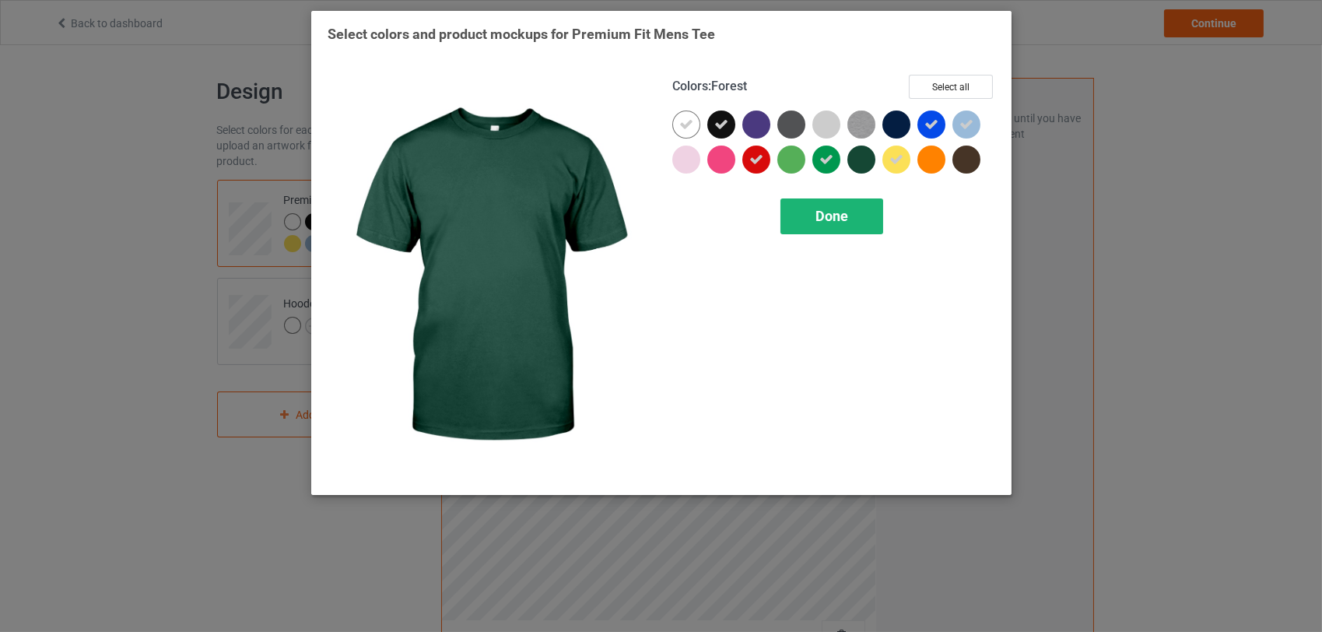
click at [847, 211] on span "Done" at bounding box center [832, 216] width 33 height 16
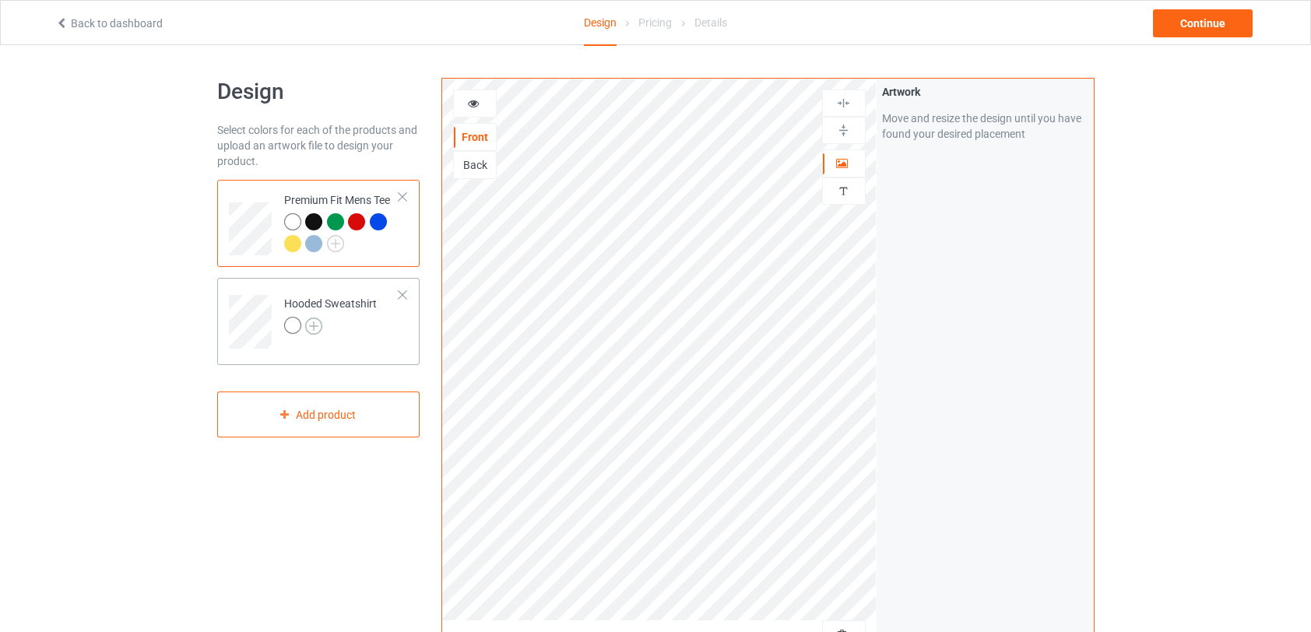
click at [315, 322] on img at bounding box center [313, 326] width 17 height 17
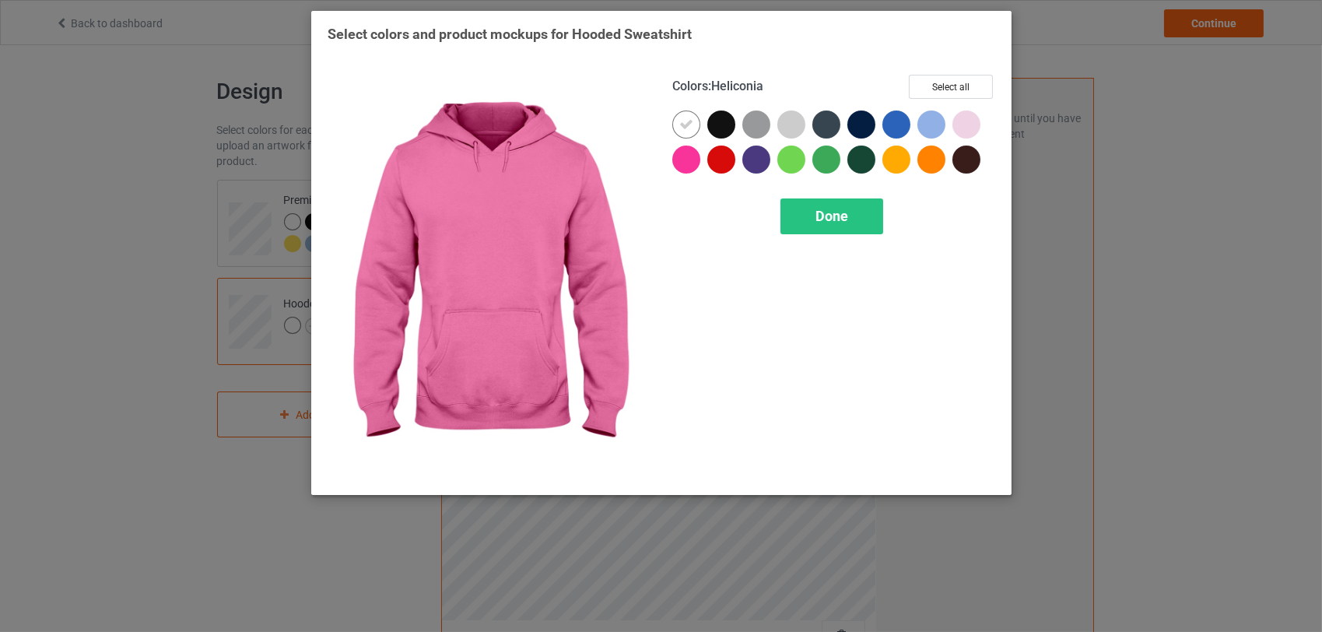
click at [695, 162] on div at bounding box center [686, 160] width 28 height 28
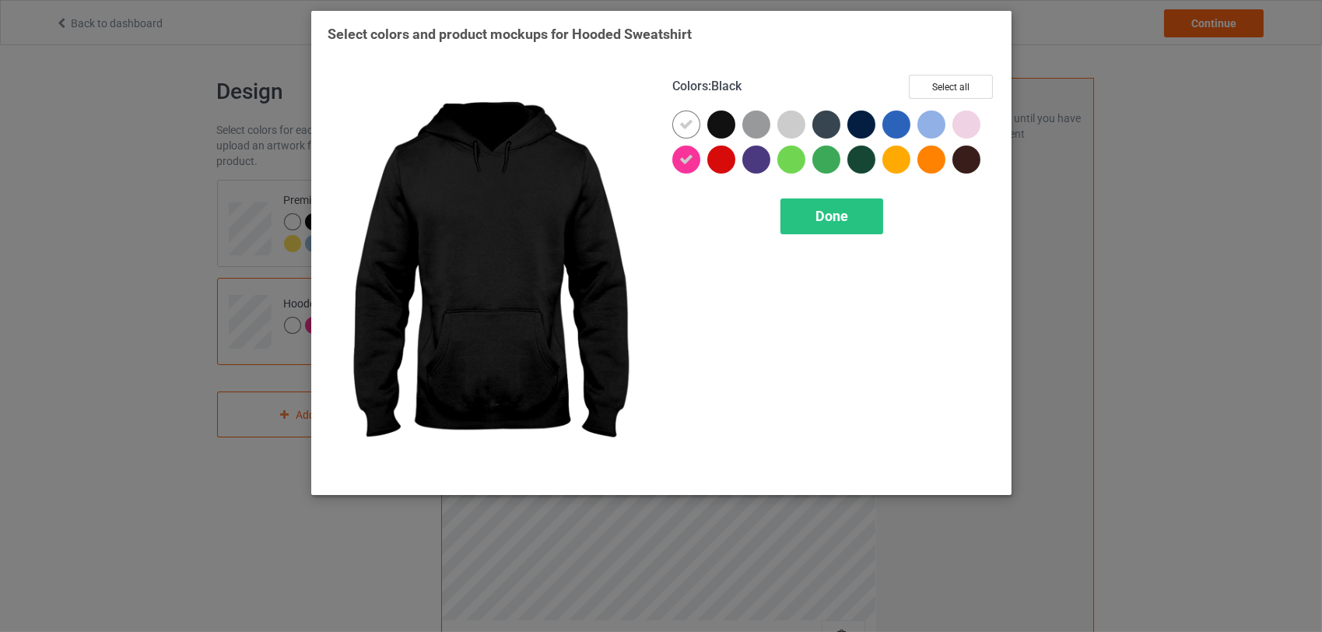
click at [719, 131] on div at bounding box center [721, 125] width 28 height 28
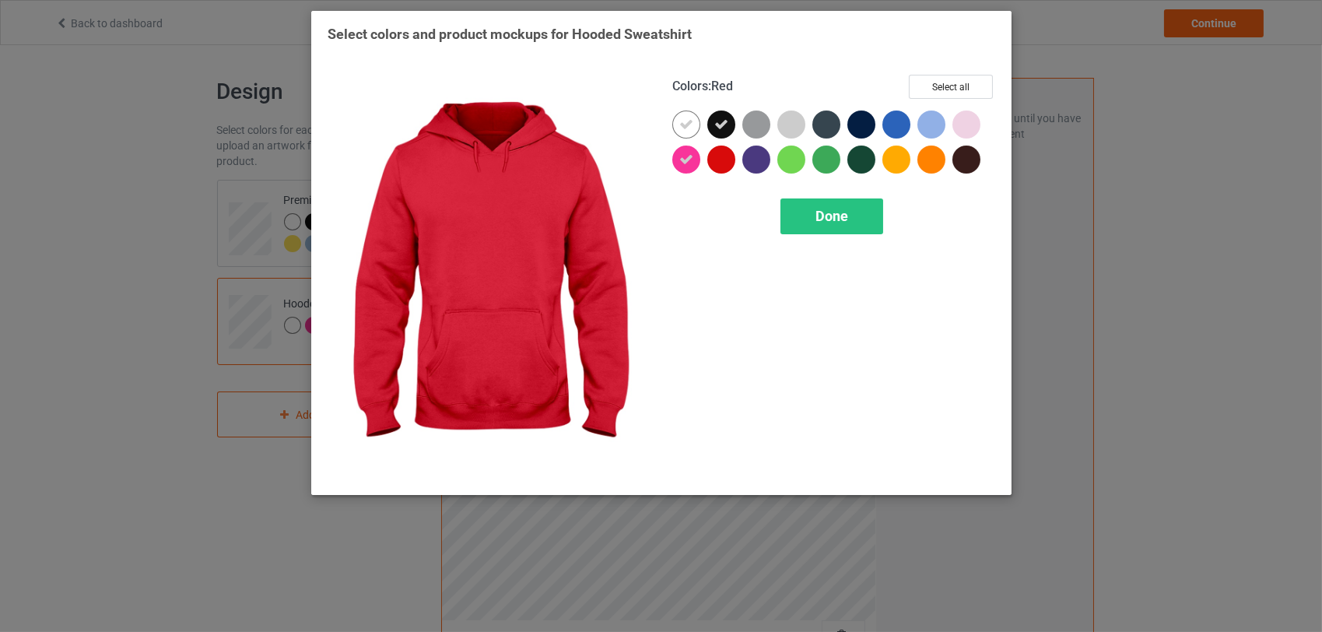
click at [719, 156] on div at bounding box center [721, 160] width 28 height 28
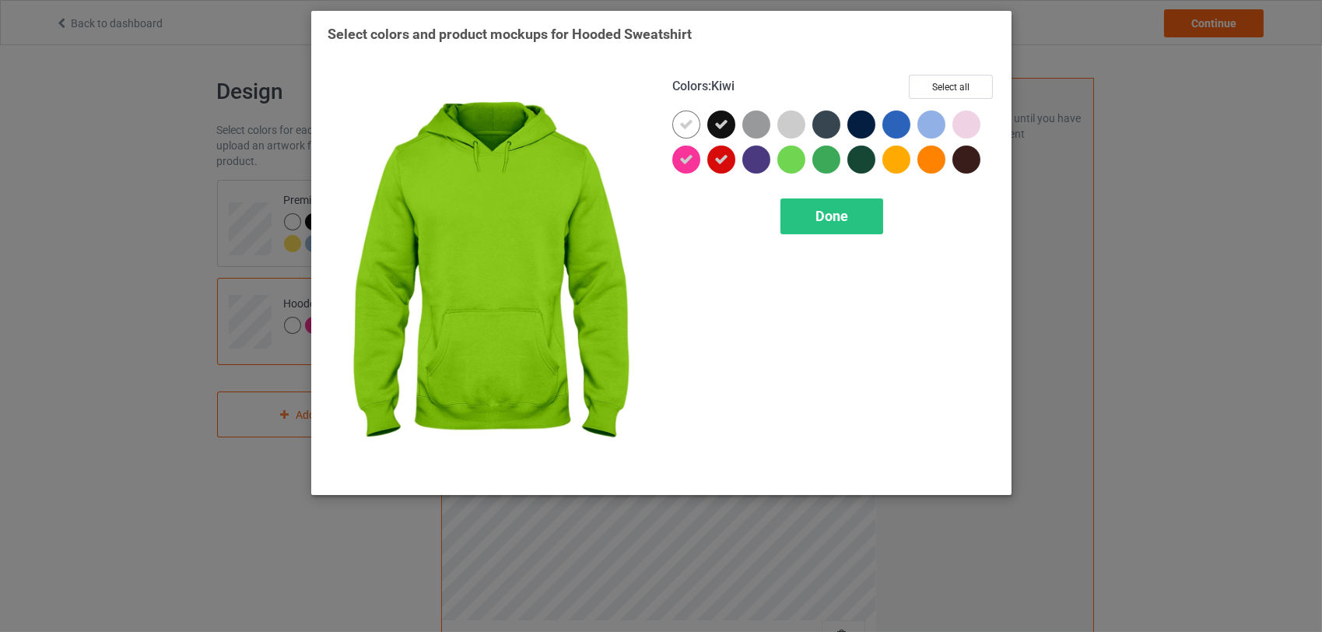
click at [790, 153] on div at bounding box center [792, 160] width 28 height 28
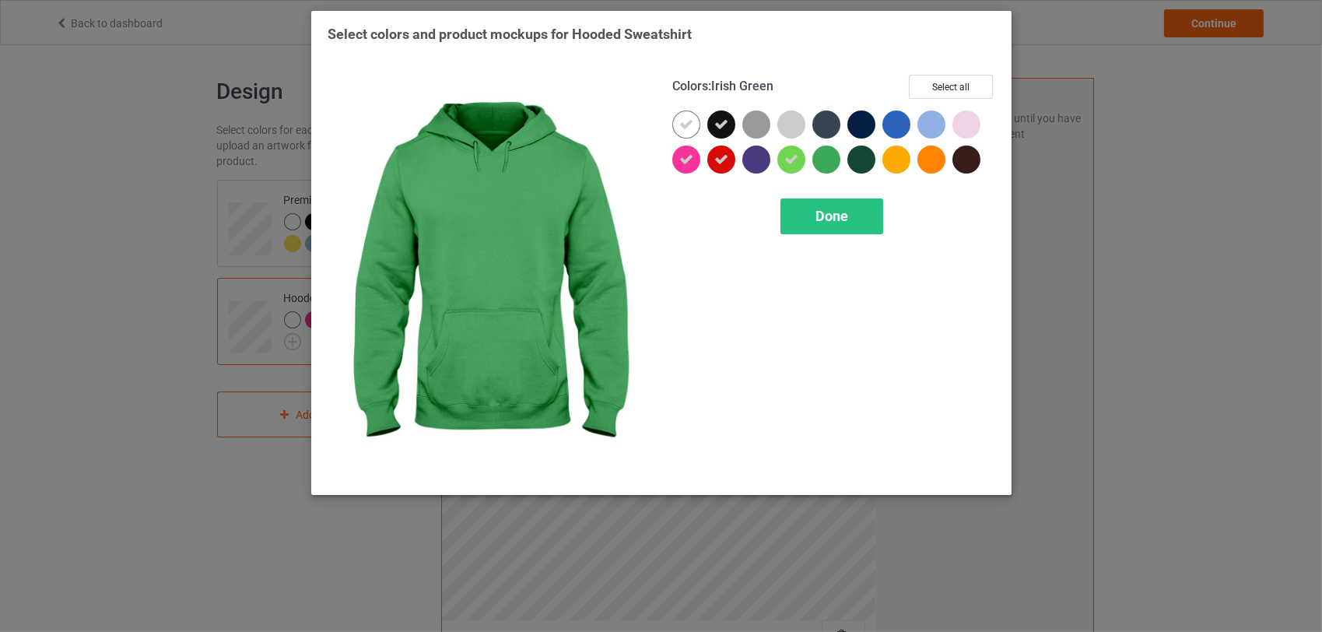
click at [826, 156] on div at bounding box center [827, 160] width 28 height 28
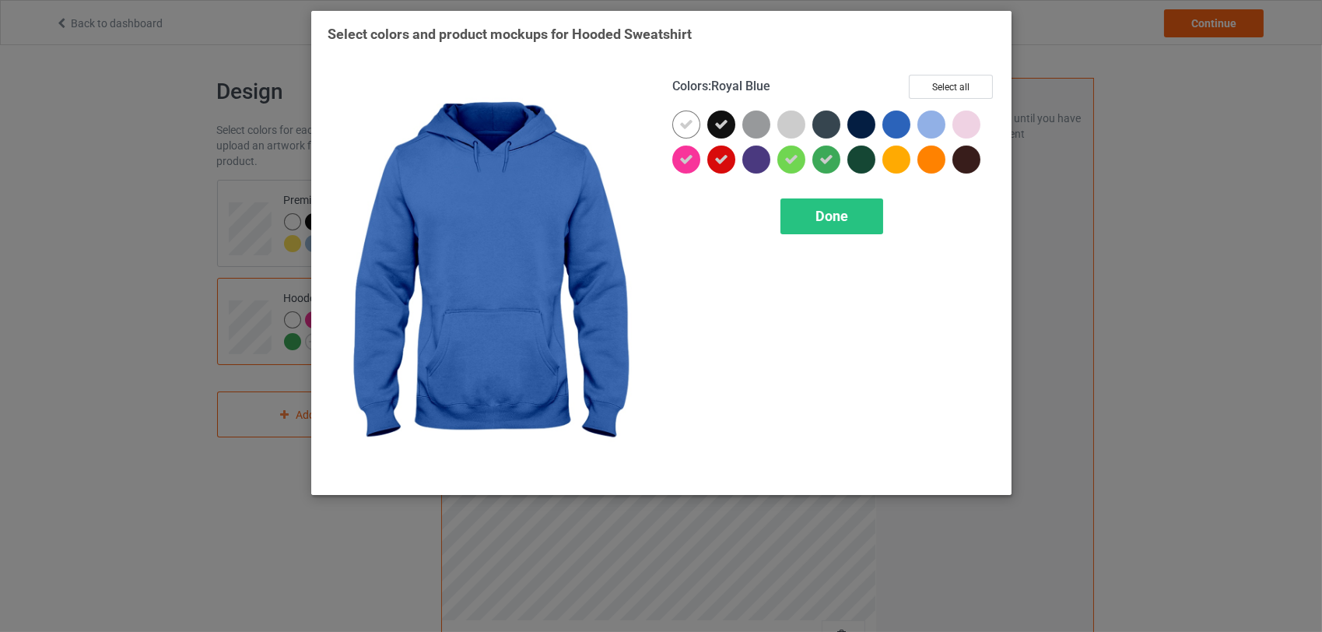
click at [898, 130] on div at bounding box center [897, 125] width 28 height 28
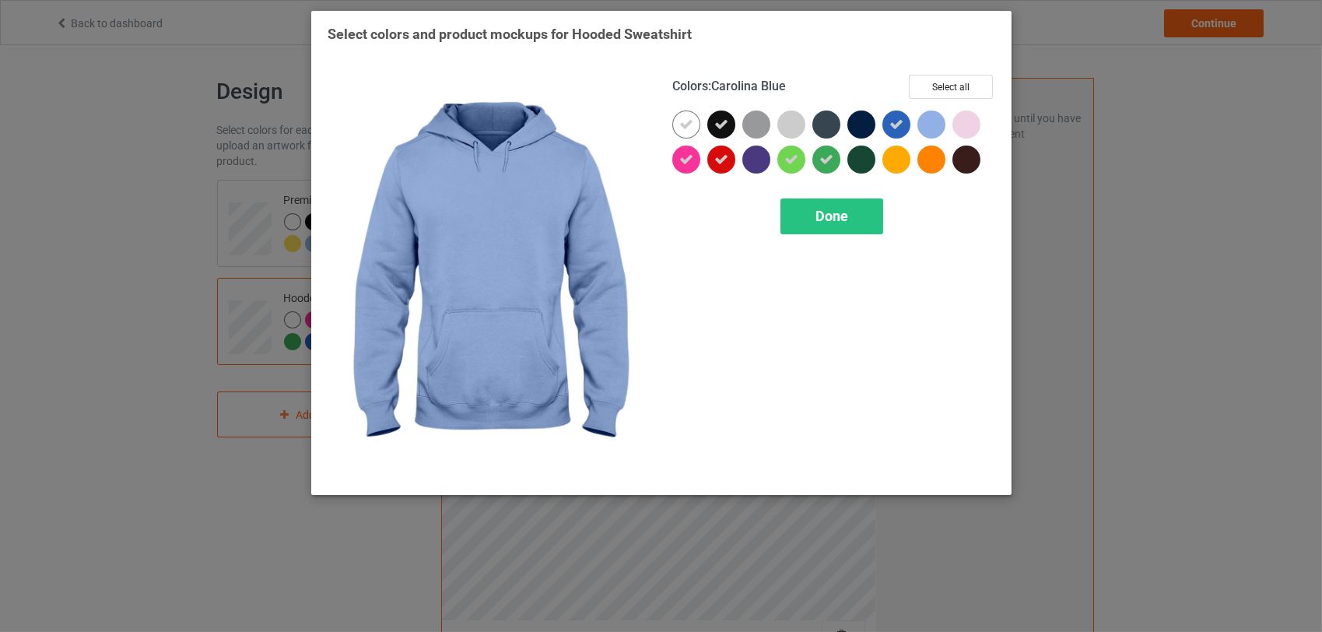
click at [931, 118] on div at bounding box center [932, 125] width 28 height 28
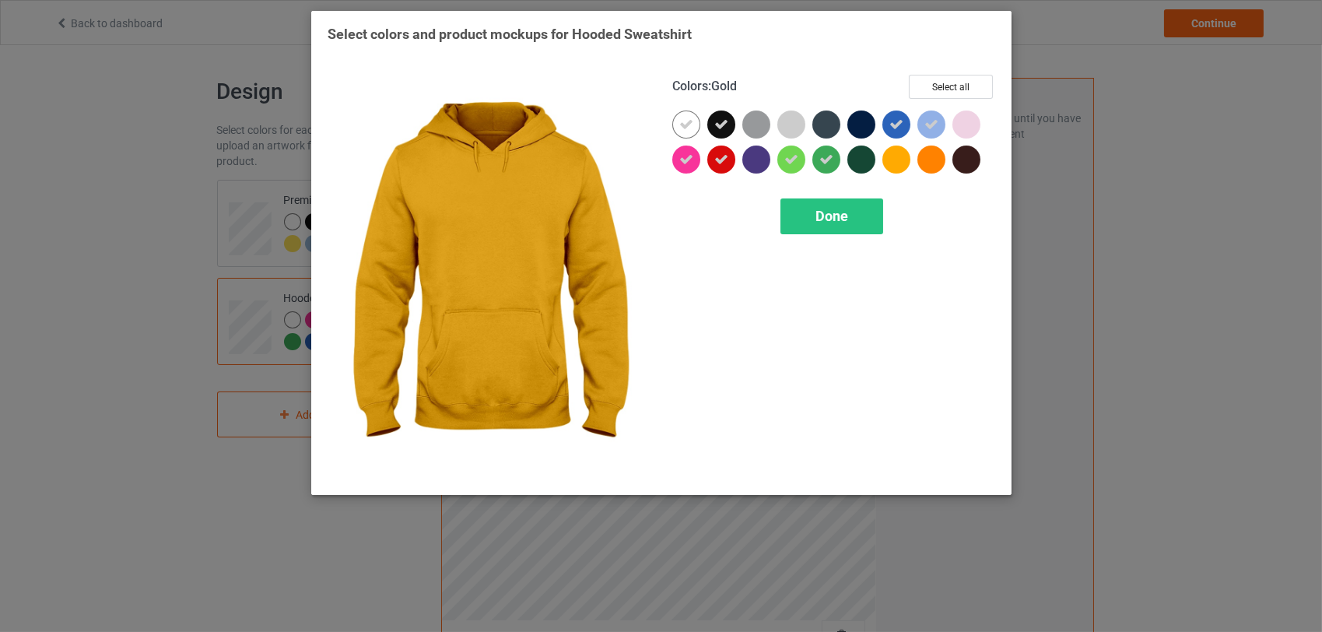
click at [897, 154] on div at bounding box center [897, 160] width 28 height 28
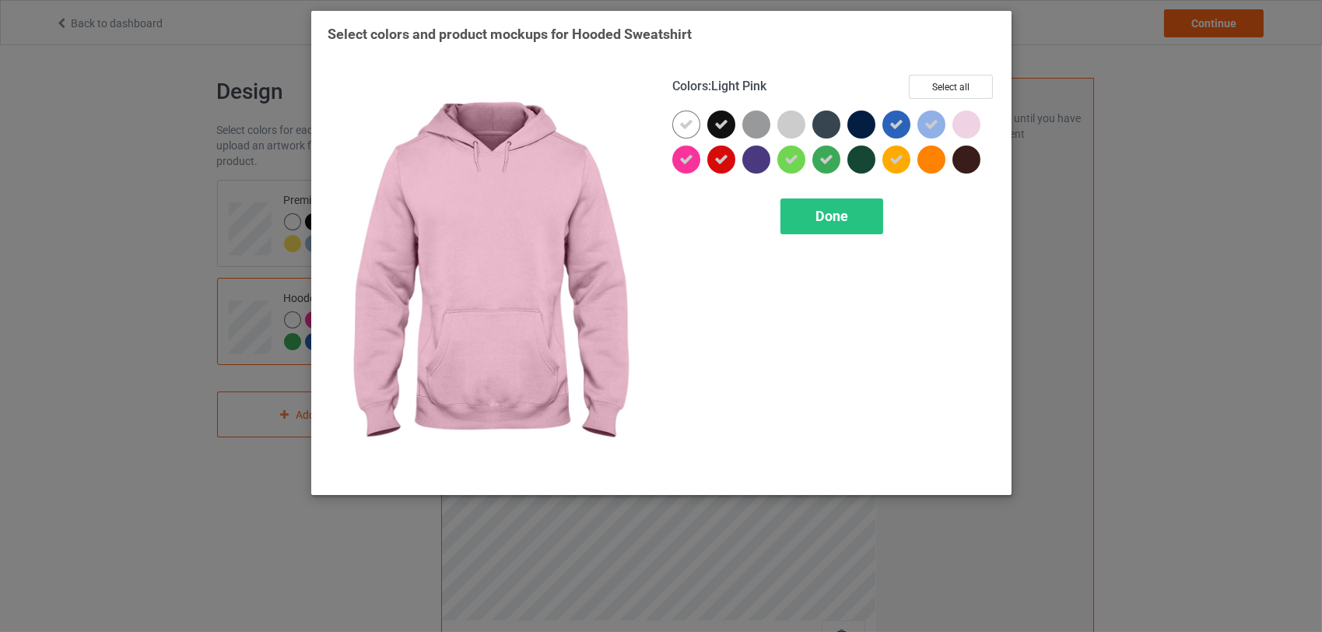
click at [967, 117] on div at bounding box center [967, 125] width 28 height 28
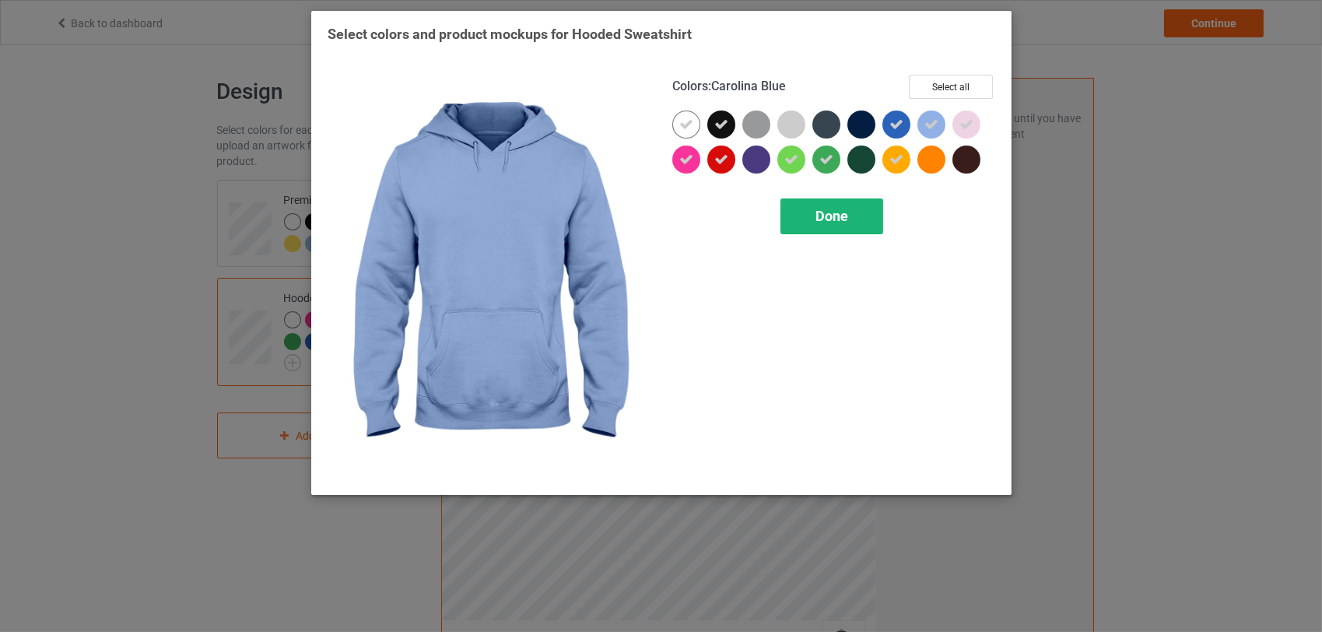
click at [824, 212] on span "Done" at bounding box center [832, 216] width 33 height 16
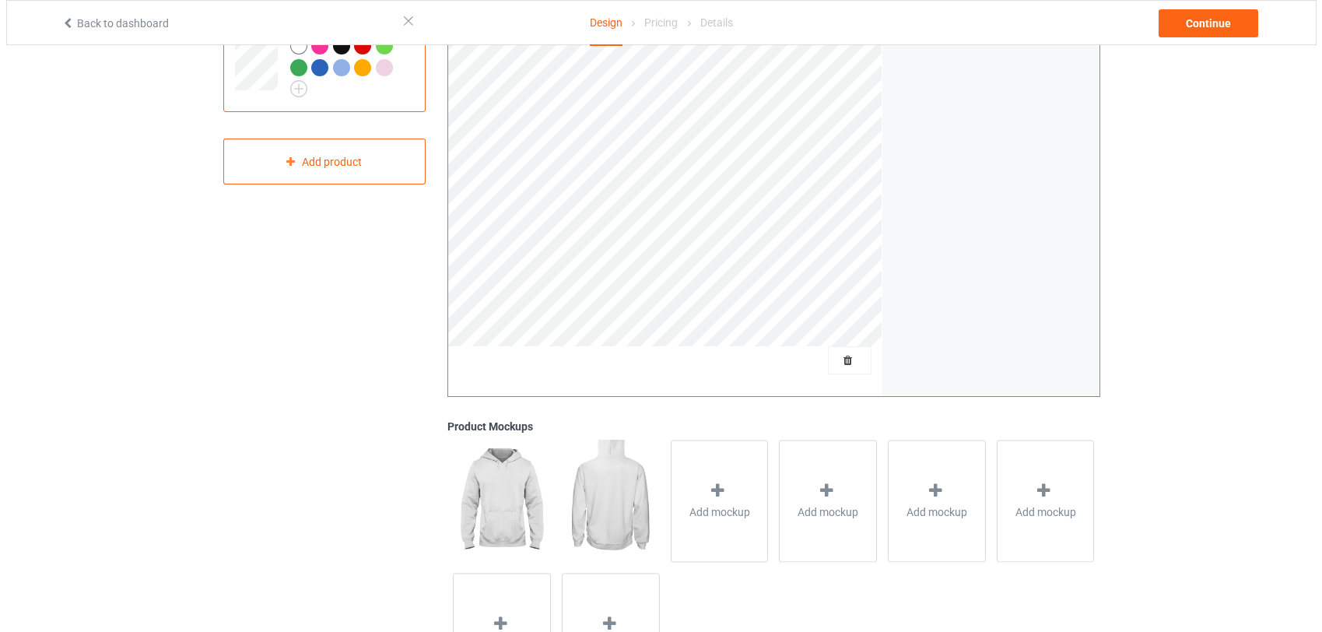
scroll to position [281, 0]
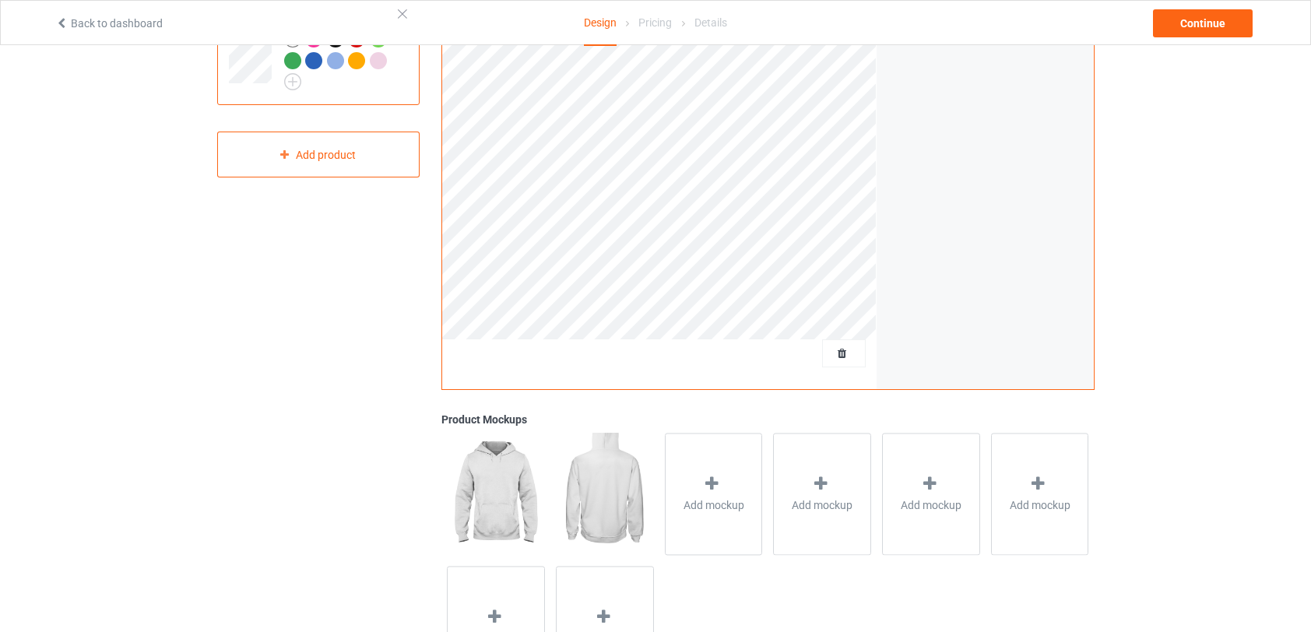
click at [502, 510] on img at bounding box center [495, 493] width 97 height 121
click at [609, 495] on img at bounding box center [604, 493] width 97 height 121
click at [715, 498] on span "Add mockup" at bounding box center [713, 505] width 61 height 16
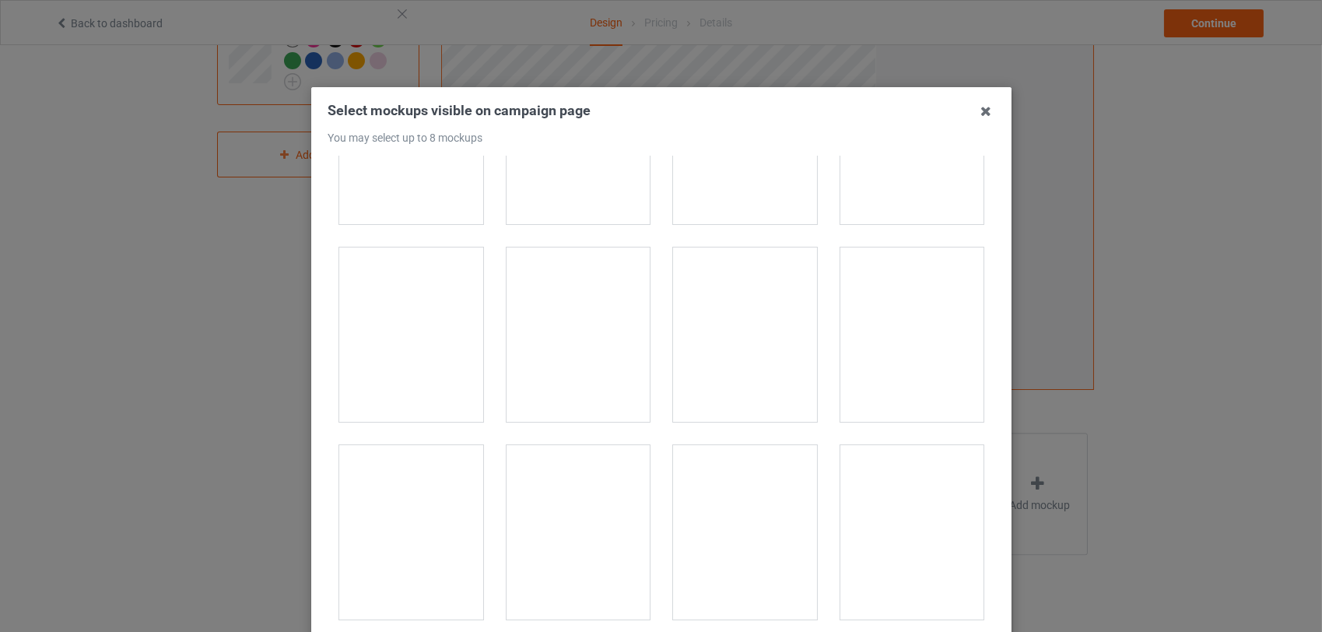
scroll to position [91, 0]
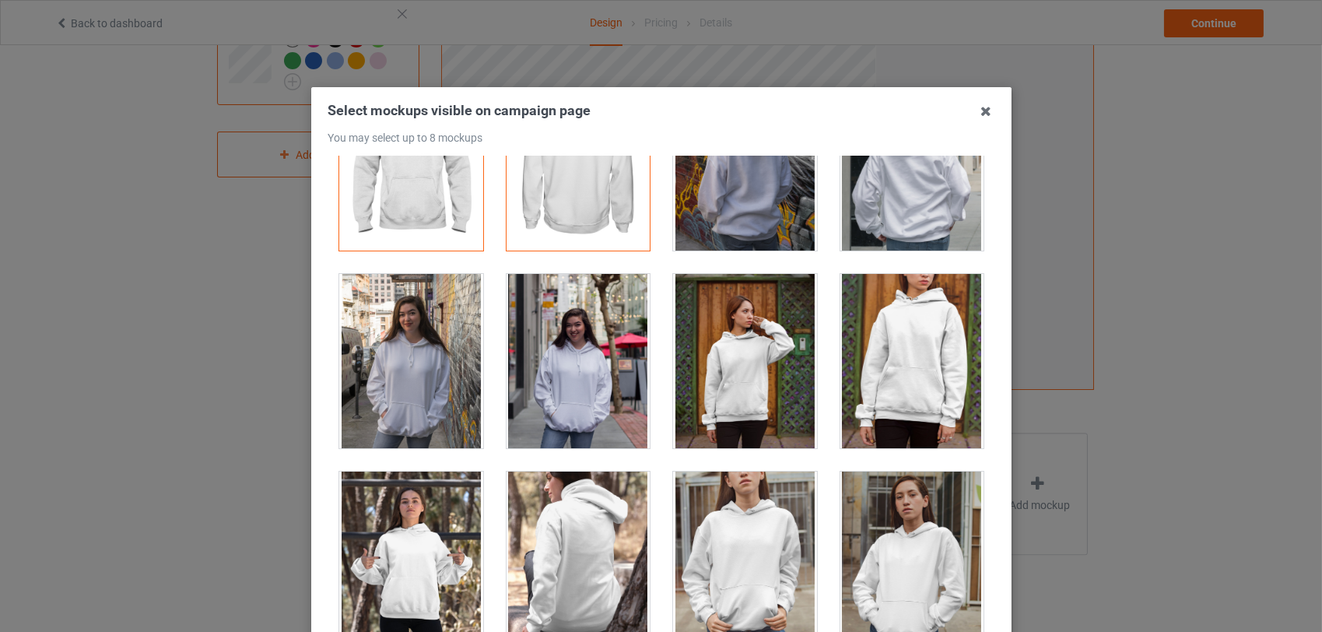
click at [712, 380] on div at bounding box center [745, 361] width 144 height 174
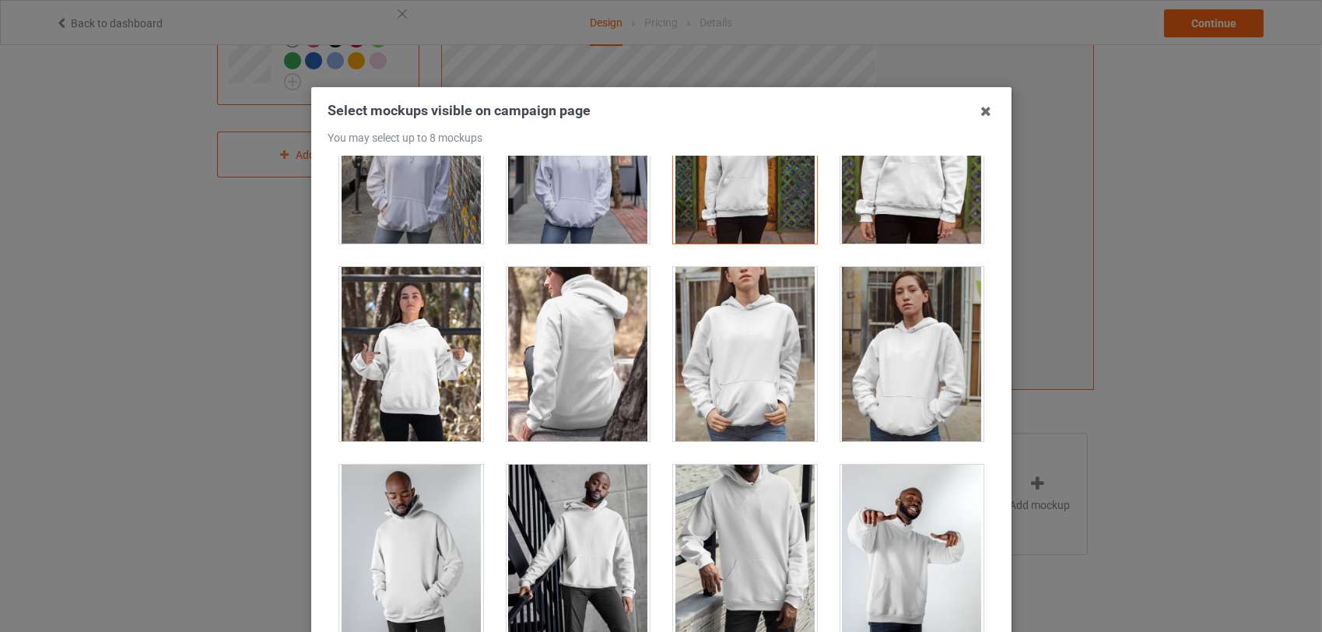
scroll to position [346, 0]
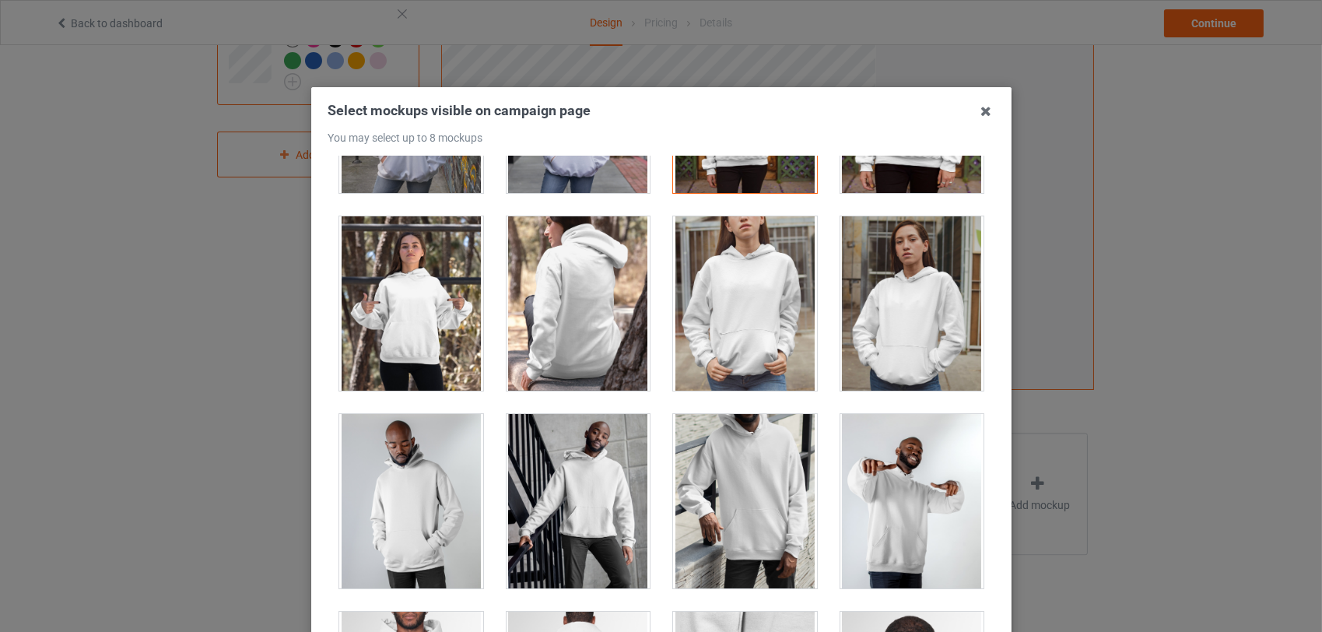
click at [389, 294] on div at bounding box center [411, 303] width 144 height 174
click at [879, 521] on div at bounding box center [912, 501] width 144 height 174
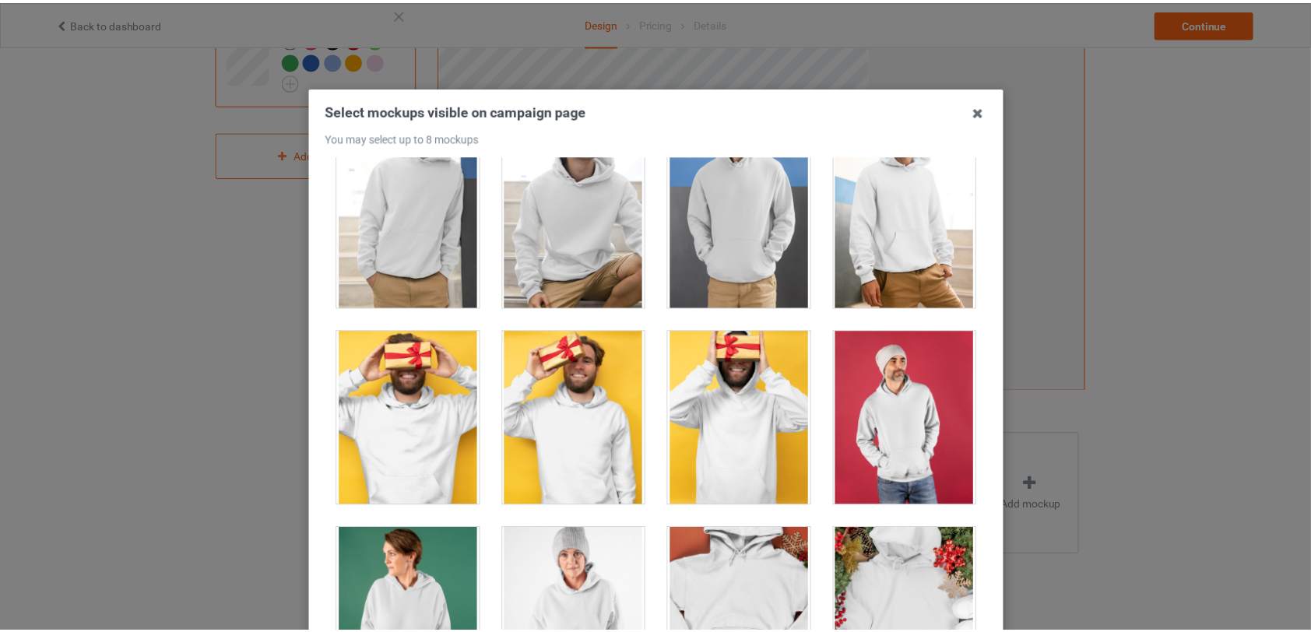
scroll to position [2772, 0]
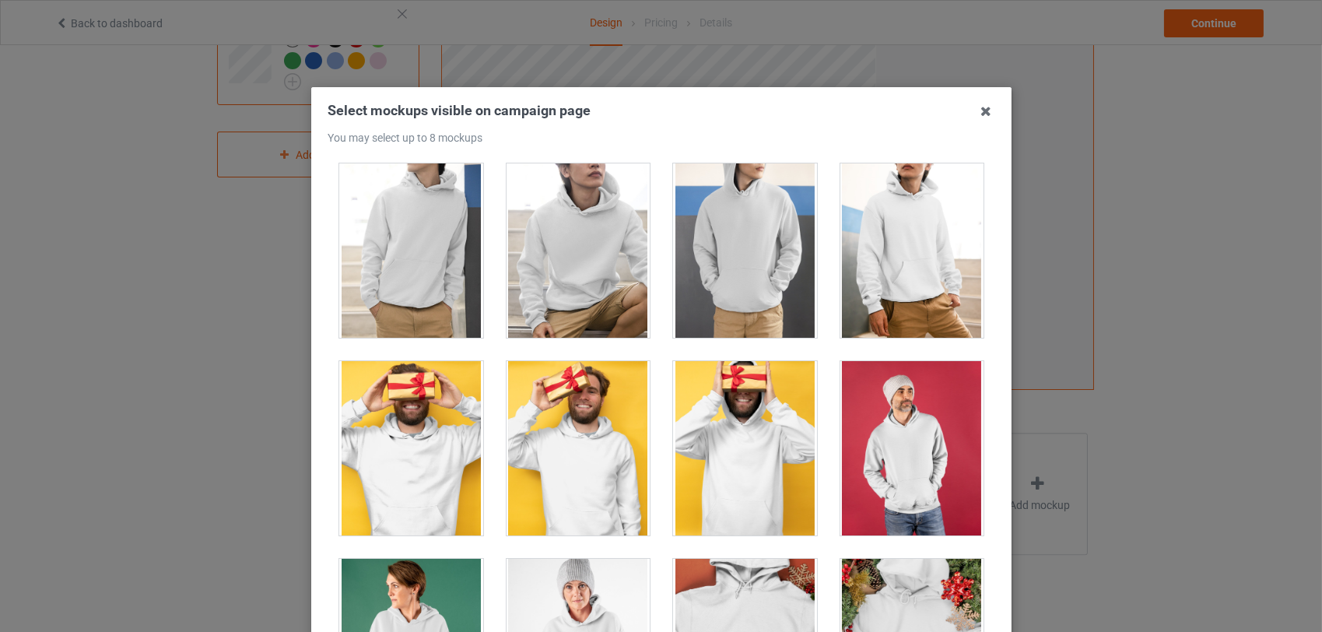
click at [388, 415] on div at bounding box center [411, 448] width 144 height 174
click at [980, 112] on icon at bounding box center [986, 111] width 25 height 25
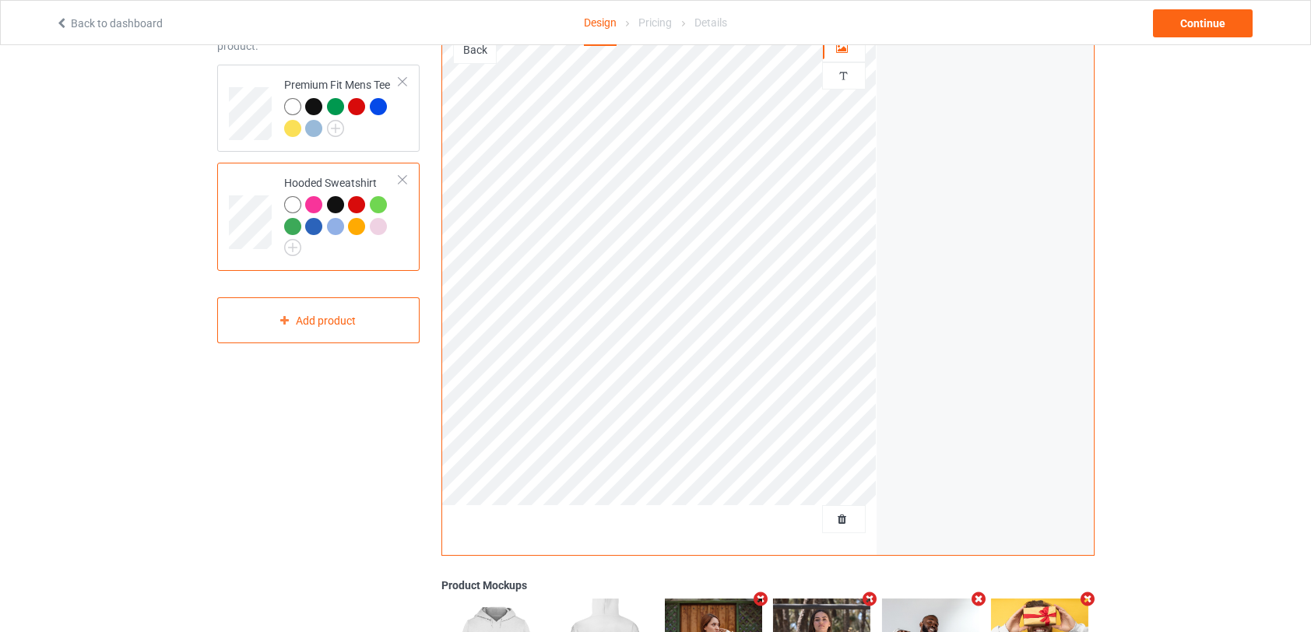
scroll to position [106, 0]
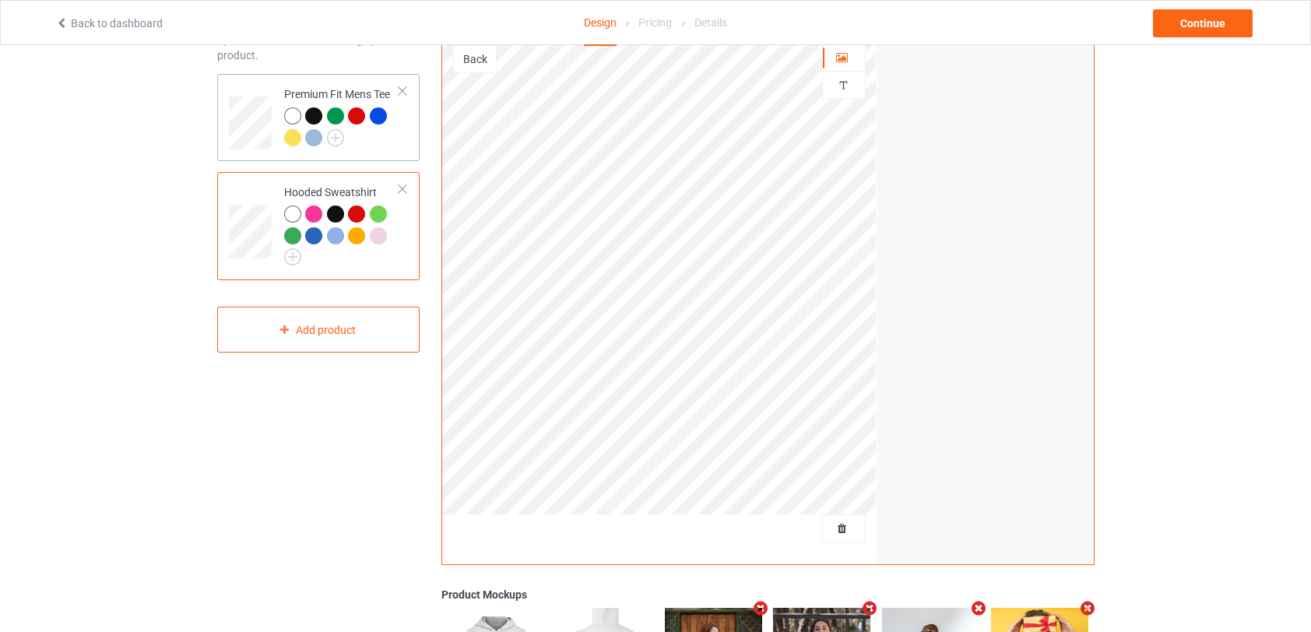
click at [294, 136] on div at bounding box center [292, 137] width 17 height 17
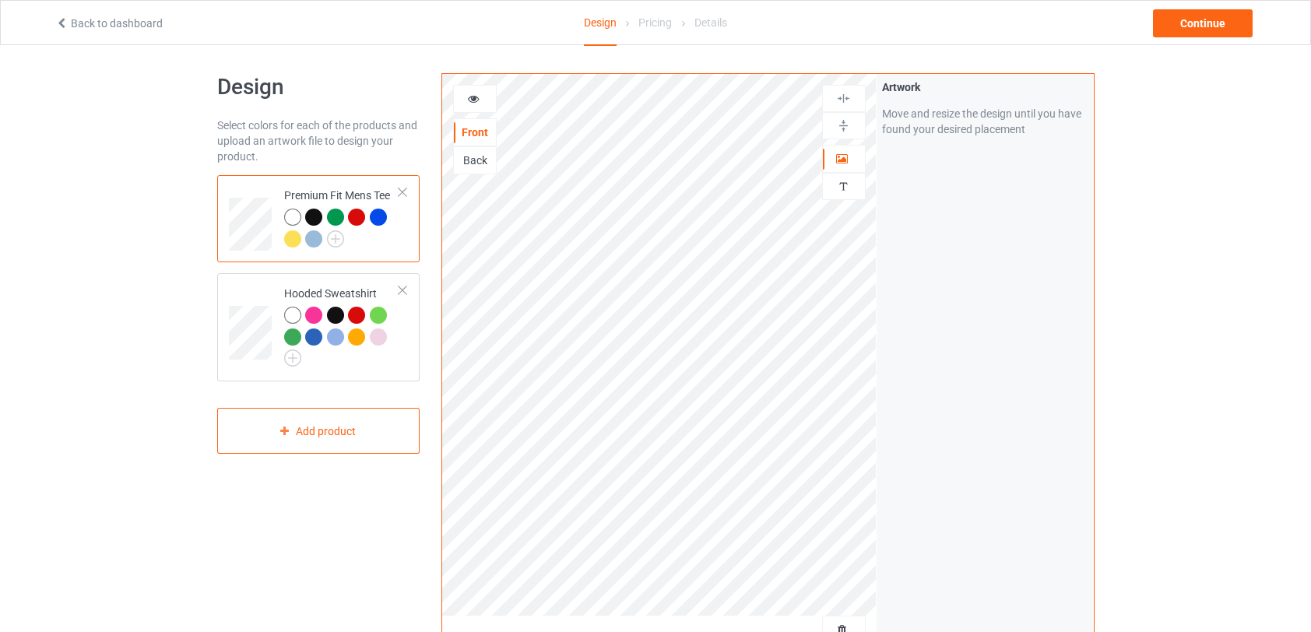
scroll to position [1, 0]
click at [296, 220] on div at bounding box center [292, 220] width 17 height 17
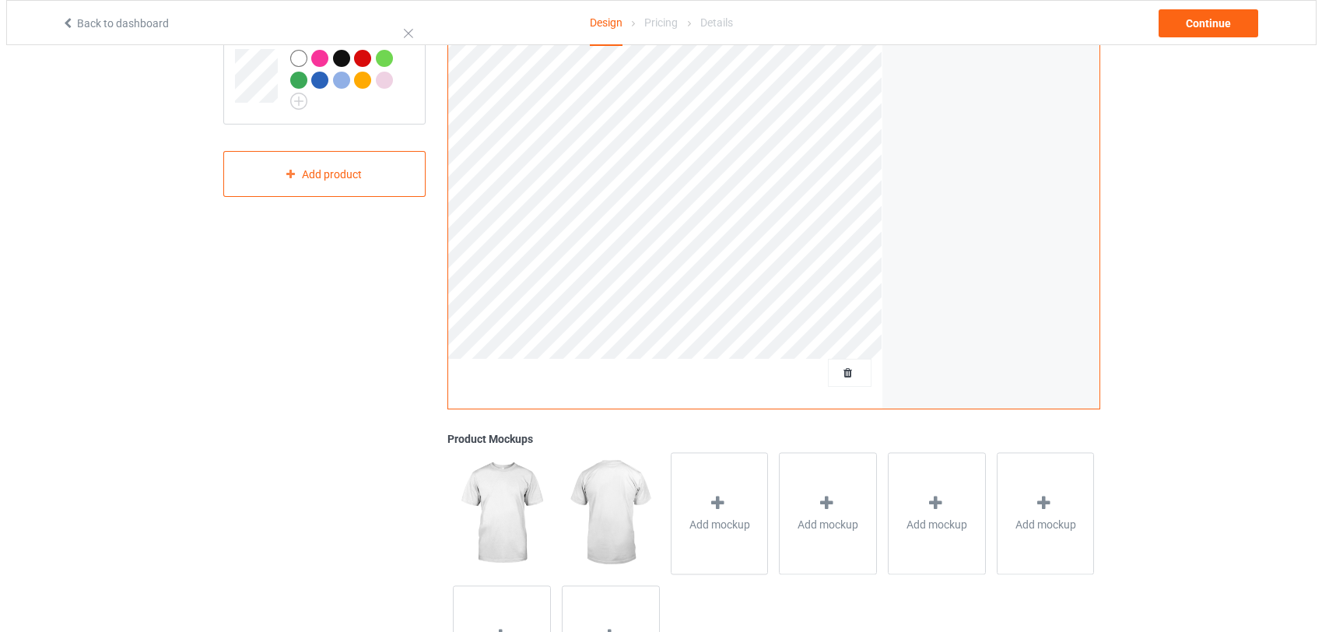
scroll to position [281, 0]
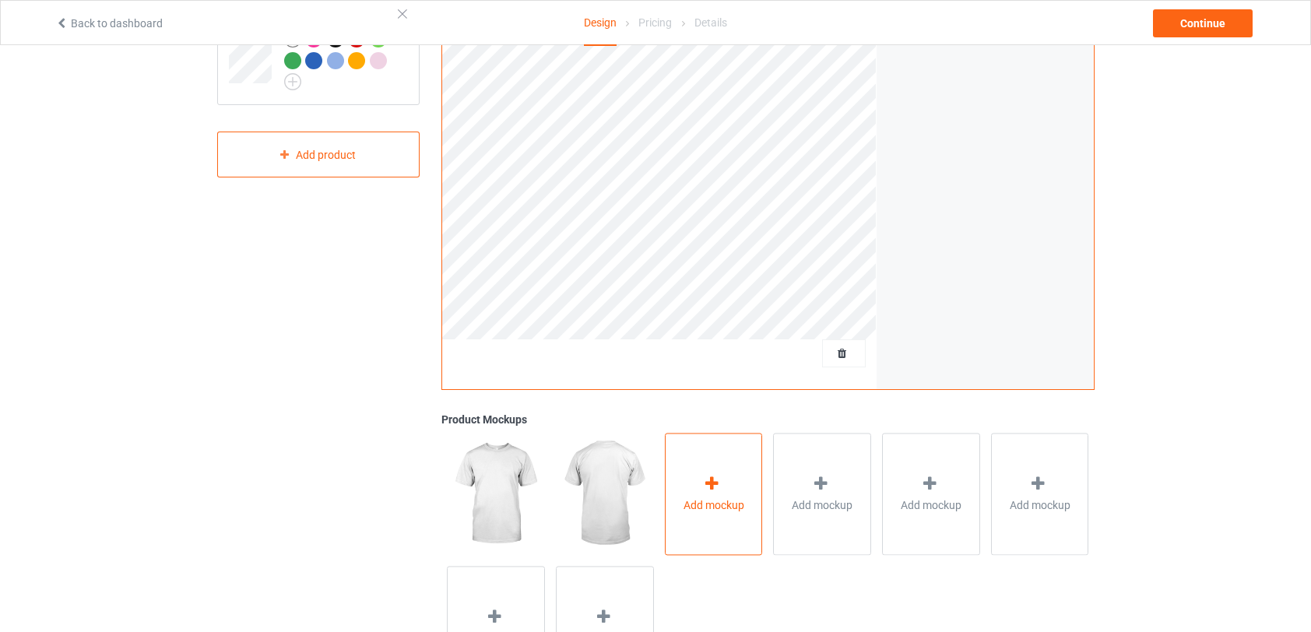
click at [738, 507] on span "Add mockup" at bounding box center [713, 505] width 61 height 16
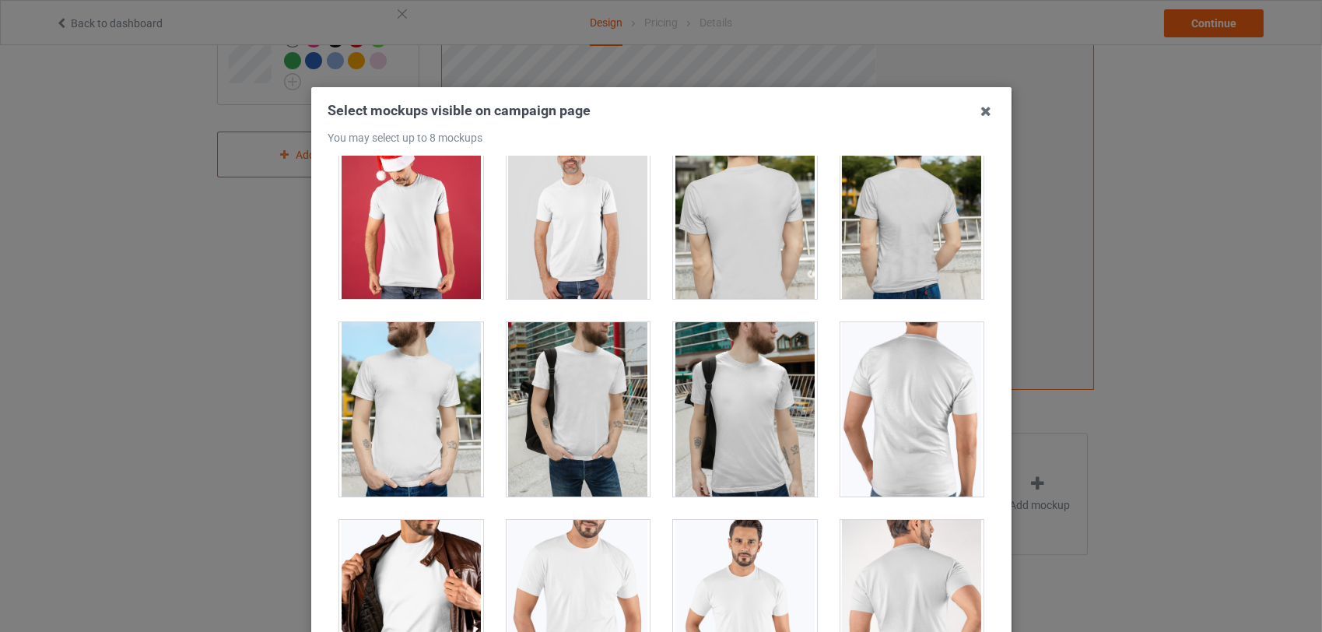
scroll to position [668, 0]
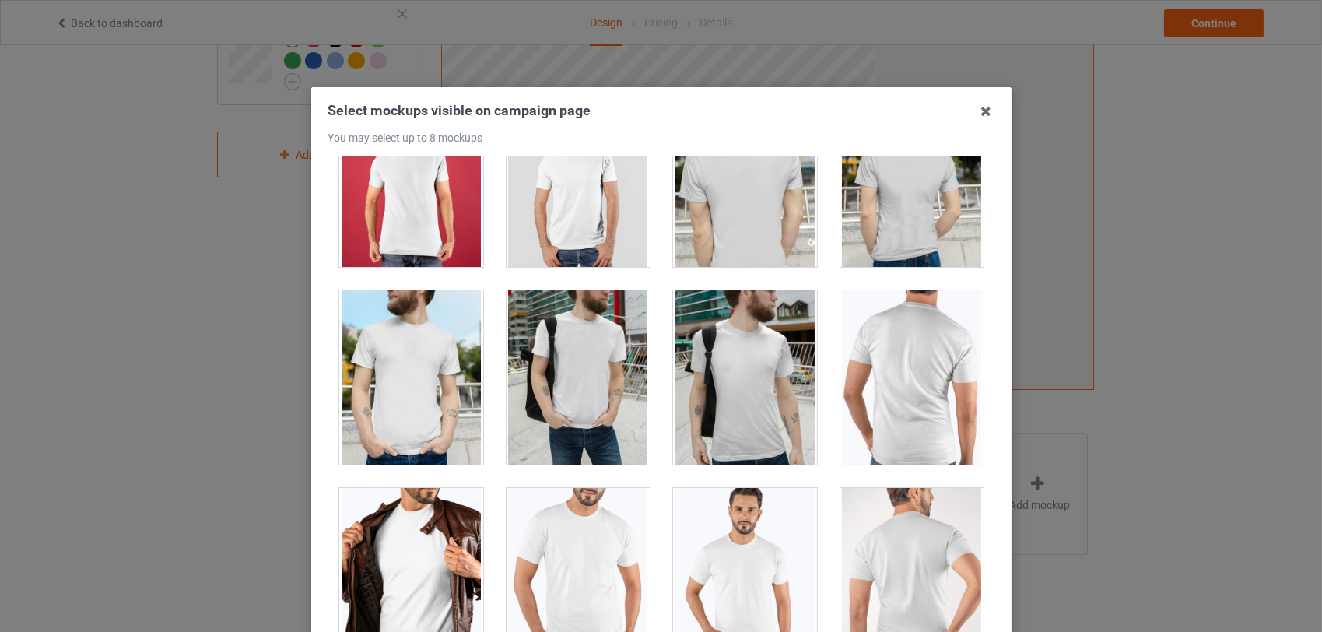
click at [699, 393] on div at bounding box center [745, 377] width 144 height 174
click at [420, 567] on div at bounding box center [411, 575] width 144 height 174
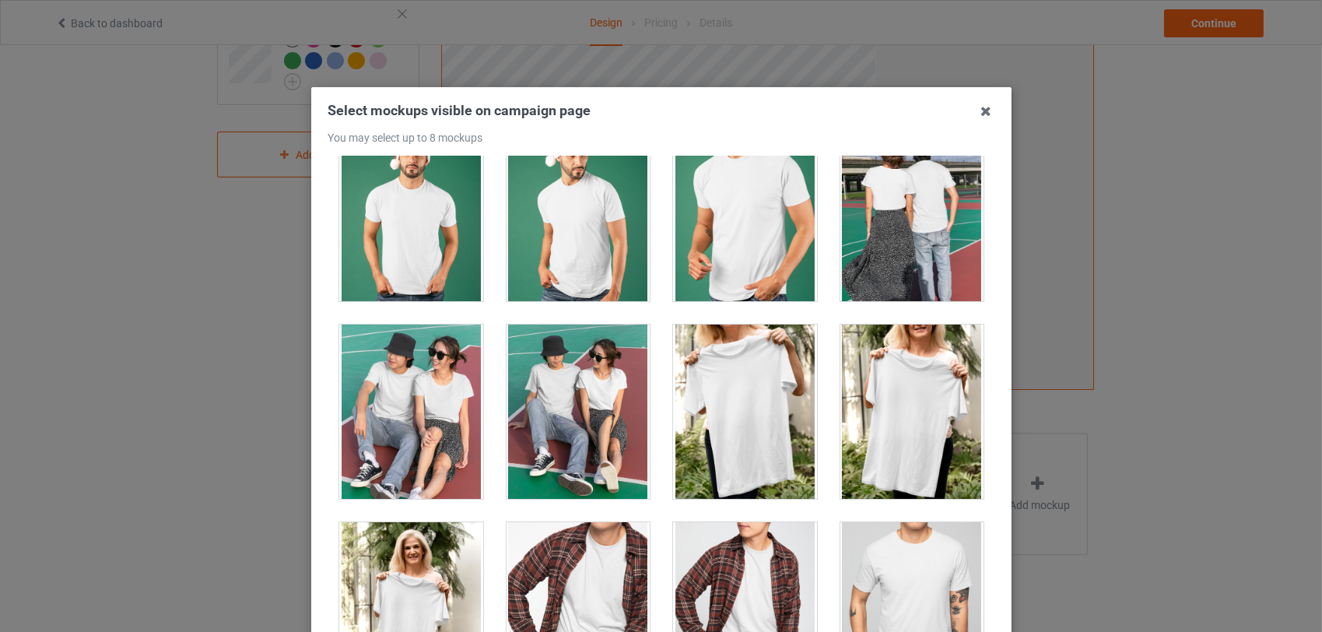
scroll to position [1237, 0]
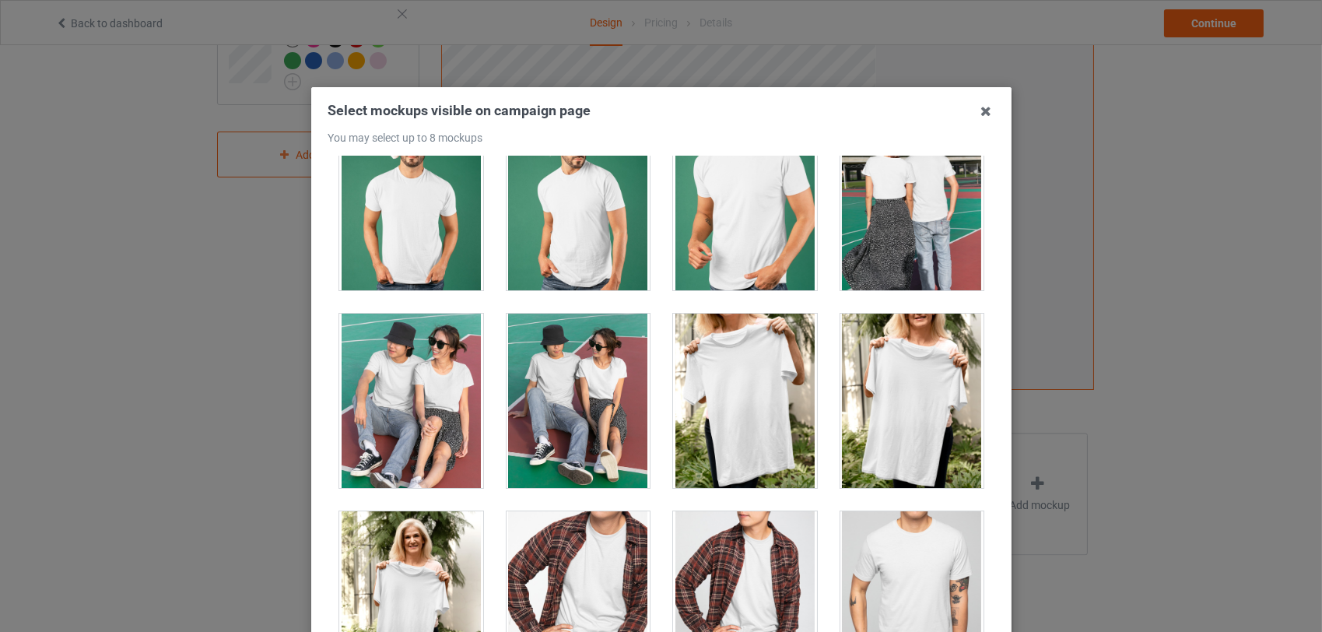
click at [413, 421] on div at bounding box center [411, 401] width 144 height 174
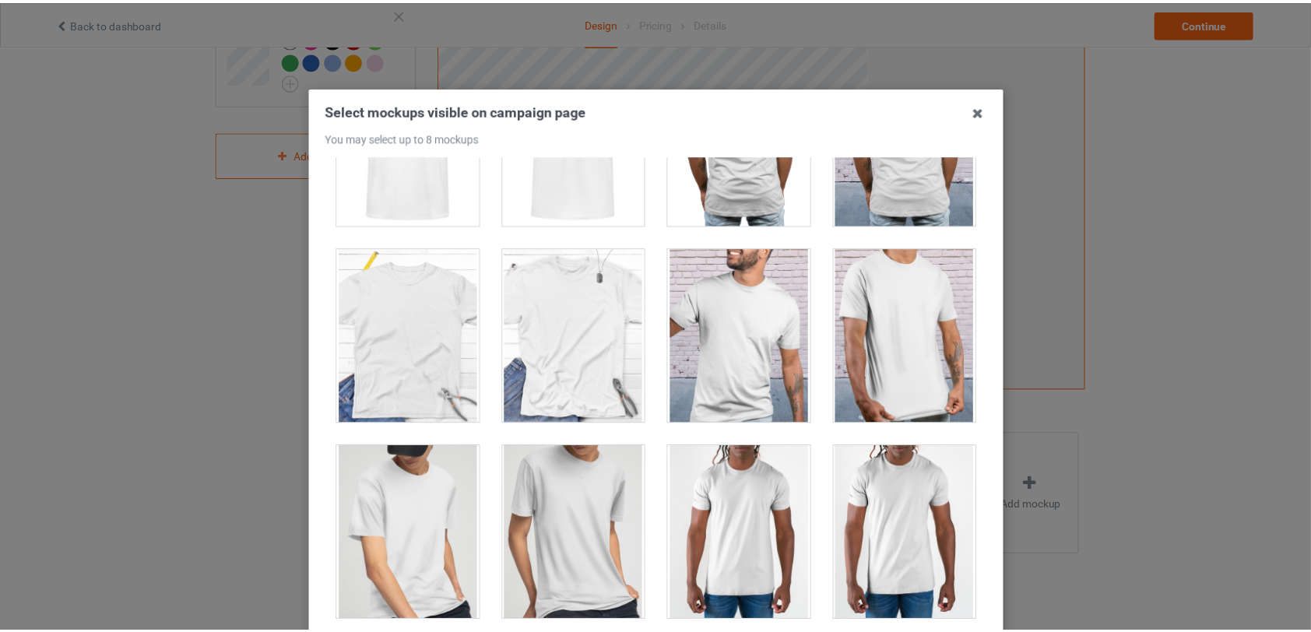
scroll to position [2295, 0]
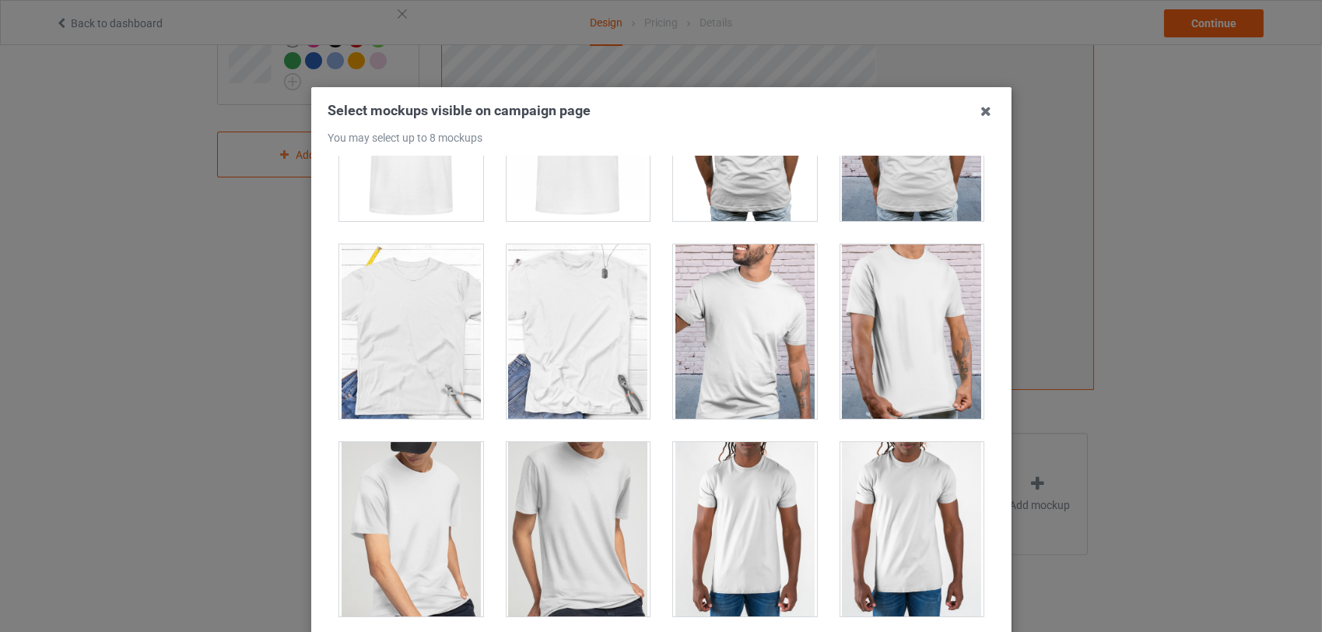
click at [750, 362] on div at bounding box center [745, 331] width 144 height 174
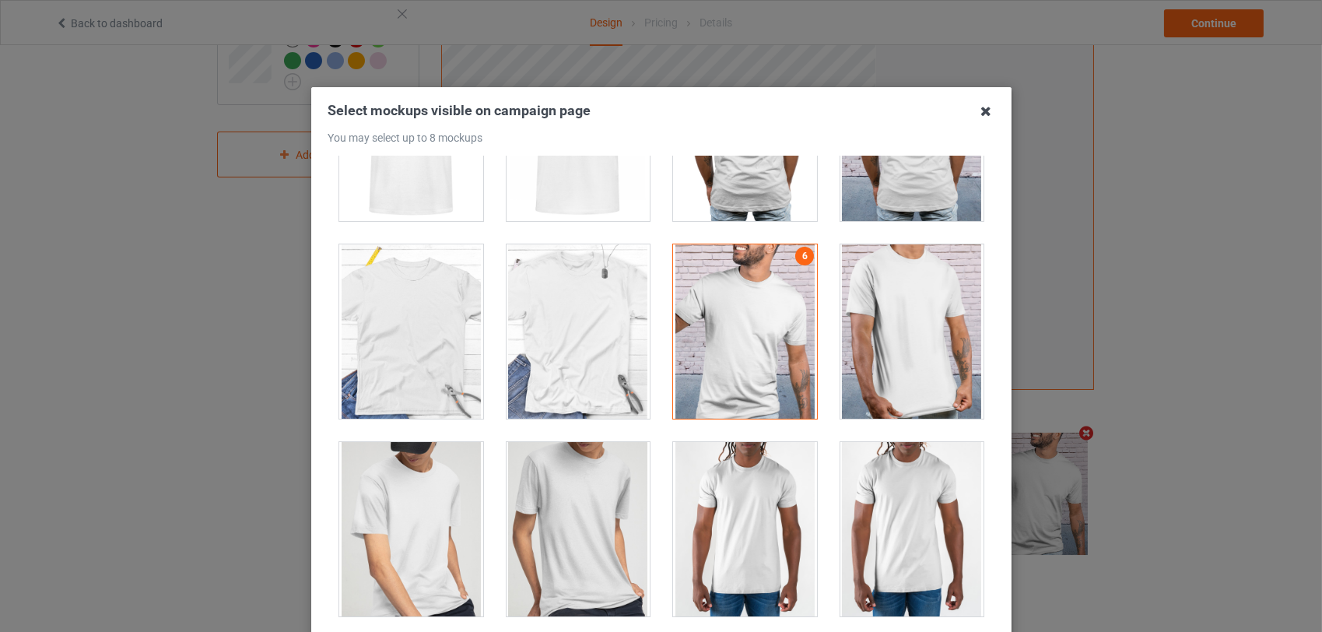
click at [979, 110] on icon at bounding box center [986, 111] width 25 height 25
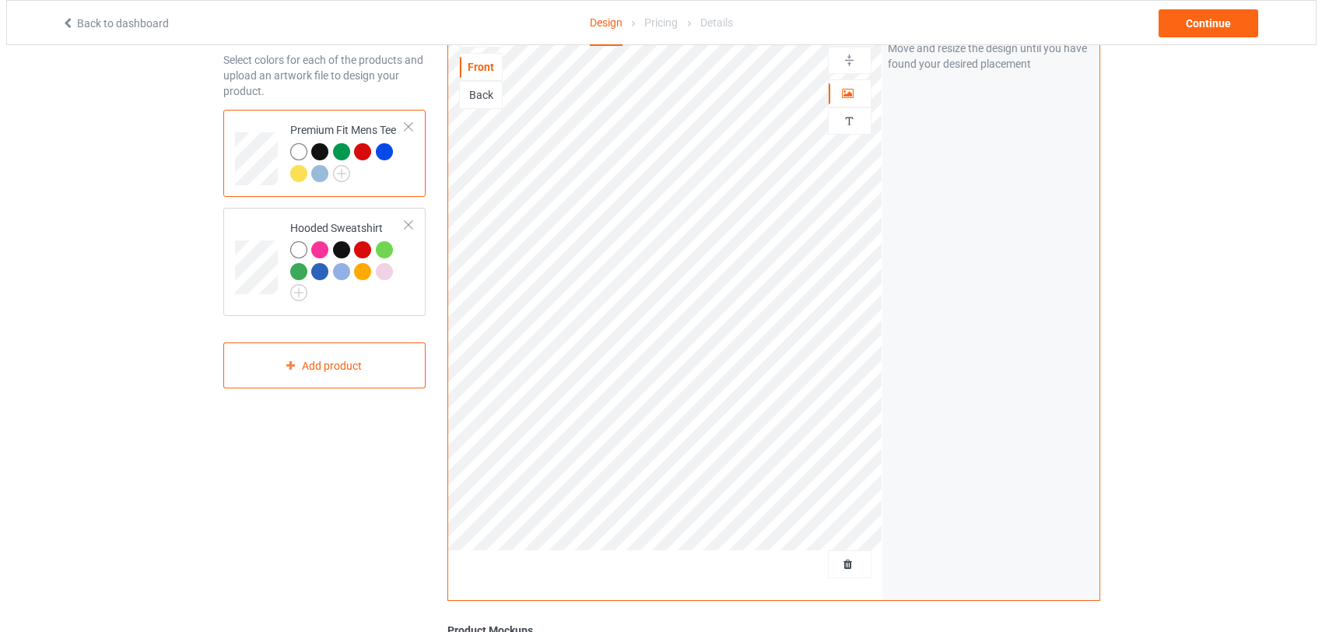
scroll to position [0, 0]
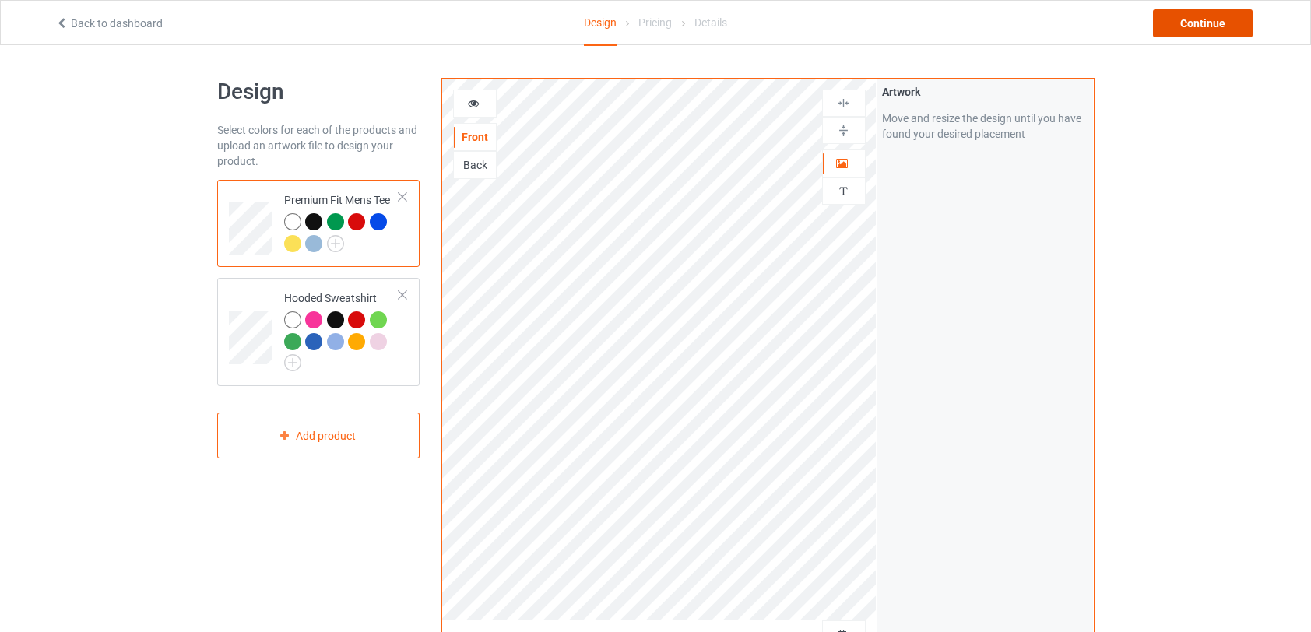
click at [1205, 18] on div "Continue" at bounding box center [1203, 23] width 100 height 28
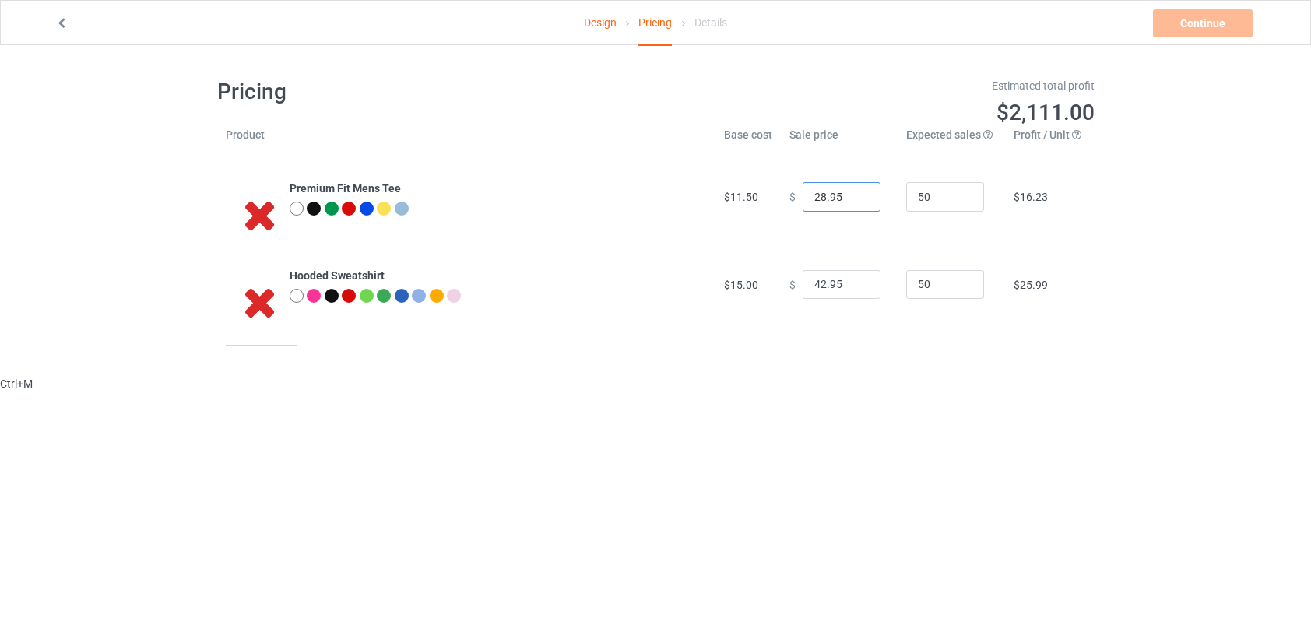
drag, startPoint x: 816, startPoint y: 190, endPoint x: 805, endPoint y: 194, distance: 12.3
click at [805, 194] on input "28.95" at bounding box center [841, 197] width 78 height 30
type input "19.95"
drag, startPoint x: 817, startPoint y: 285, endPoint x: 807, endPoint y: 285, distance: 10.1
click at [807, 285] on input "42.95" at bounding box center [841, 285] width 78 height 30
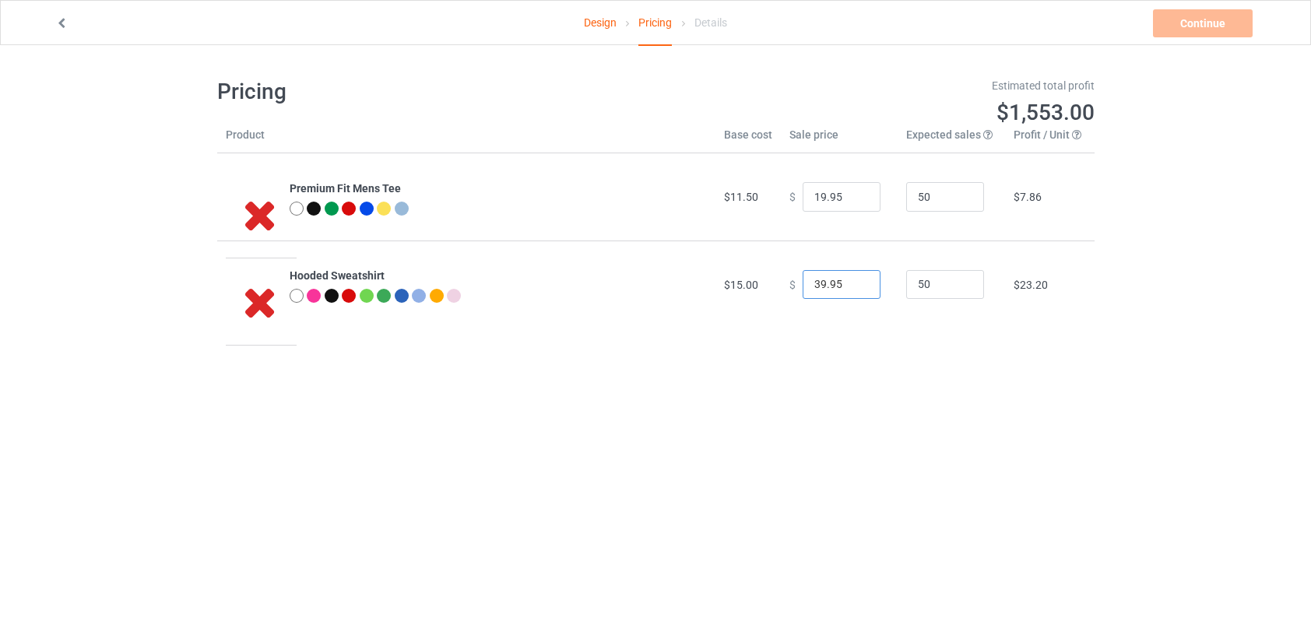
type input "39.95"
click at [259, 209] on icon at bounding box center [259, 214] width 51 height 44
click at [262, 305] on icon at bounding box center [259, 301] width 51 height 44
click at [267, 212] on icon at bounding box center [259, 214] width 51 height 44
click at [598, 23] on link "Design" at bounding box center [600, 23] width 33 height 44
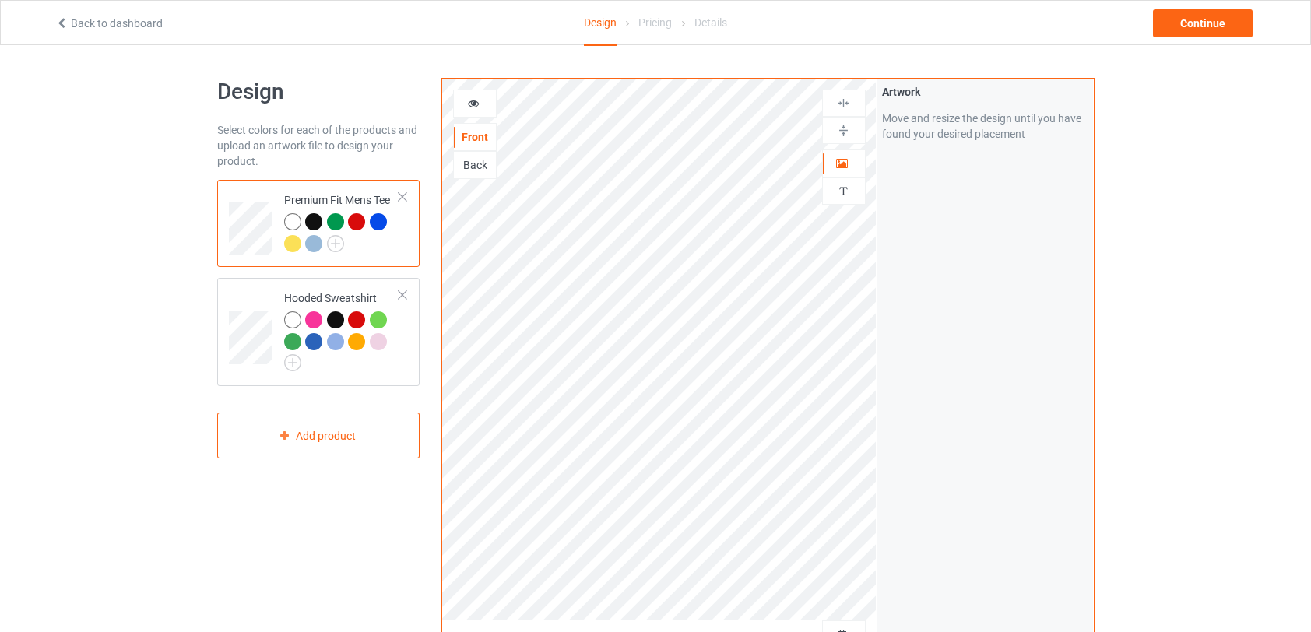
click at [405, 197] on div at bounding box center [402, 196] width 11 height 11
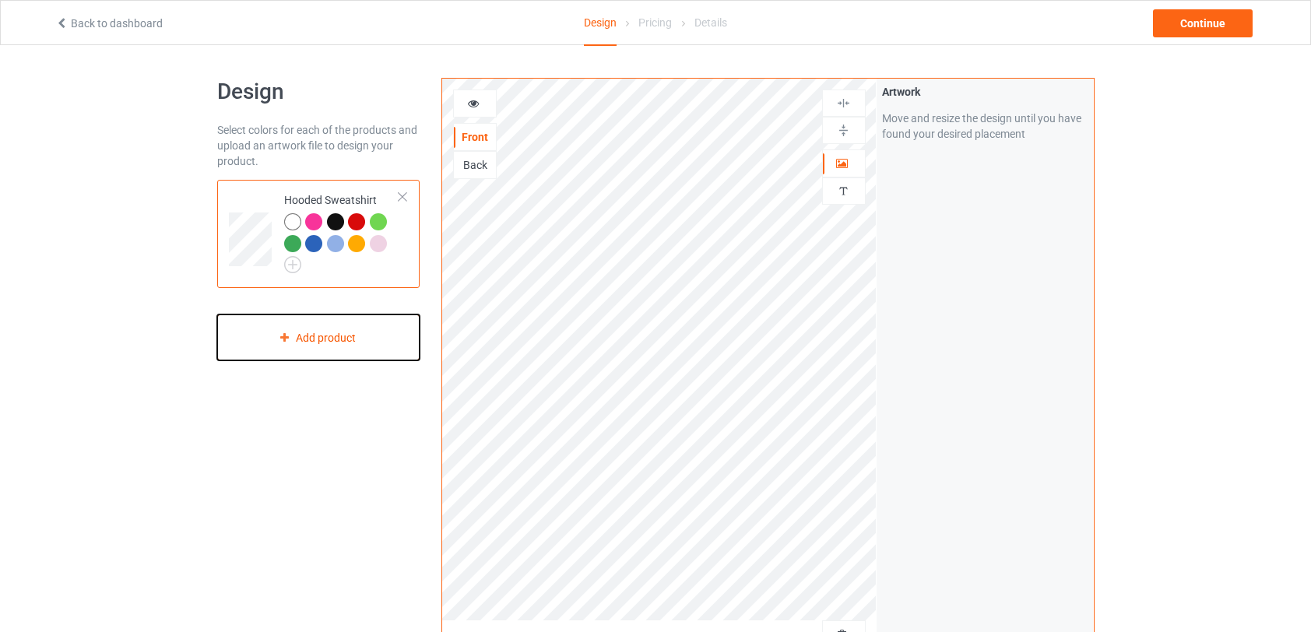
click at [351, 349] on div "Add product" at bounding box center [318, 337] width 203 height 46
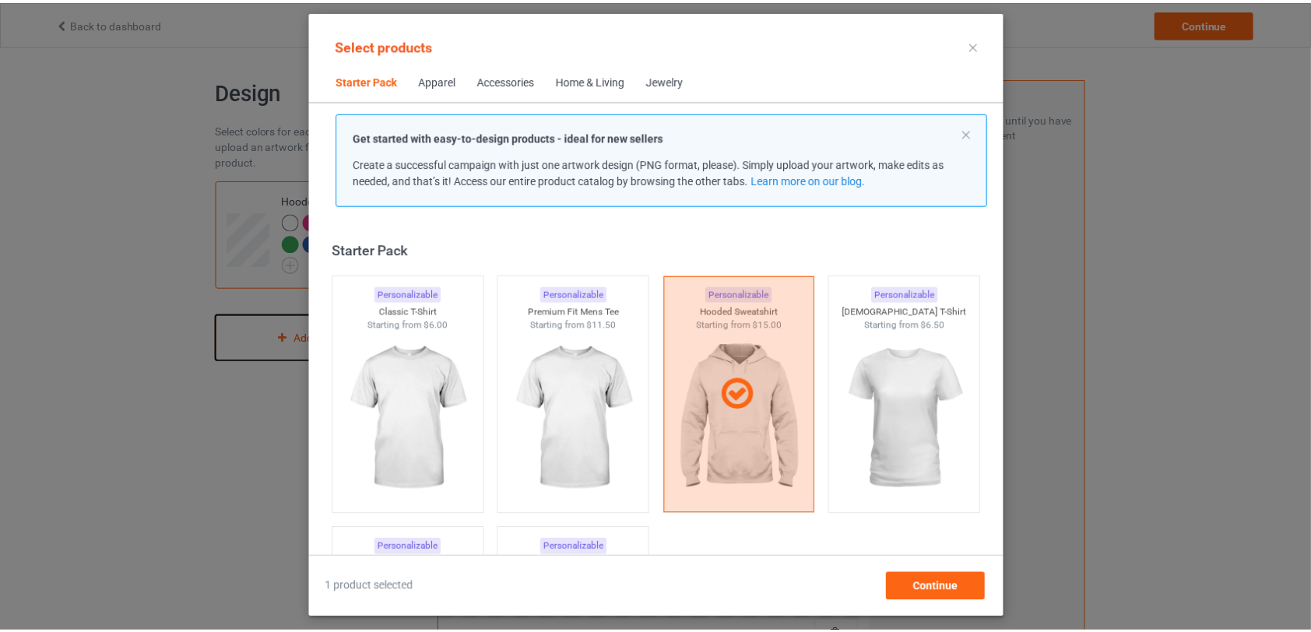
scroll to position [19, 0]
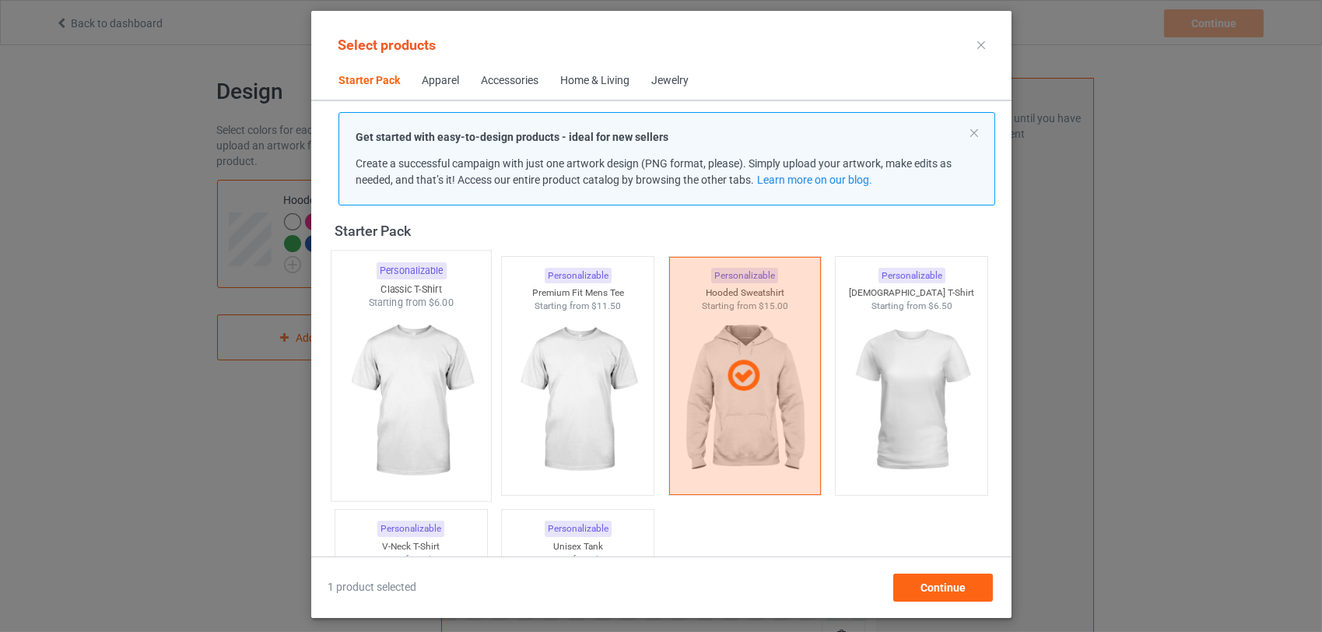
click at [416, 375] on img at bounding box center [411, 401] width 146 height 183
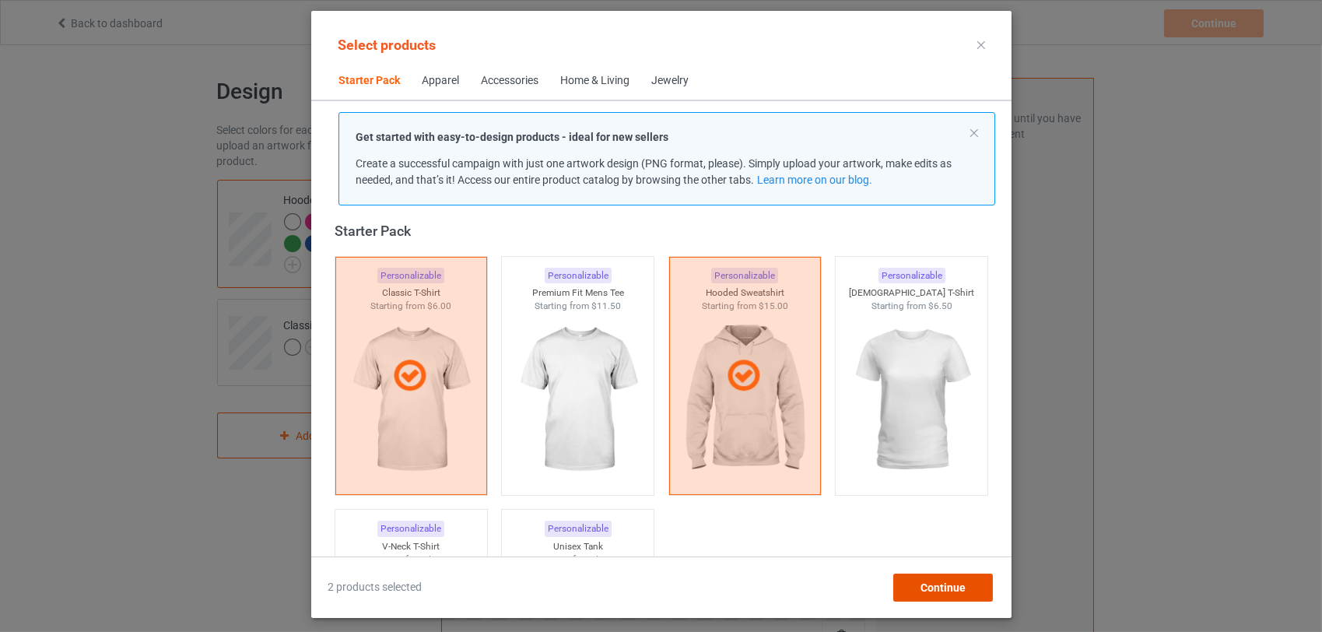
click at [922, 588] on span "Continue" at bounding box center [942, 587] width 45 height 12
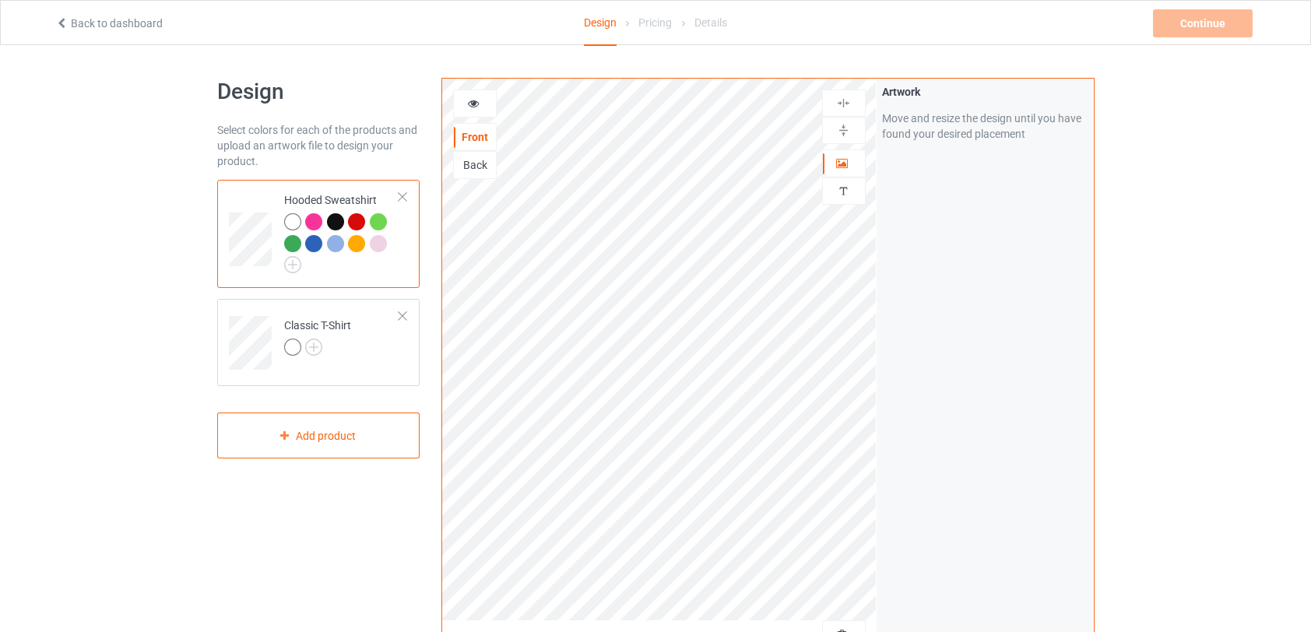
click at [661, 29] on div "Pricing" at bounding box center [654, 23] width 33 height 44
click at [318, 350] on img at bounding box center [313, 347] width 17 height 17
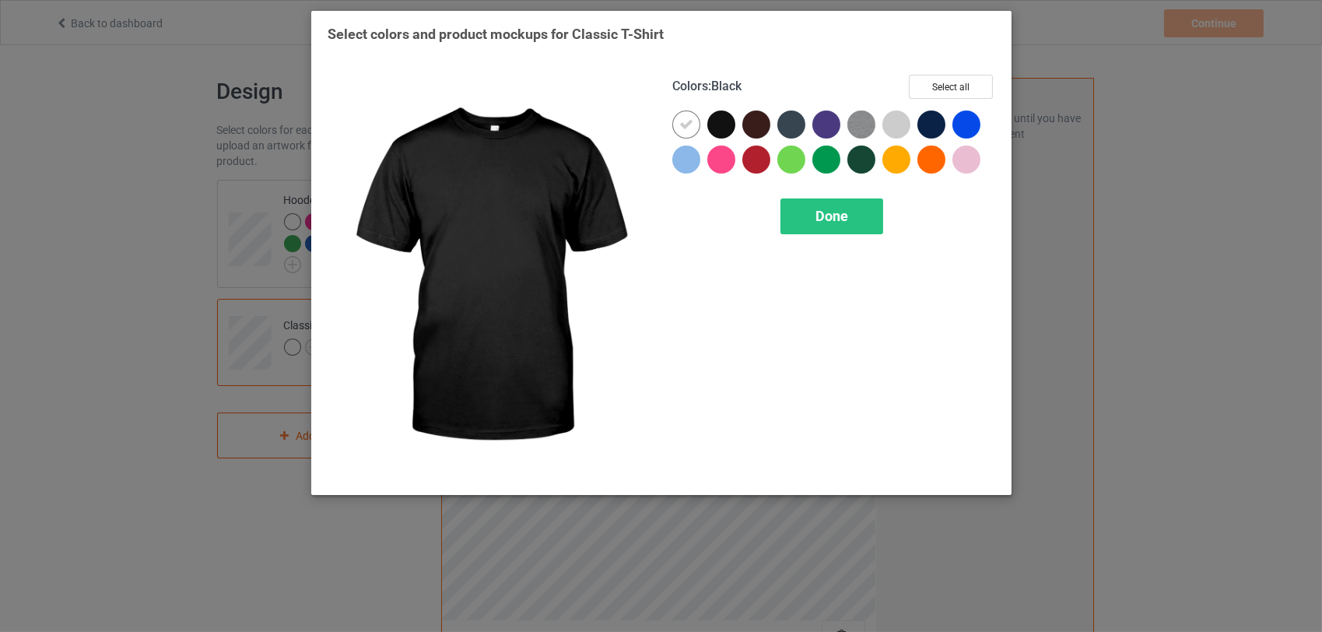
click at [726, 123] on div at bounding box center [721, 125] width 28 height 28
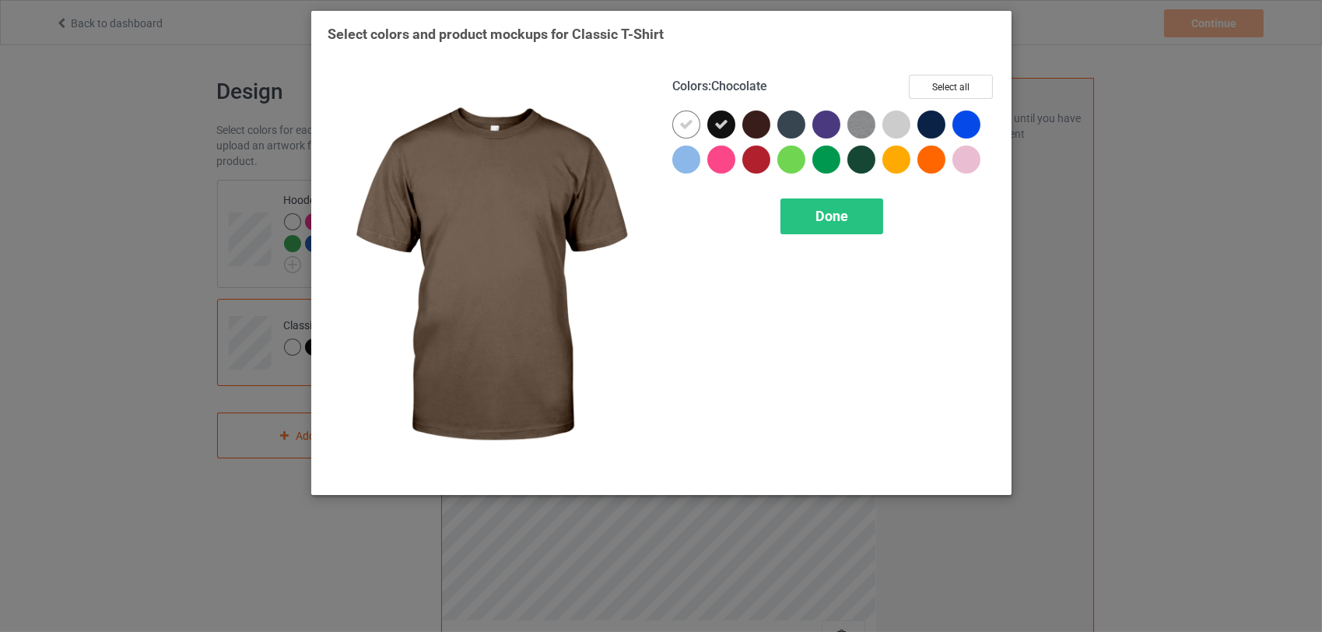
click at [762, 120] on div at bounding box center [756, 125] width 28 height 28
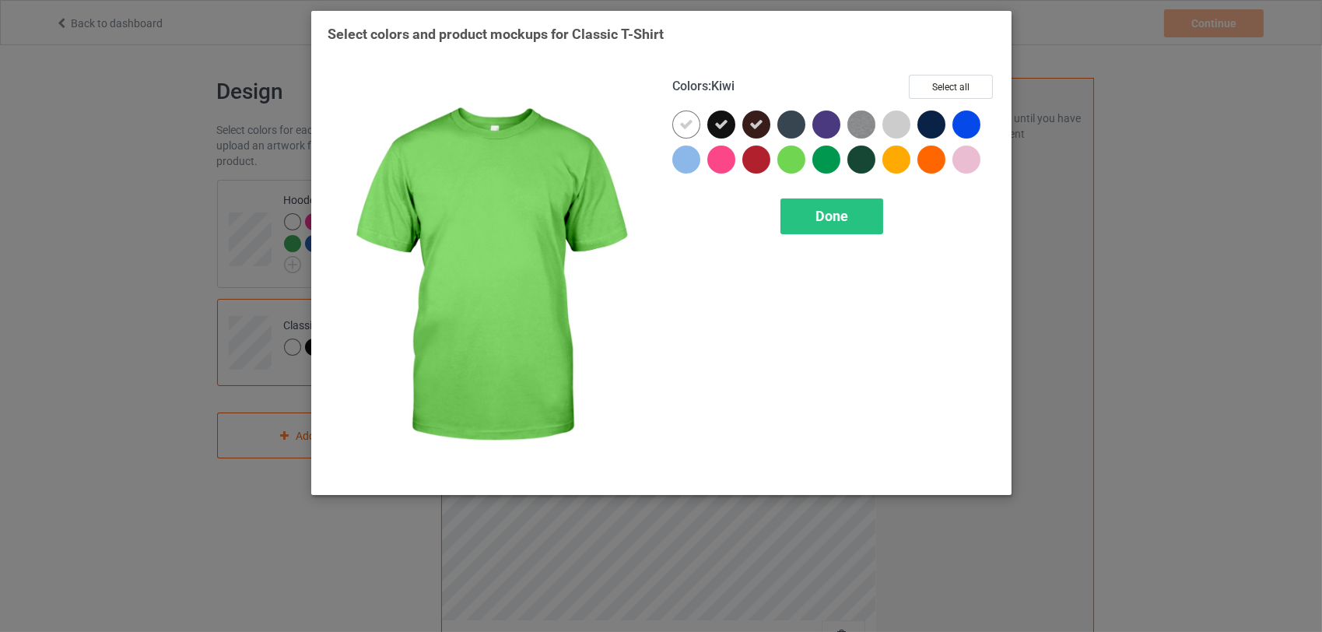
click at [790, 156] on div at bounding box center [792, 160] width 28 height 28
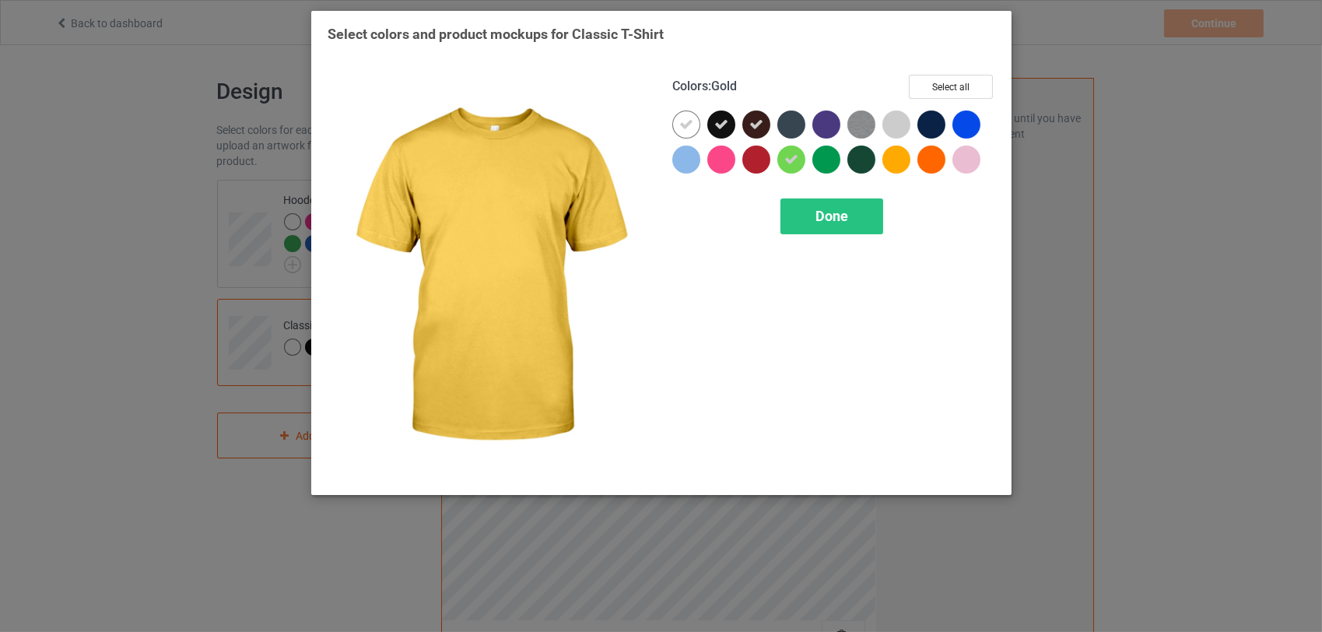
click at [892, 160] on div at bounding box center [897, 160] width 28 height 28
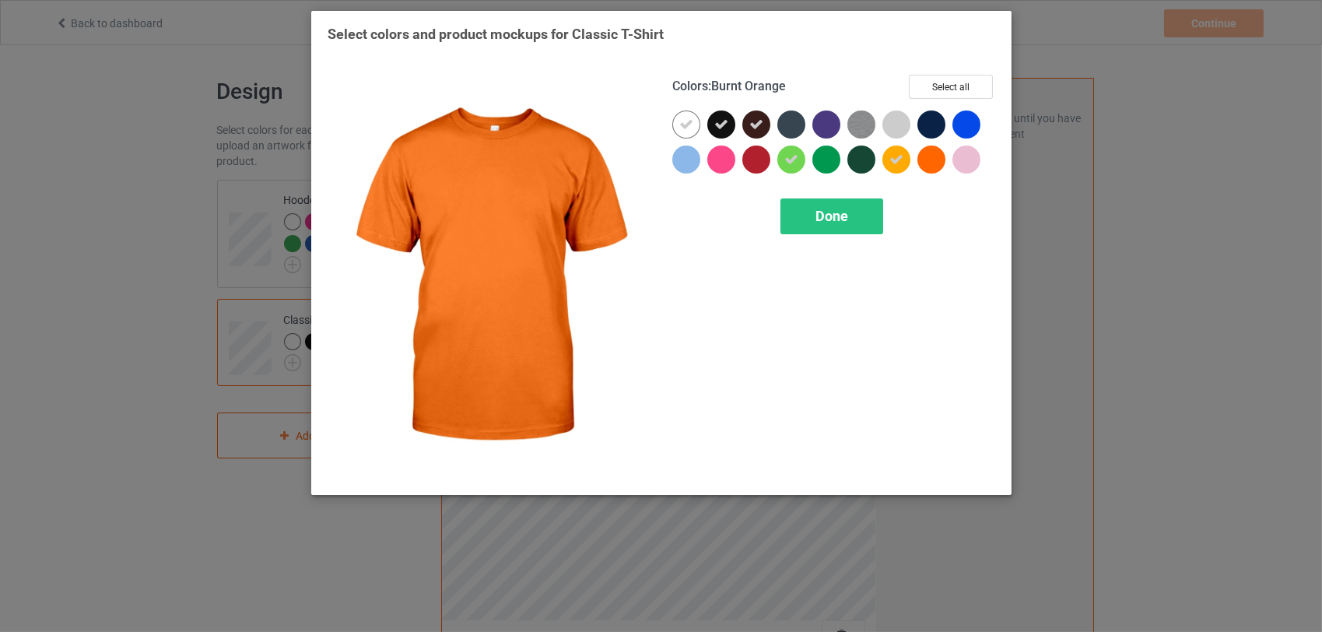
click at [934, 163] on div at bounding box center [932, 160] width 28 height 28
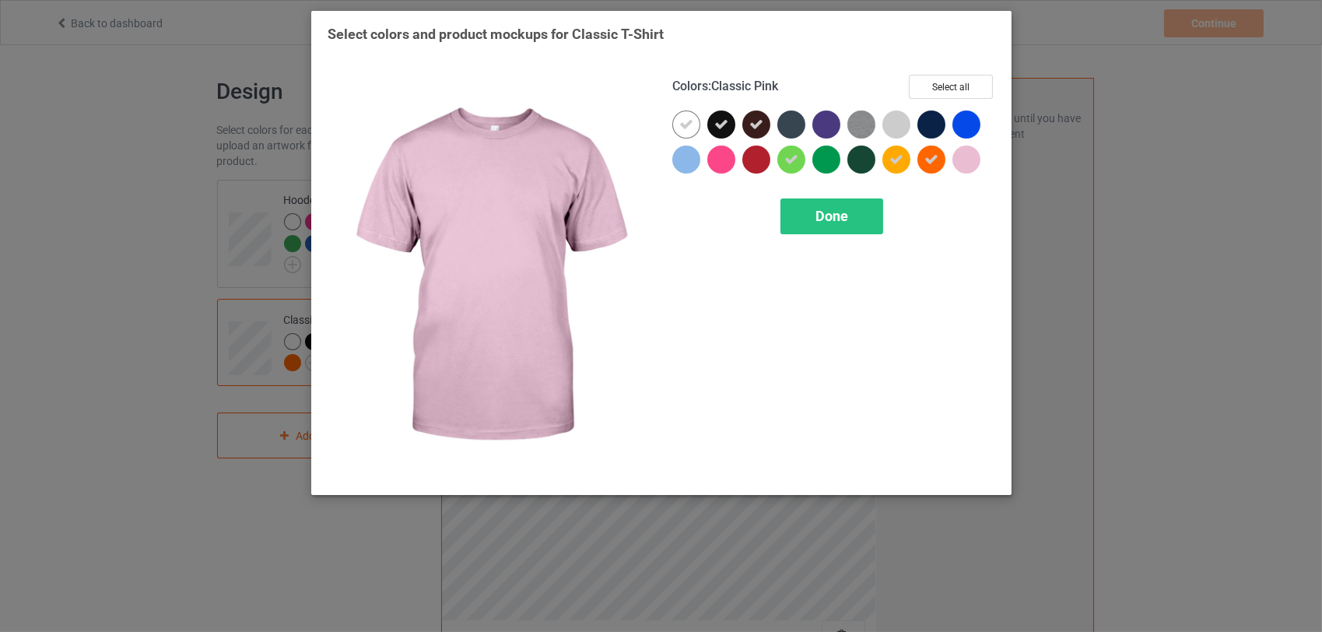
click at [961, 156] on div at bounding box center [967, 160] width 28 height 28
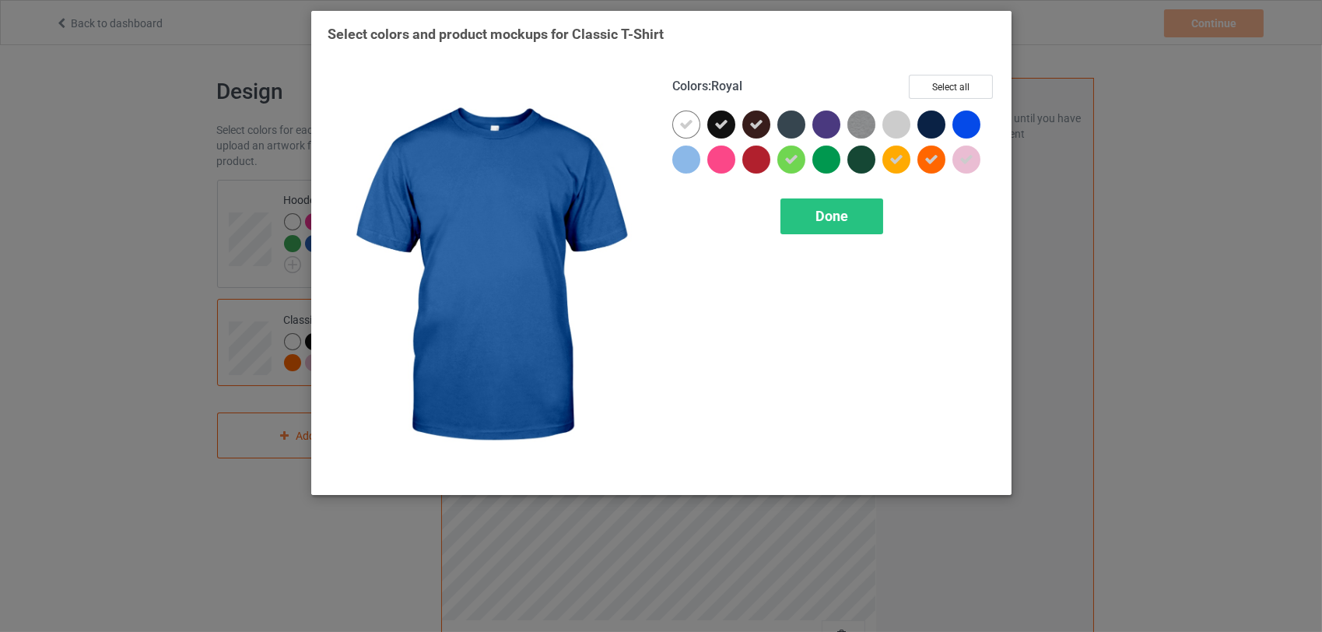
click at [966, 121] on div at bounding box center [967, 125] width 28 height 28
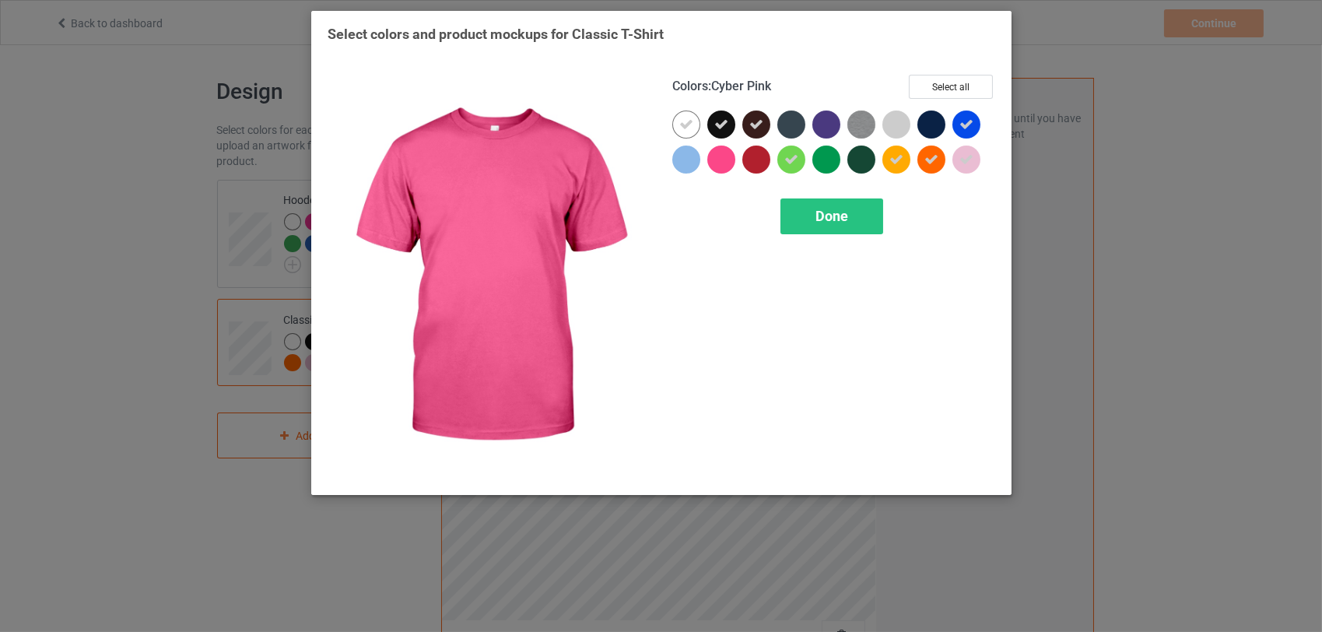
click at [727, 160] on div at bounding box center [721, 160] width 28 height 28
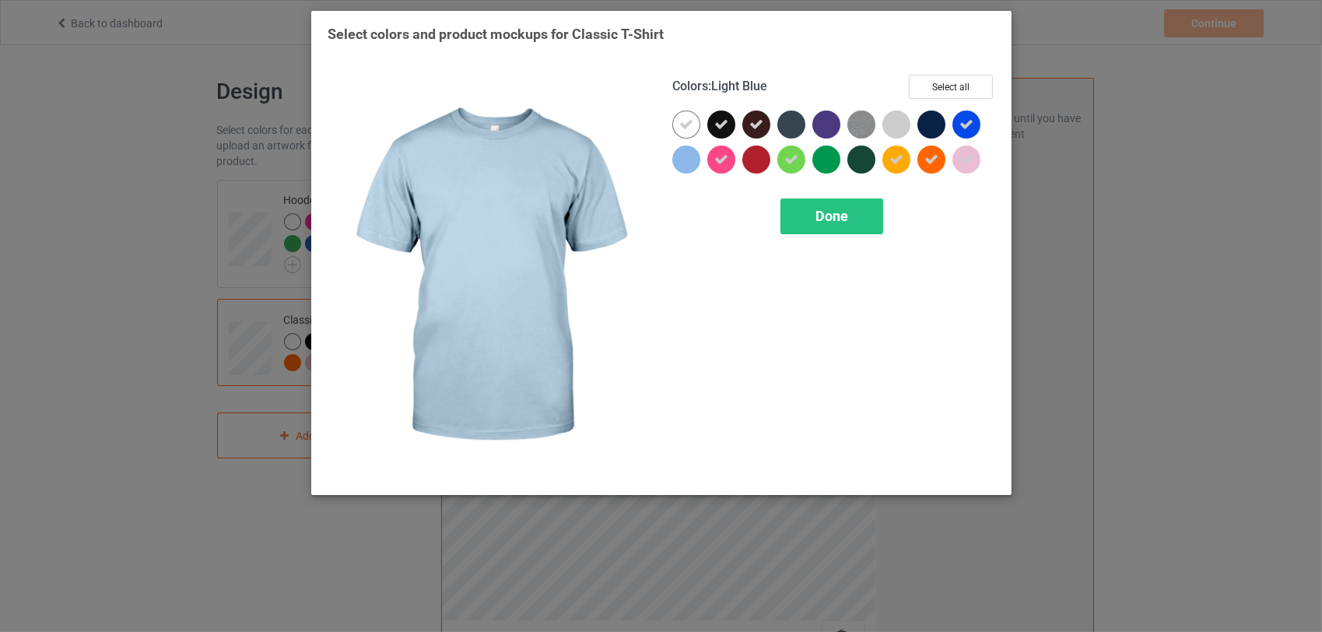
click at [693, 158] on div at bounding box center [686, 160] width 28 height 28
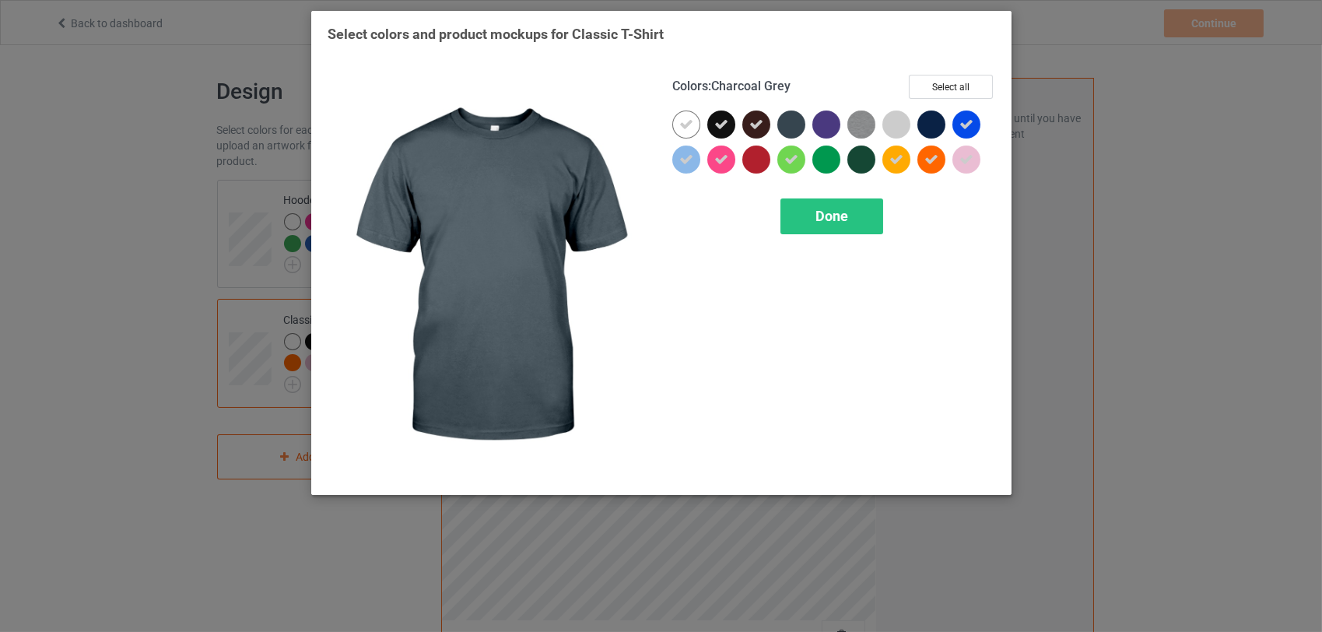
click at [799, 131] on div at bounding box center [792, 125] width 28 height 28
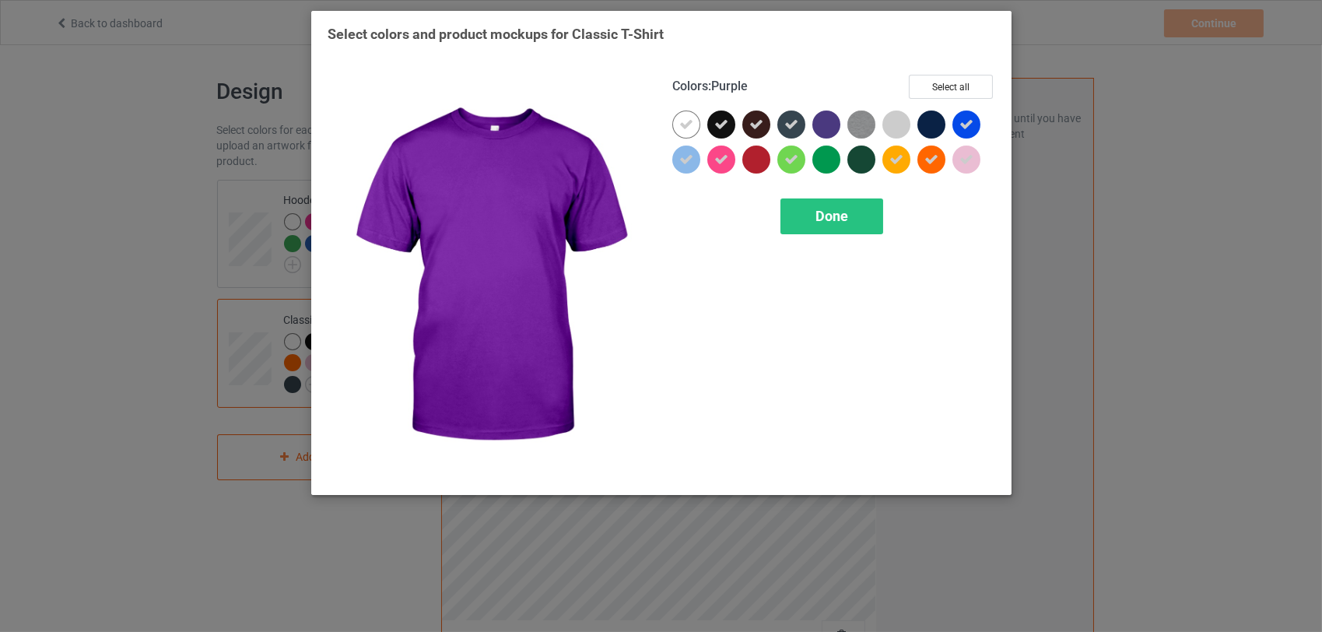
click at [827, 128] on div at bounding box center [827, 125] width 28 height 28
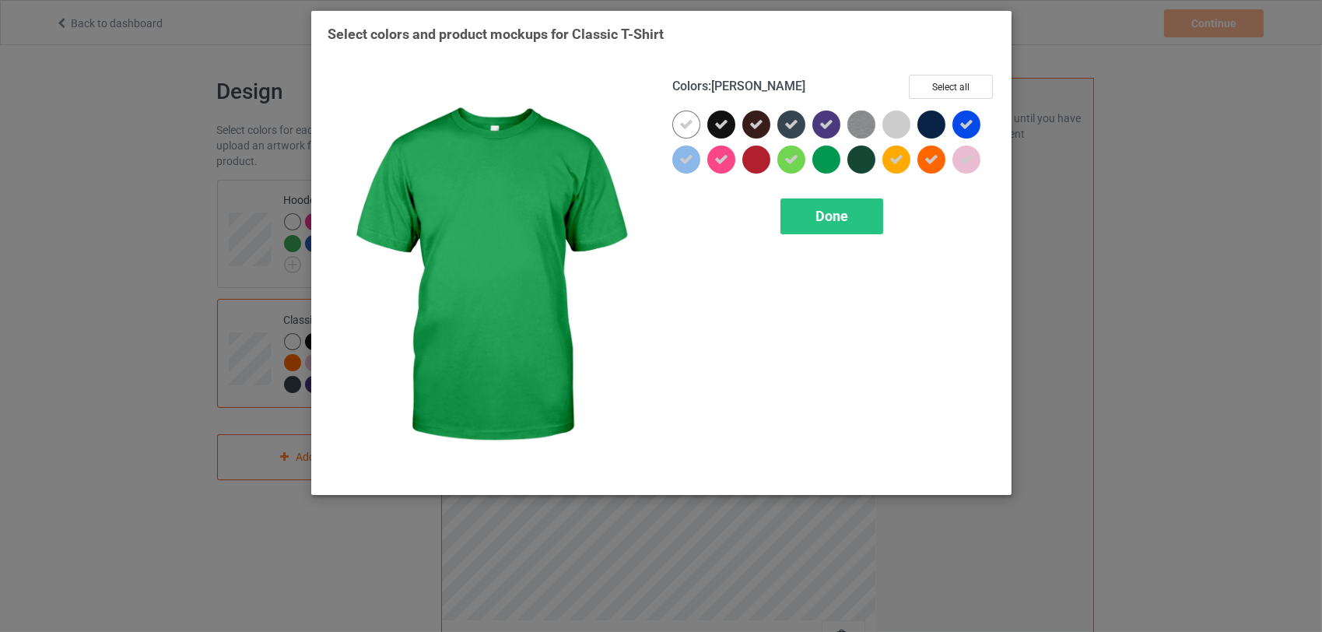
click at [823, 163] on div at bounding box center [827, 160] width 28 height 28
click at [834, 220] on span "Done" at bounding box center [832, 216] width 33 height 16
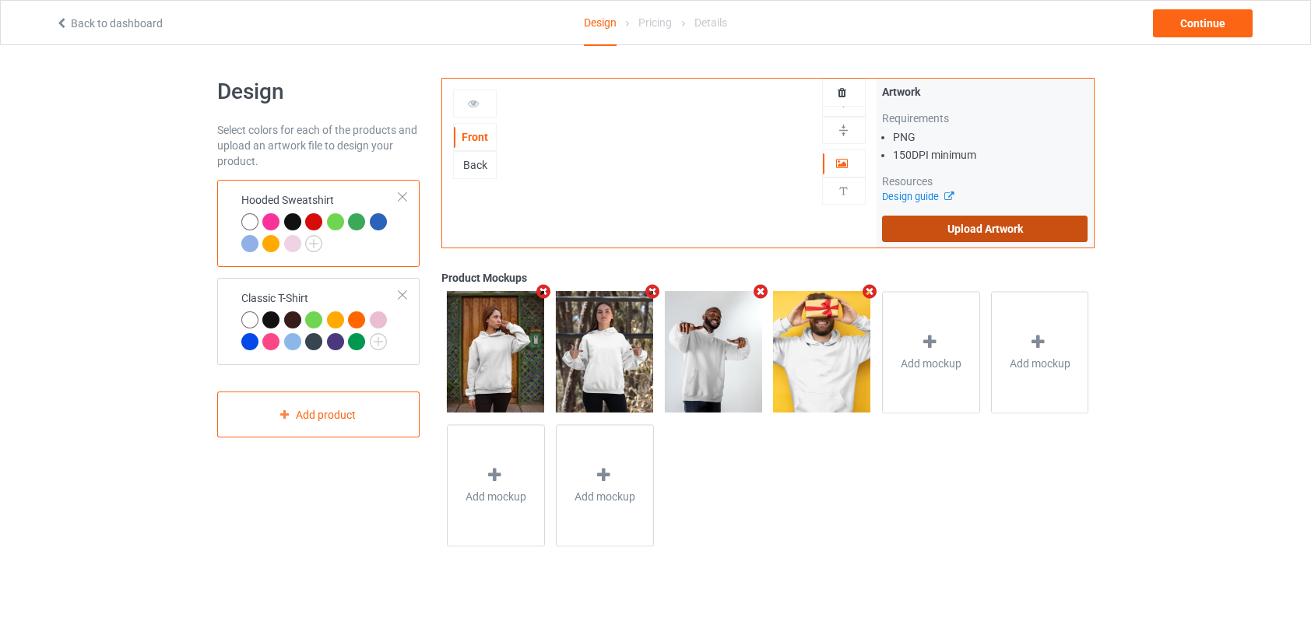
click at [988, 225] on label "Upload Artwork" at bounding box center [985, 229] width 206 height 26
click at [0, 0] on input "Upload Artwork" at bounding box center [0, 0] width 0 height 0
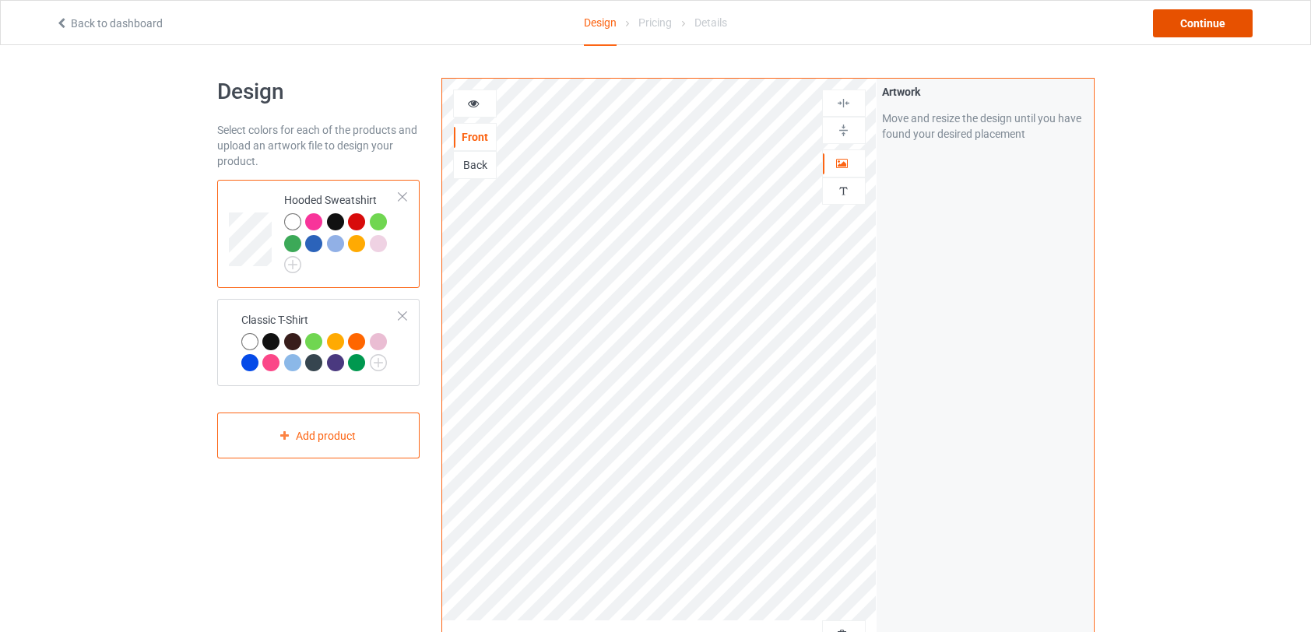
click at [1217, 23] on div "Continue" at bounding box center [1203, 23] width 100 height 28
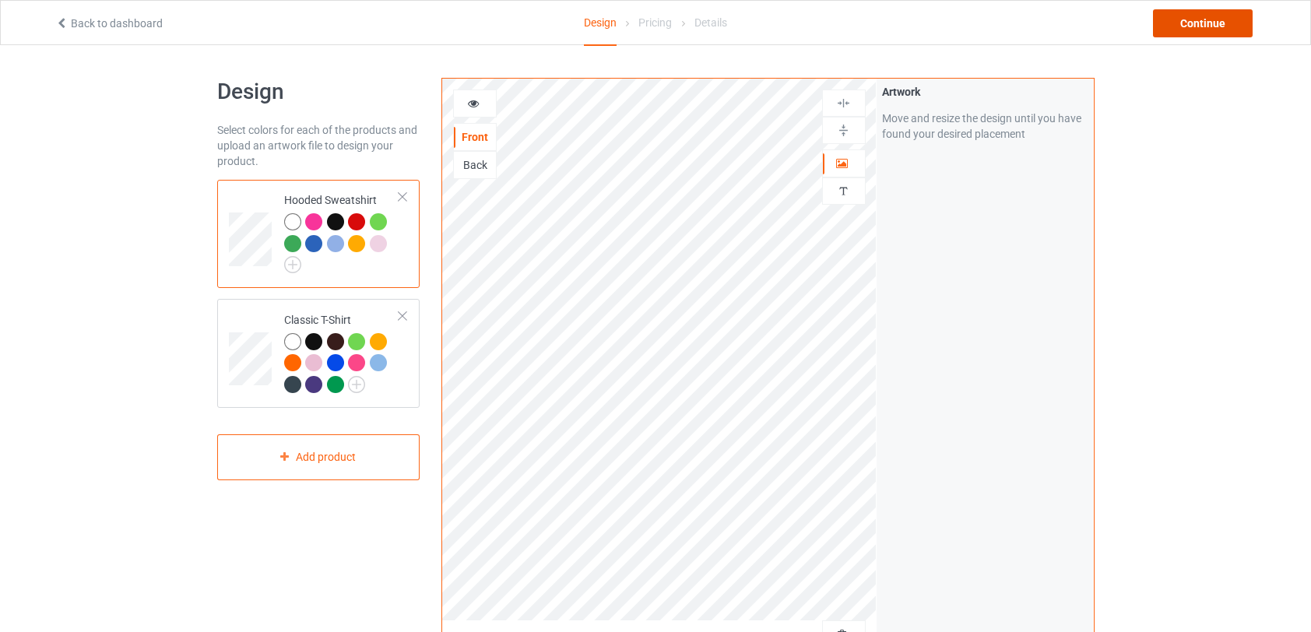
click at [1214, 30] on div "Continue" at bounding box center [1203, 23] width 100 height 28
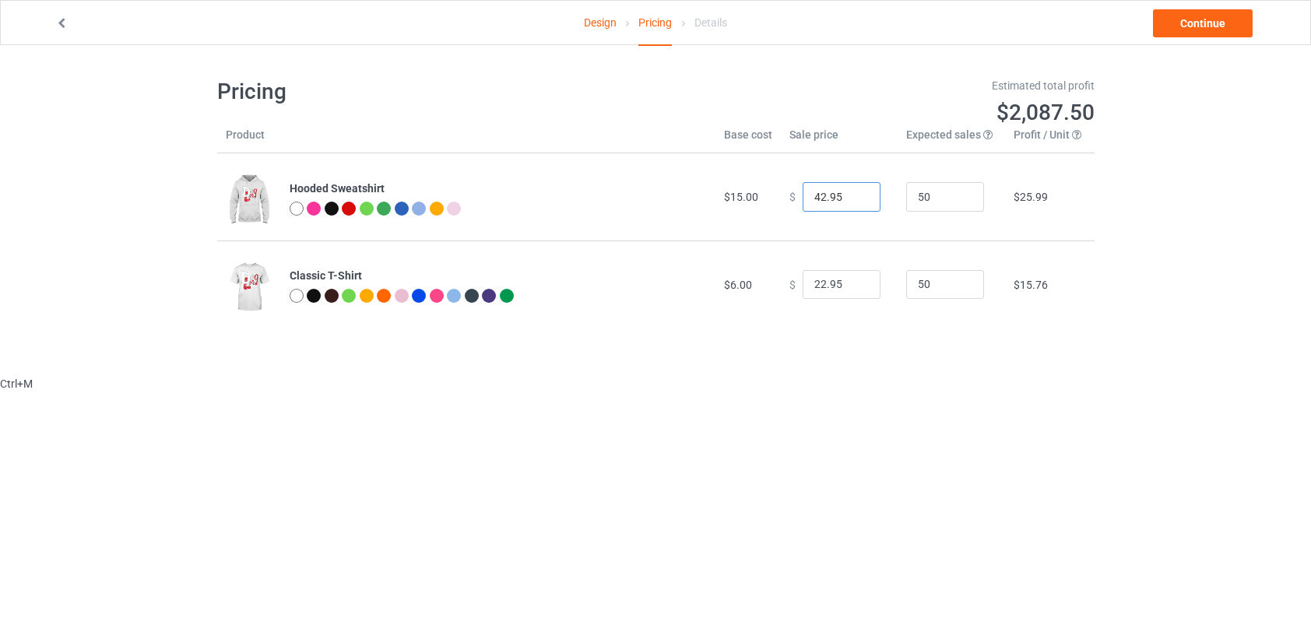
drag, startPoint x: 817, startPoint y: 194, endPoint x: 795, endPoint y: 196, distance: 22.7
click at [802, 196] on input "42.95" at bounding box center [841, 197] width 78 height 30
type input "39.95"
drag, startPoint x: 816, startPoint y: 282, endPoint x: 802, endPoint y: 283, distance: 13.3
click at [802, 283] on input "22.95" at bounding box center [841, 285] width 78 height 30
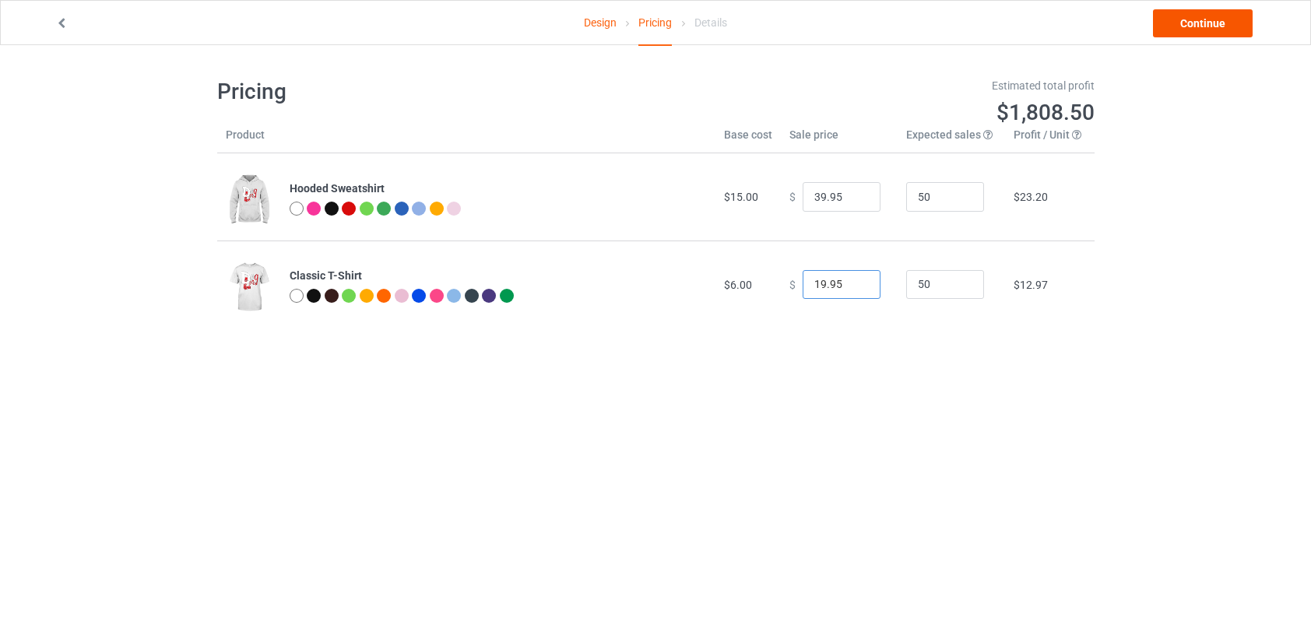
type input "19.95"
click at [1194, 25] on link "Continue" at bounding box center [1203, 23] width 100 height 28
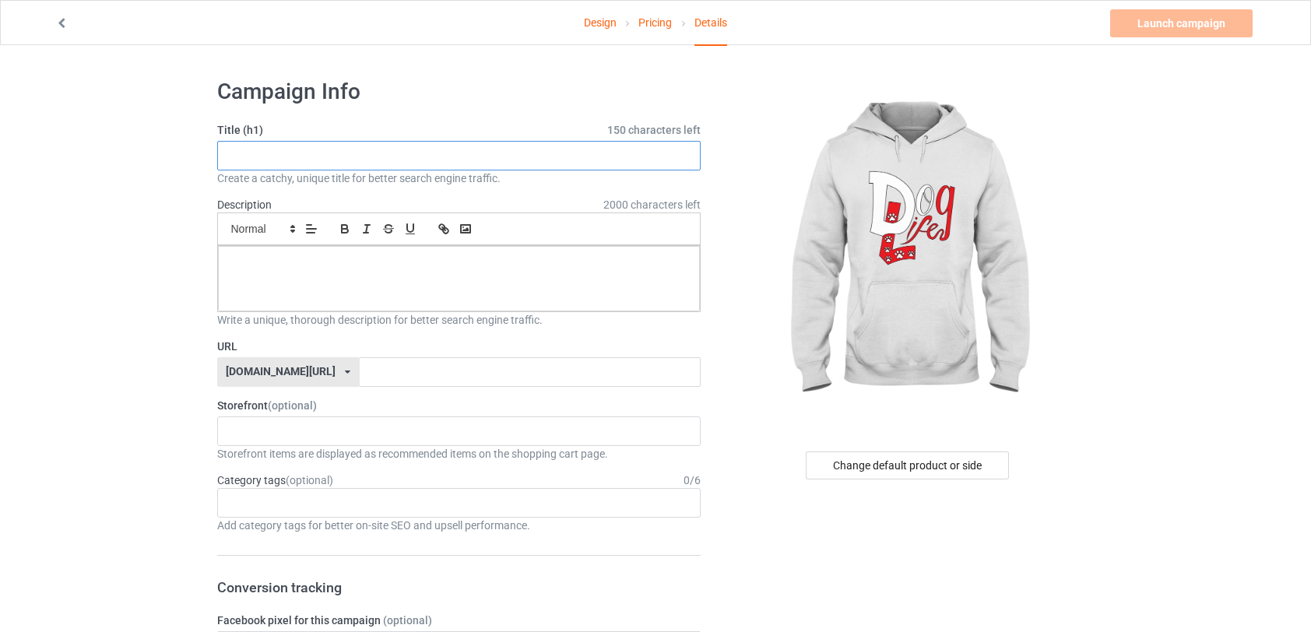
click at [574, 157] on input "text" at bounding box center [459, 156] width 484 height 30
type input "d"
type input "DL print"
click at [306, 261] on p at bounding box center [459, 263] width 458 height 15
click at [370, 370] on input "text" at bounding box center [530, 372] width 341 height 30
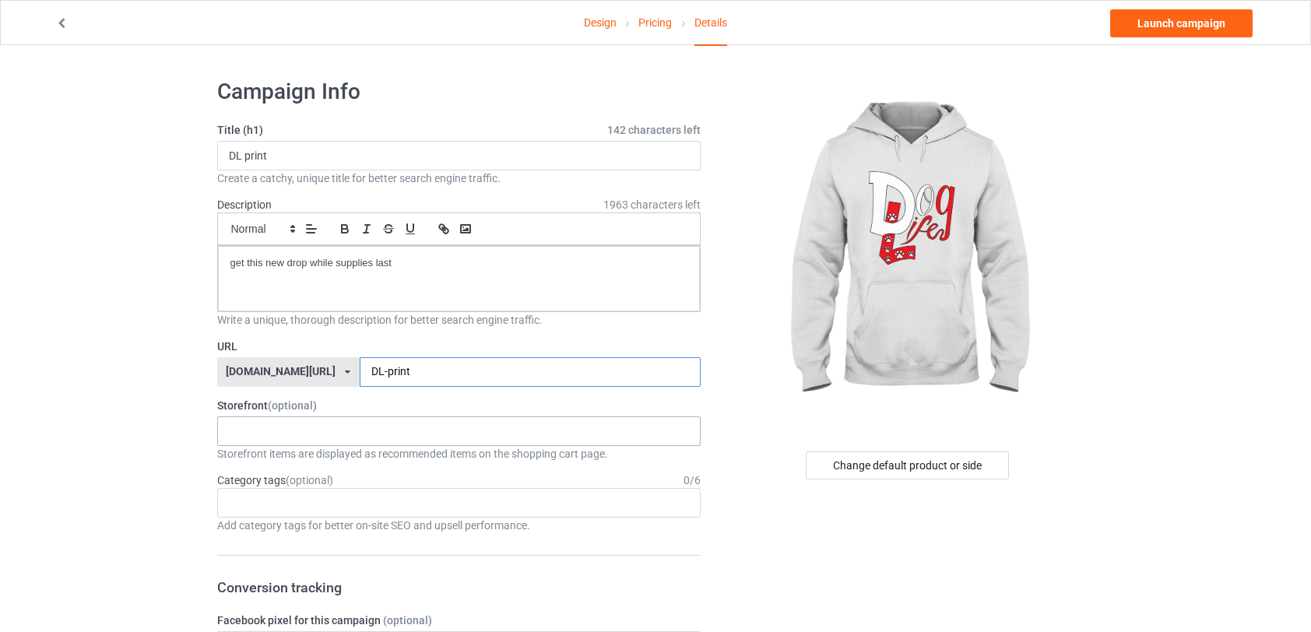
type input "DL-print"
click at [403, 424] on div "No result found" at bounding box center [459, 431] width 484 height 30
type input "new"
click at [742, 423] on div at bounding box center [907, 253] width 371 height 350
click at [367, 500] on div "Age > [DEMOGRAPHIC_DATA] > 1 Age > [DEMOGRAPHIC_DATA] Months > 1 Month Age > [D…" at bounding box center [459, 503] width 484 height 30
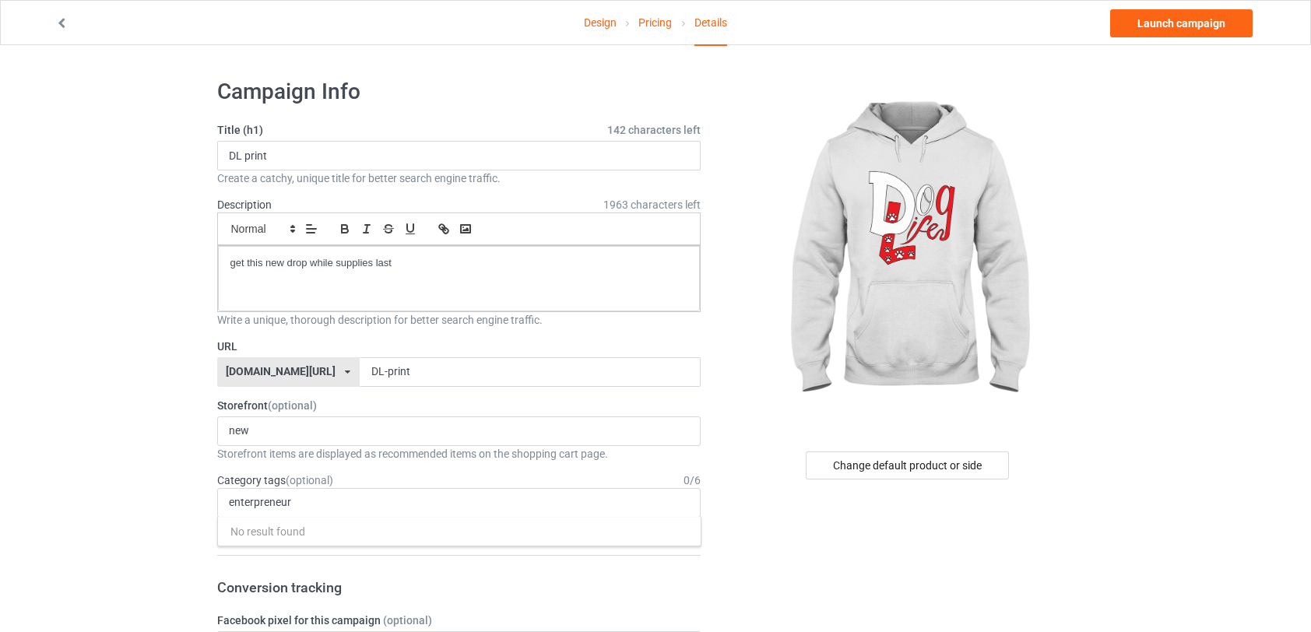
click at [677, 579] on h3 "Conversion tracking" at bounding box center [459, 587] width 484 height 18
click at [249, 502] on input "enterpreneur" at bounding box center [272, 502] width 87 height 13
type input "entrepreneur"
drag, startPoint x: 311, startPoint y: 504, endPoint x: 227, endPoint y: 500, distance: 84.2
click at [227, 500] on div "entrepreneur No result found 1 1 Month 1-12 Months 1-19 10 10 Month 100 10K Run…" at bounding box center [459, 503] width 484 height 30
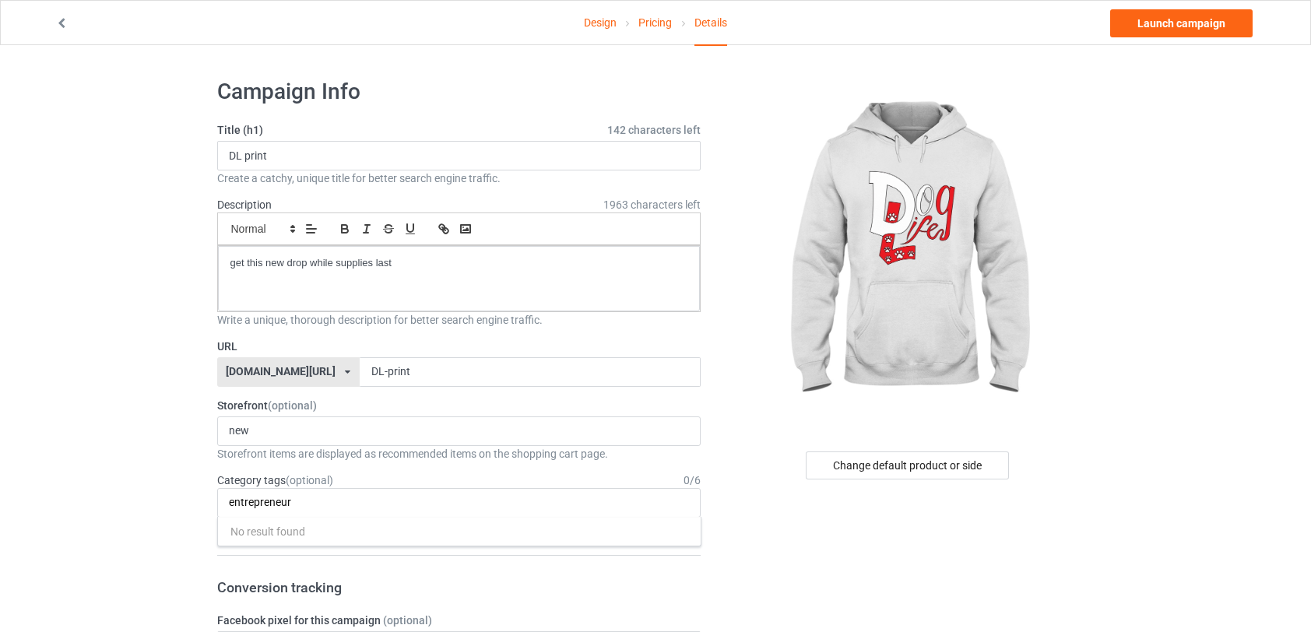
drag, startPoint x: 303, startPoint y: 500, endPoint x: 212, endPoint y: 502, distance: 90.3
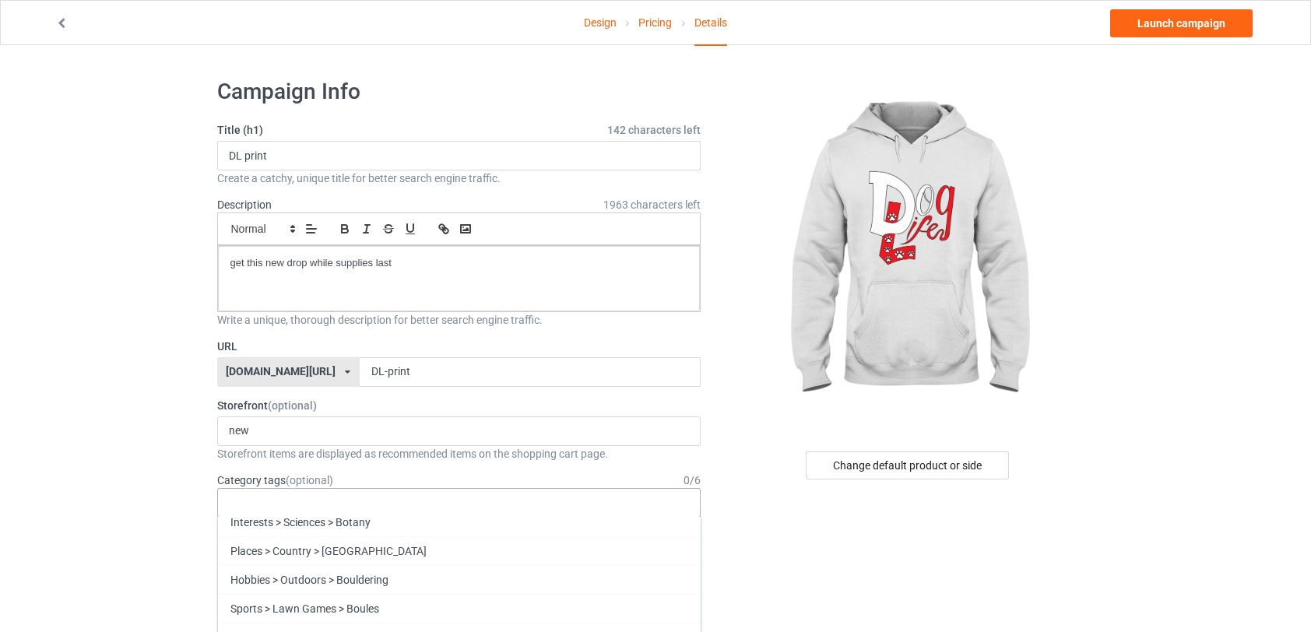
scroll to position [11829, 0]
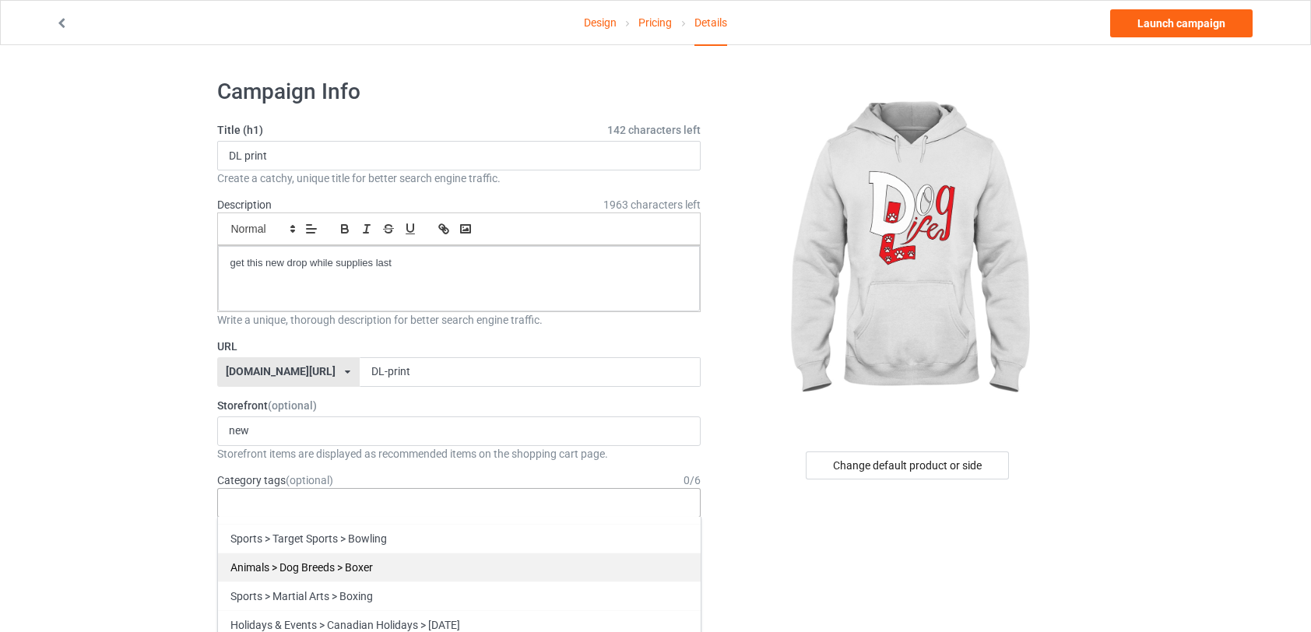
click at [322, 553] on div "Animals > Dog Breeds > Boxer" at bounding box center [459, 567] width 483 height 29
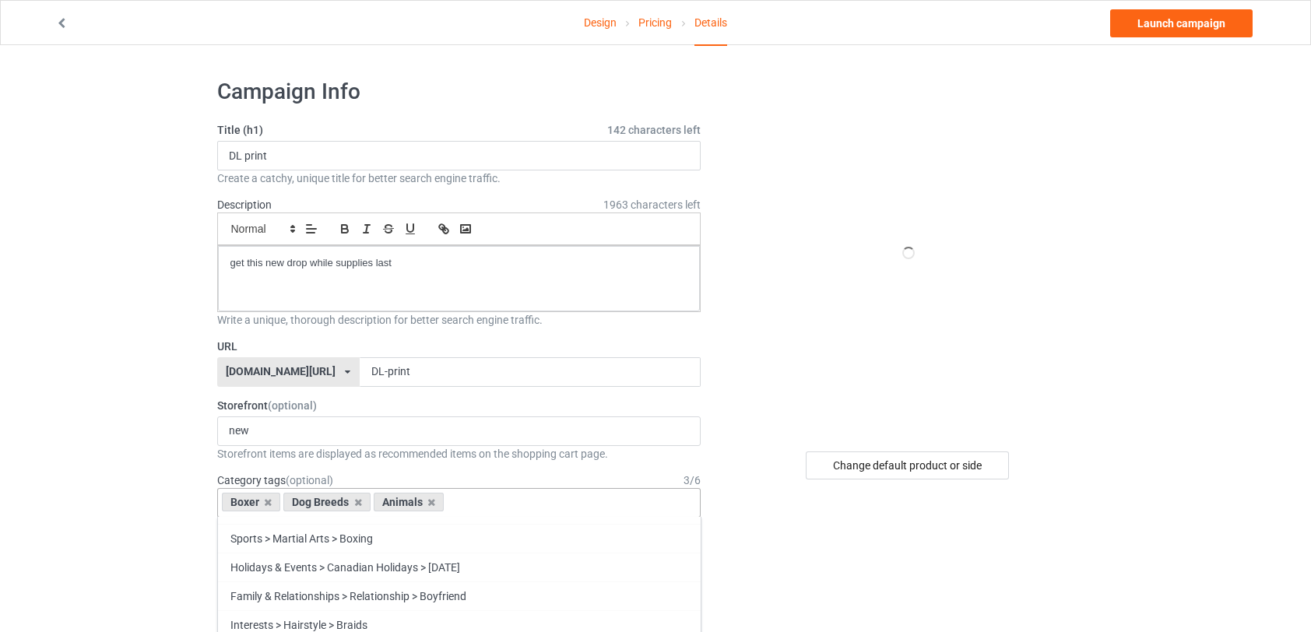
scroll to position [11771, 0]
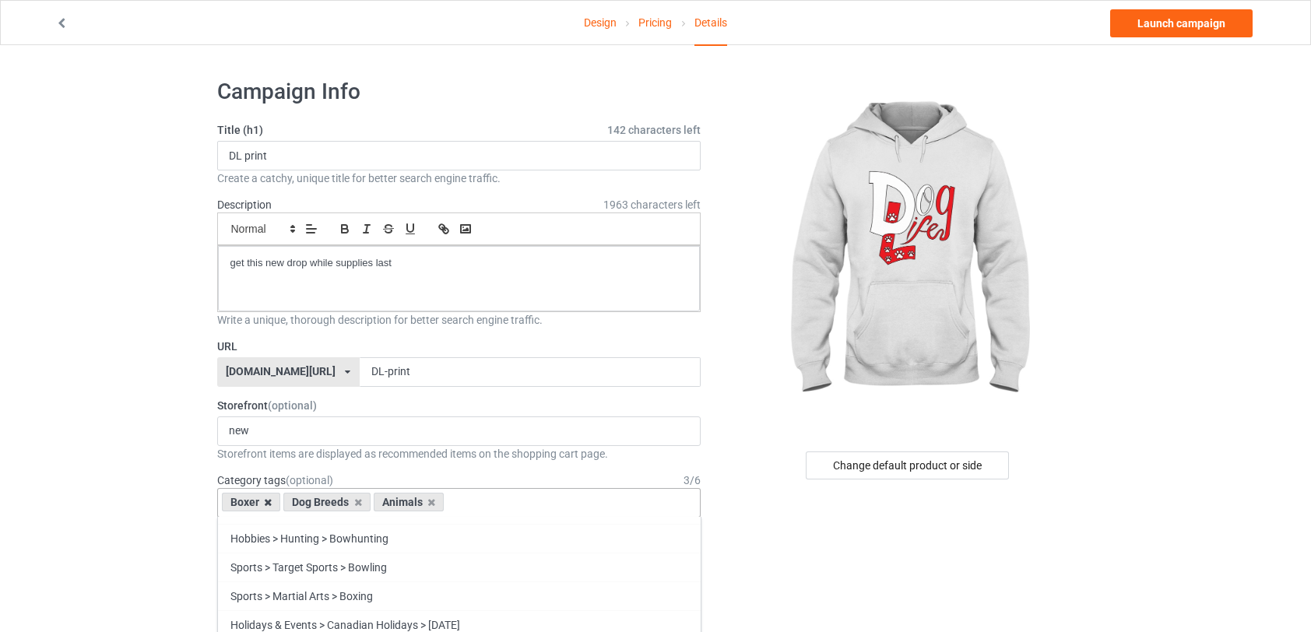
click at [266, 500] on icon at bounding box center [268, 502] width 8 height 10
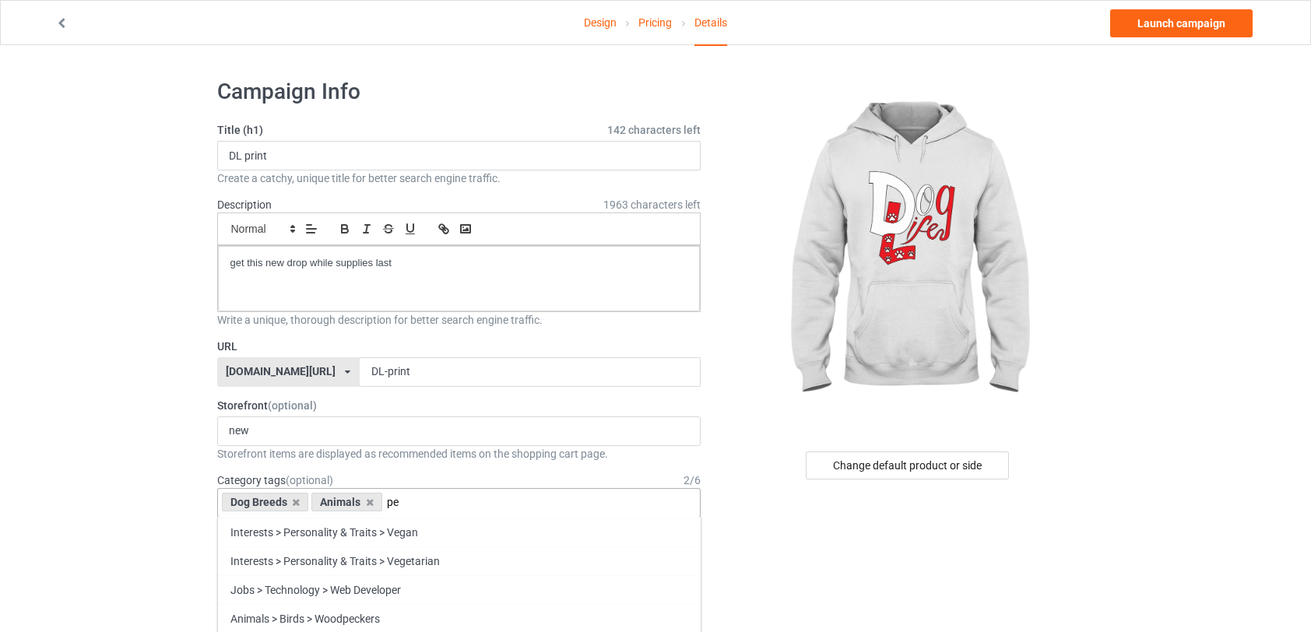
scroll to position [0, 0]
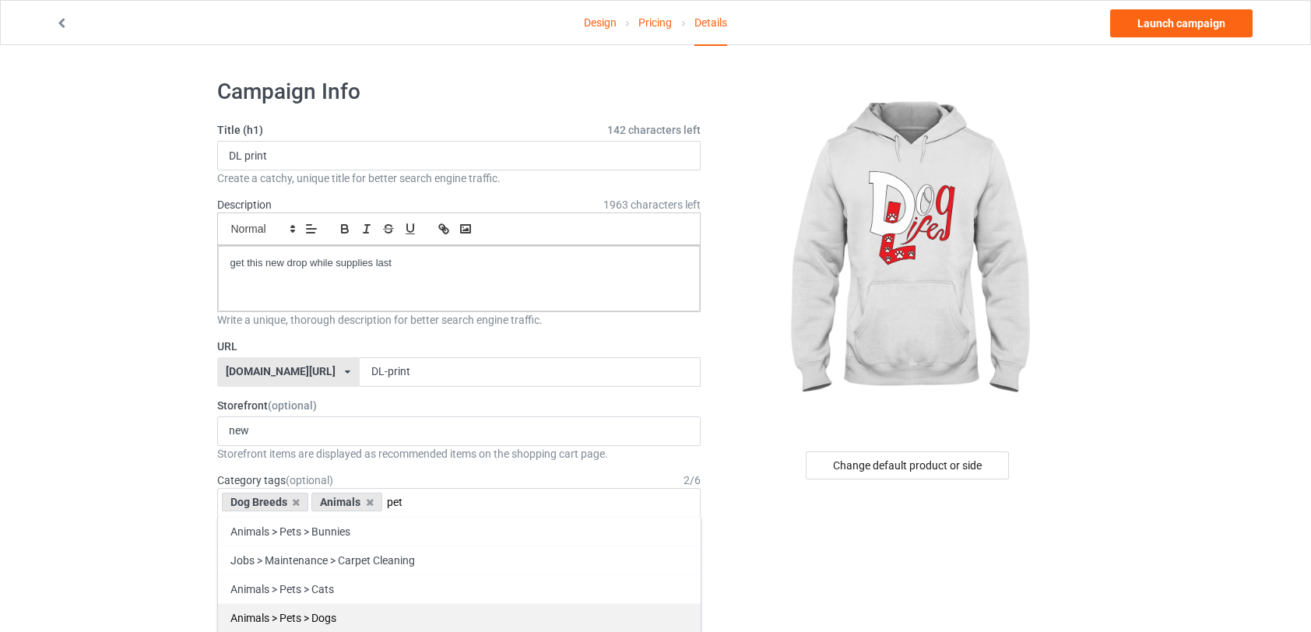
type input "pet"
click at [325, 615] on div "Animals > Pets > Dogs" at bounding box center [459, 617] width 483 height 29
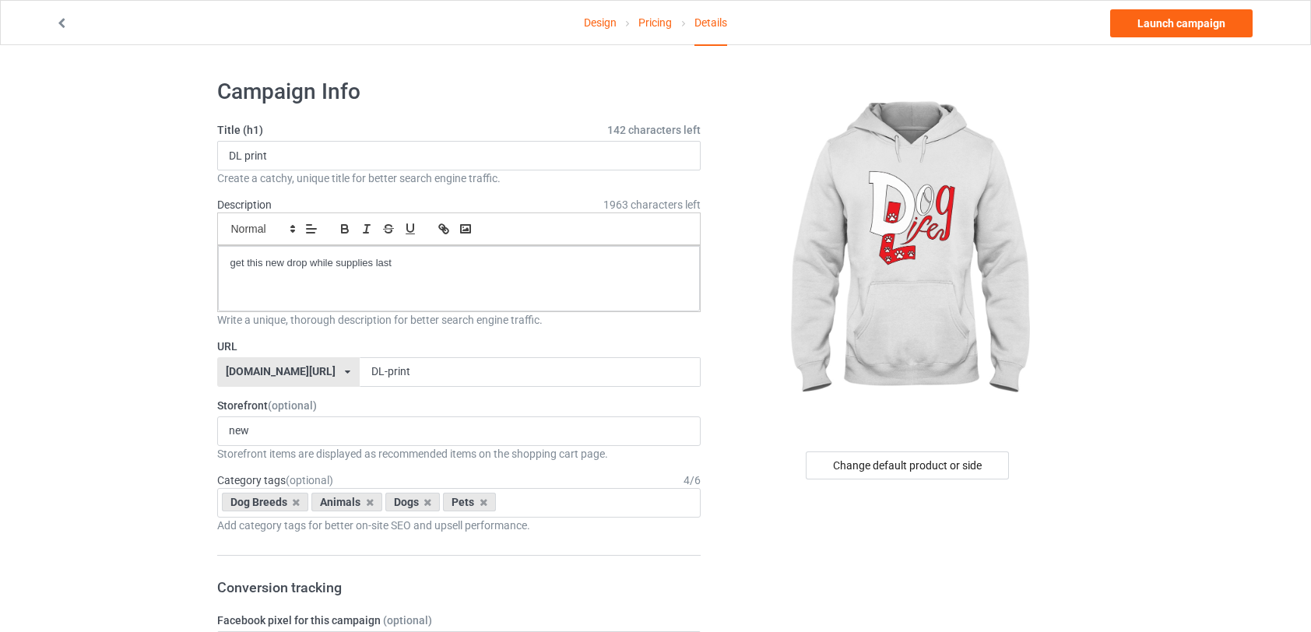
click at [1183, 30] on link "Launch campaign" at bounding box center [1181, 23] width 142 height 28
